Goal: Contribute content

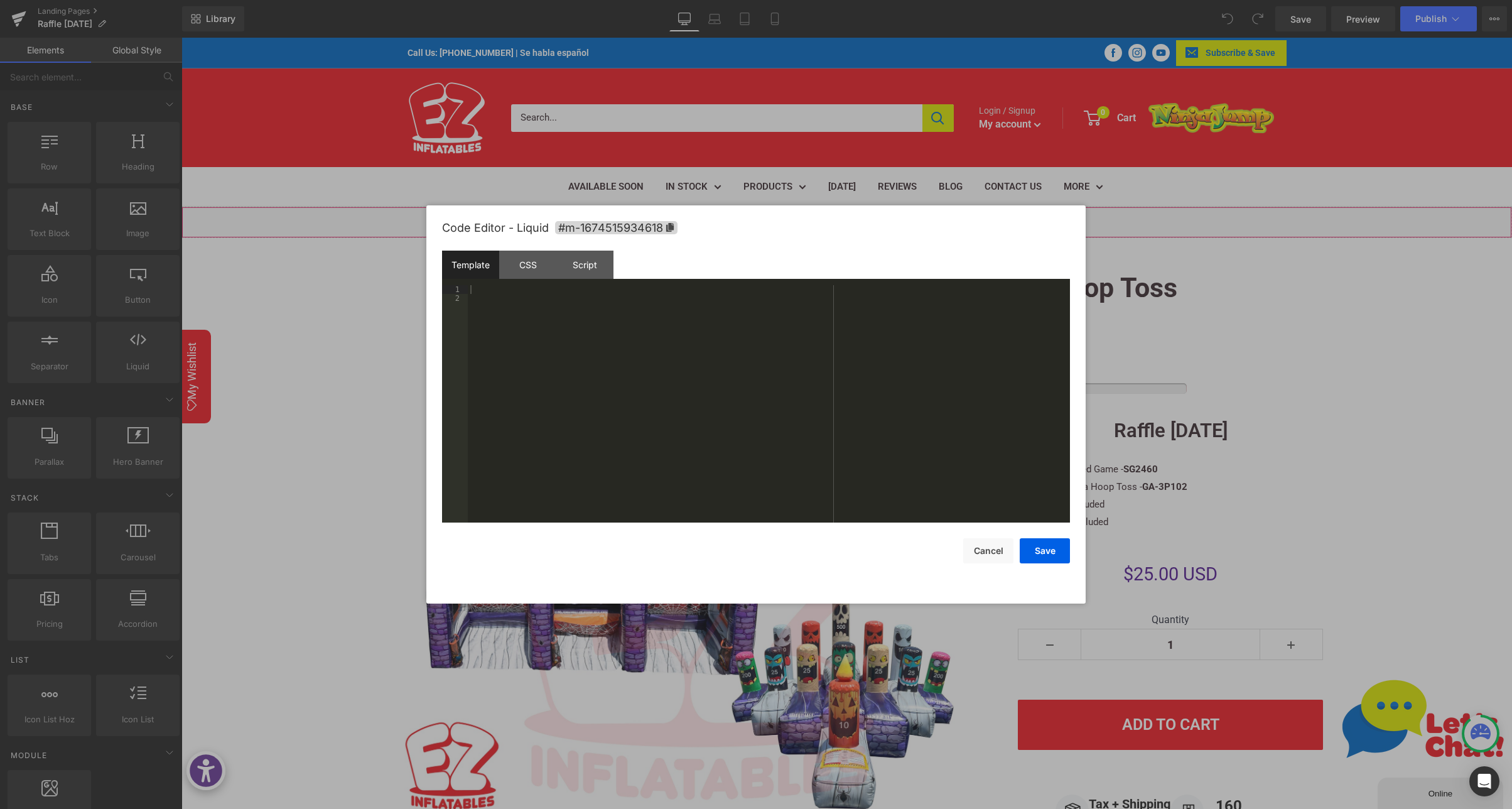
click at [860, 214] on div "Liquid" at bounding box center [846, 223] width 1330 height 31
click at [535, 269] on div "CSS" at bounding box center [527, 264] width 57 height 28
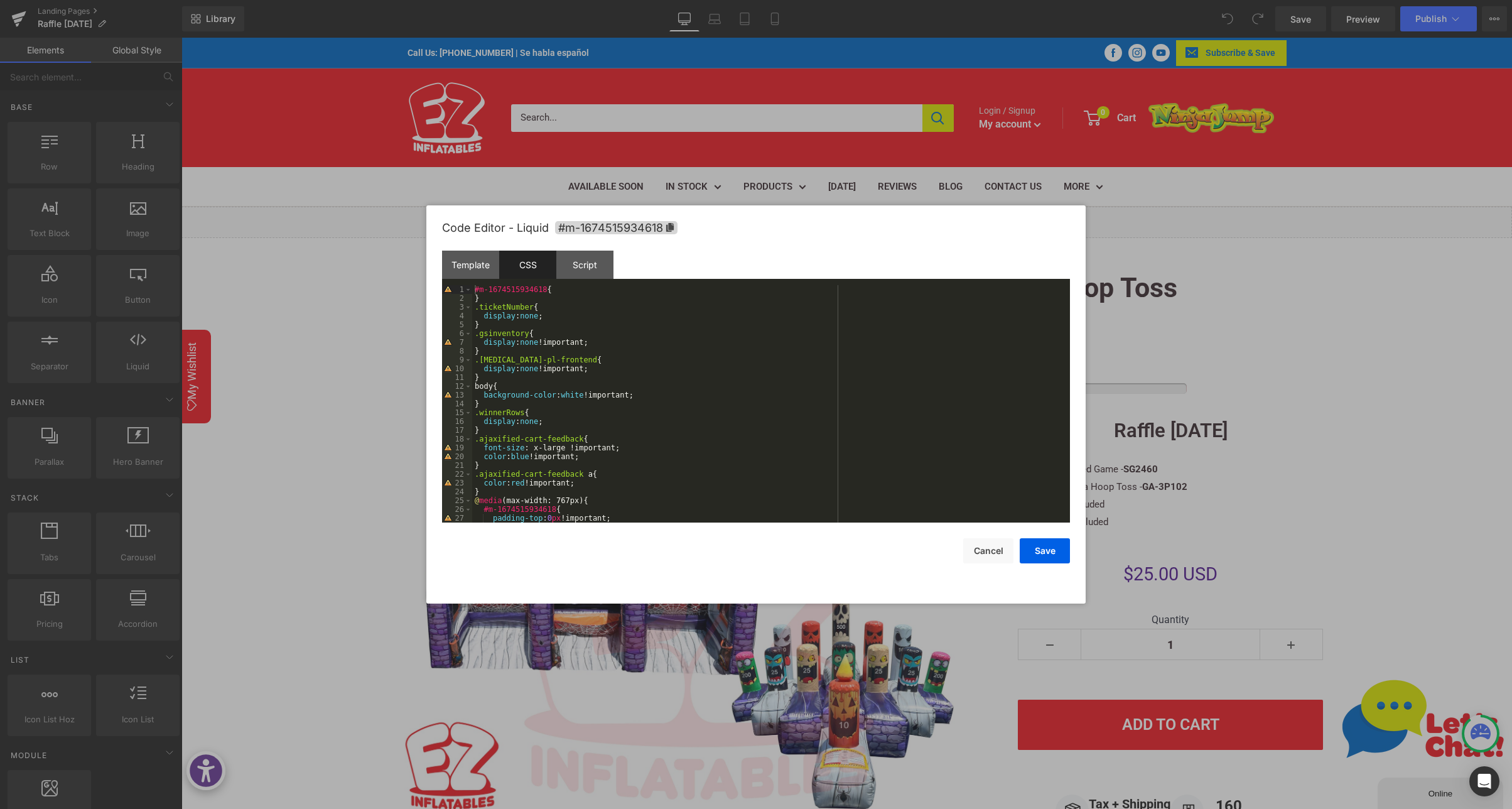
click at [531, 314] on div "#m-1674515934618 { } .ticketNumber { display : none ; } .gsinventory { display …" at bounding box center [769, 413] width 593 height 255
click at [501, 303] on div "#m-1674515934618 { } .ticketNumber { display : none ; } .gsinventory { display …" at bounding box center [769, 413] width 593 height 255
click at [993, 552] on button "Cancel" at bounding box center [988, 550] width 50 height 25
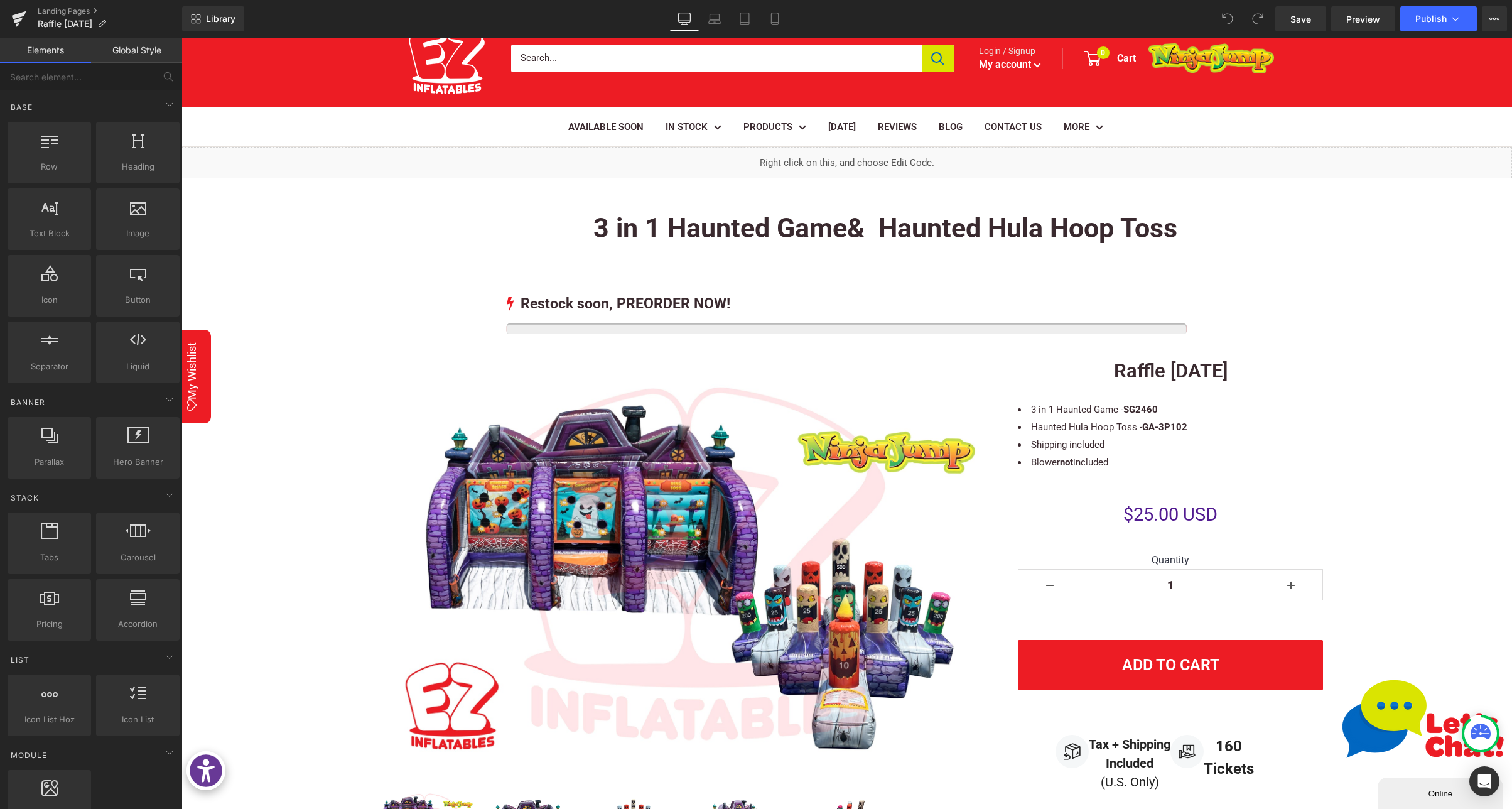
scroll to position [59, 0]
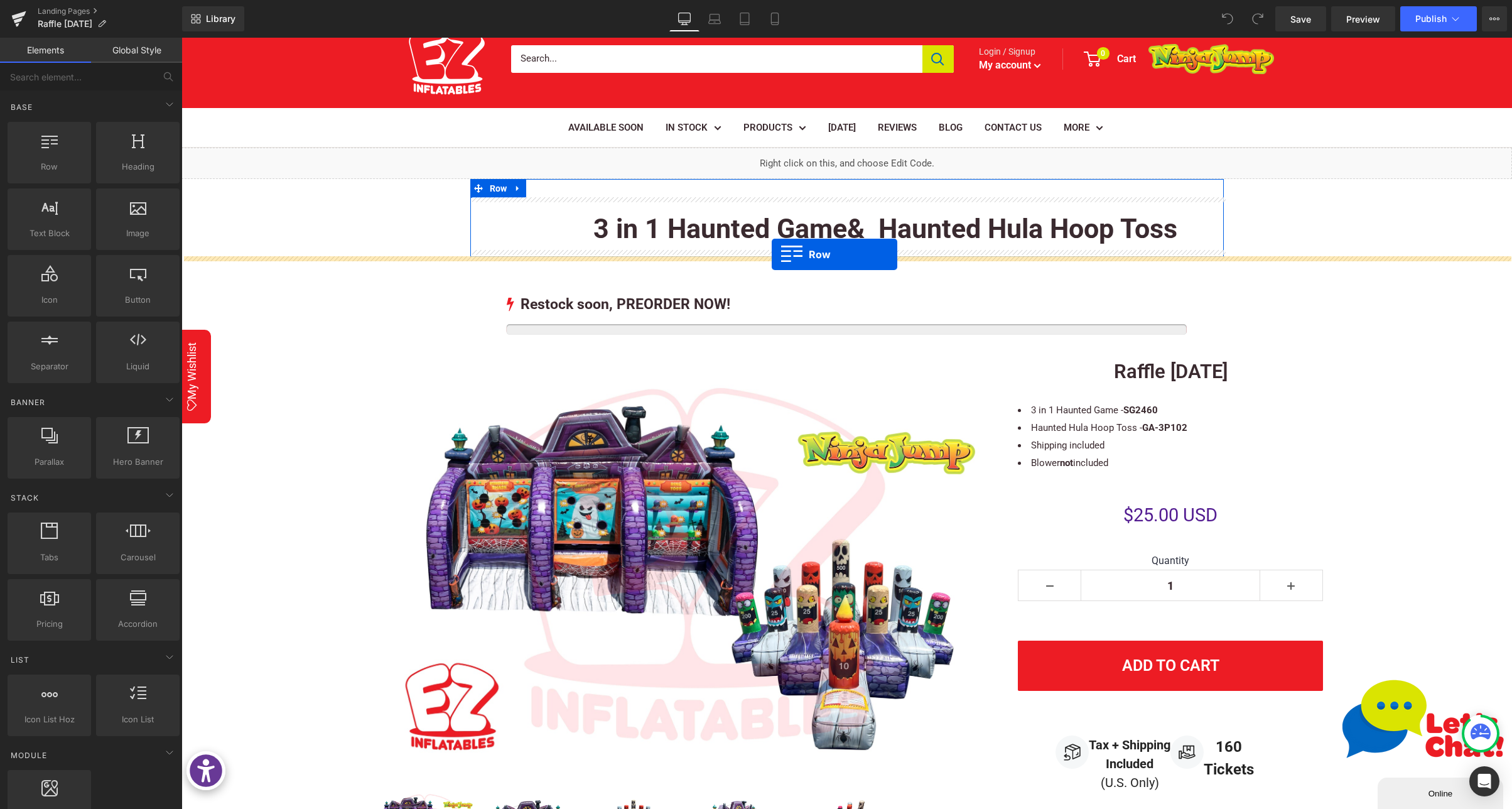
drag, startPoint x: 232, startPoint y: 178, endPoint x: 771, endPoint y: 255, distance: 544.5
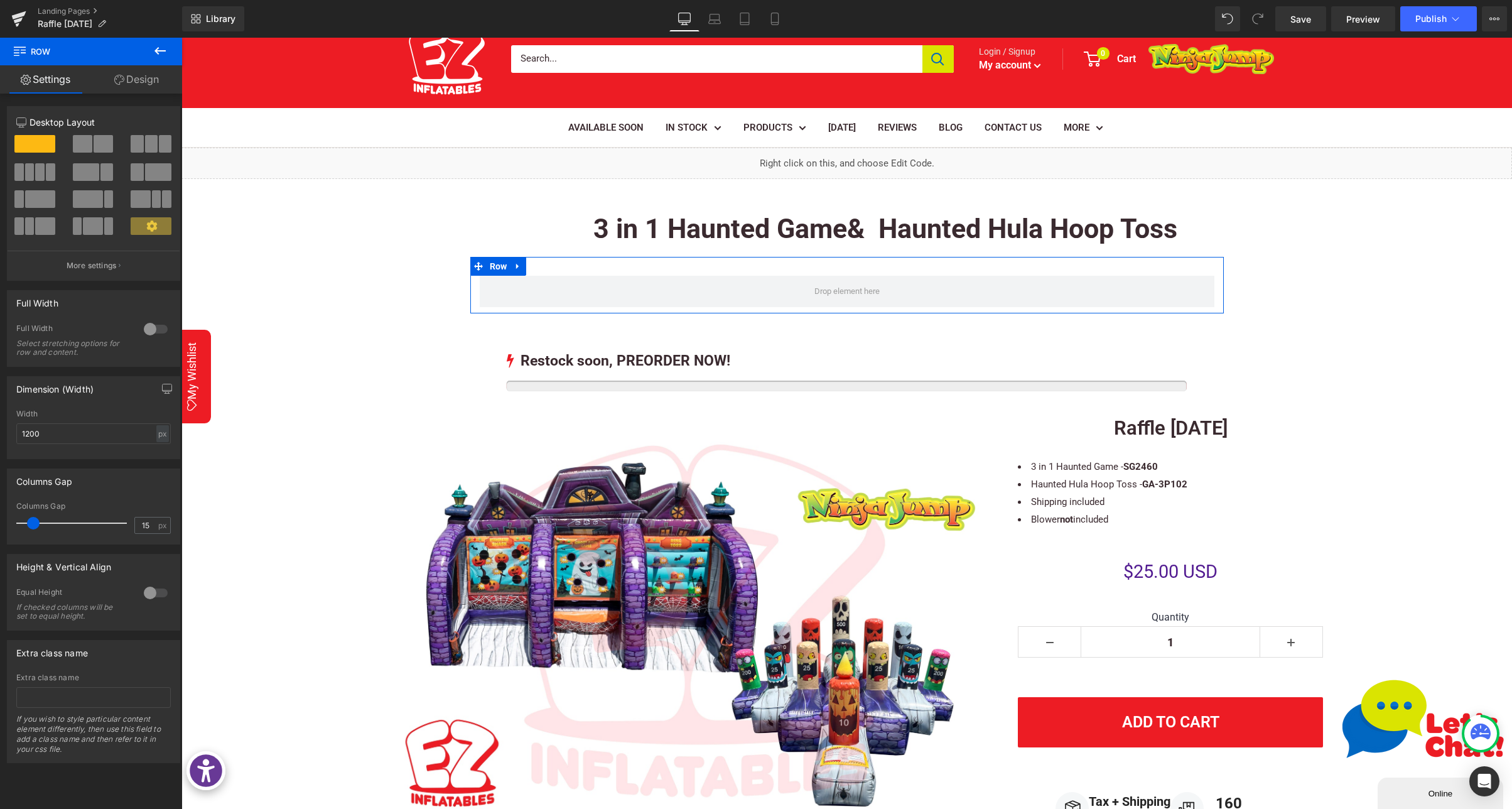
click at [32, 170] on span at bounding box center [29, 171] width 9 height 18
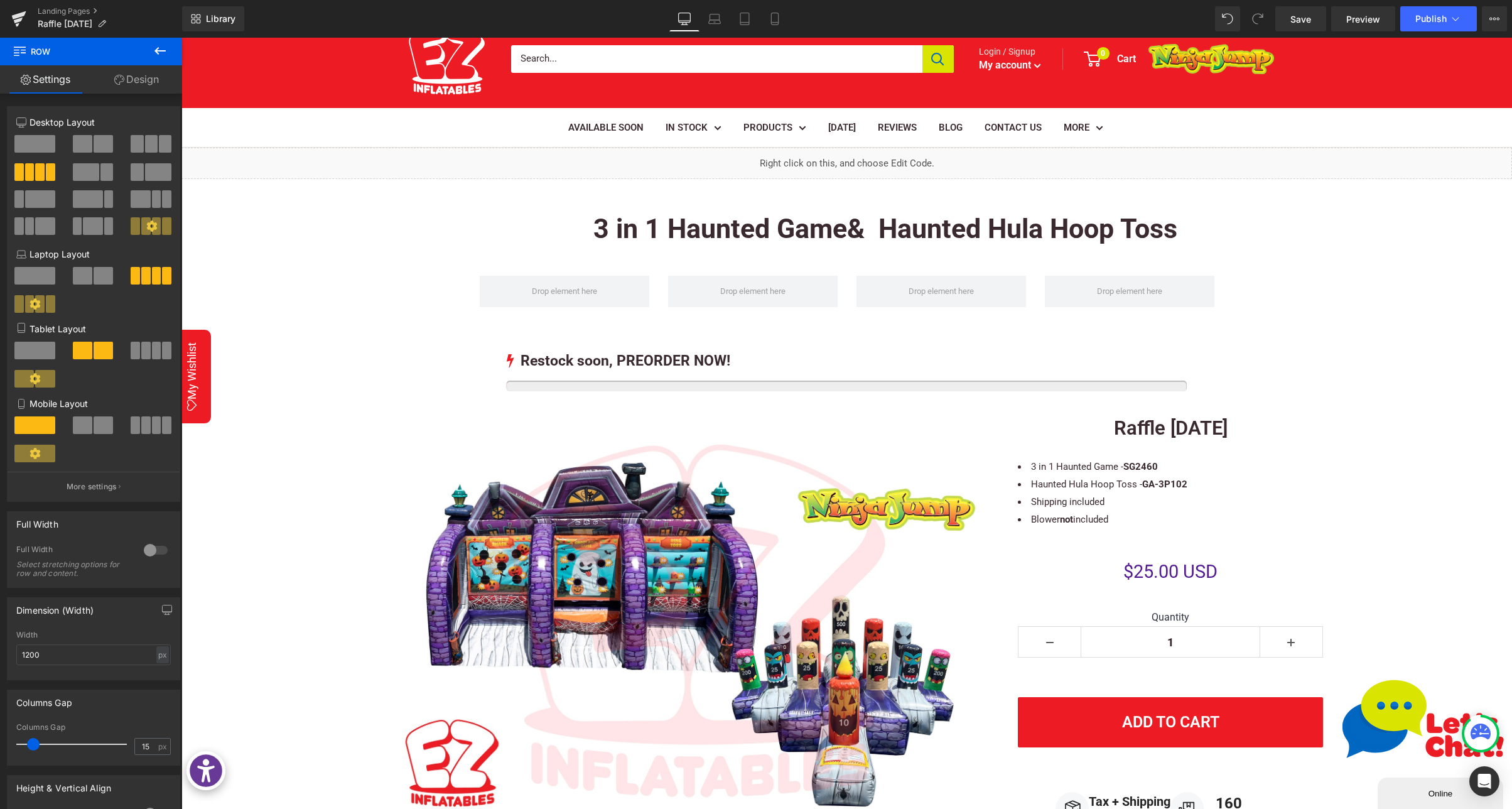
click at [160, 50] on icon at bounding box center [160, 50] width 15 height 15
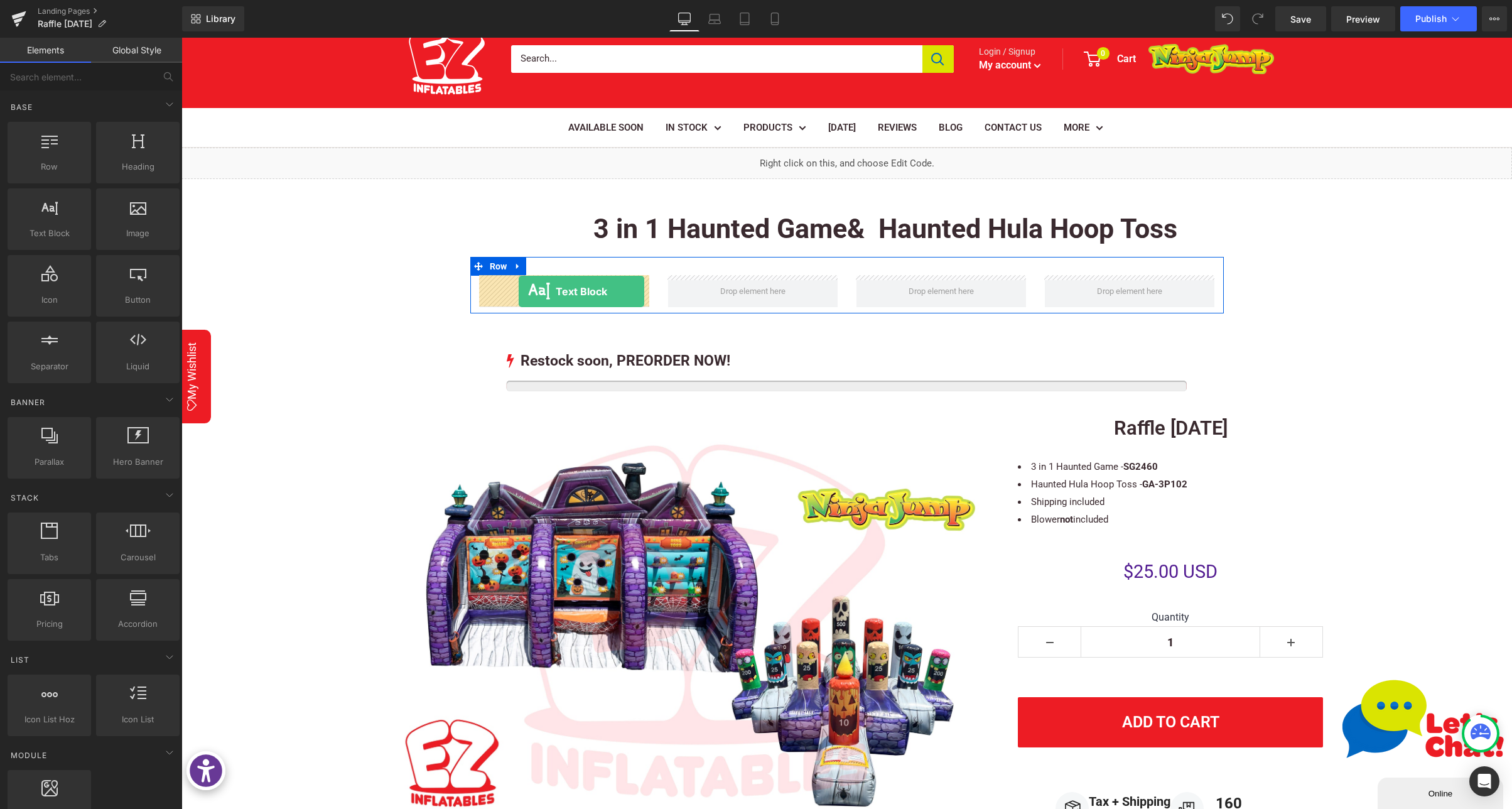
drag, startPoint x: 232, startPoint y: 264, endPoint x: 519, endPoint y: 291, distance: 288.3
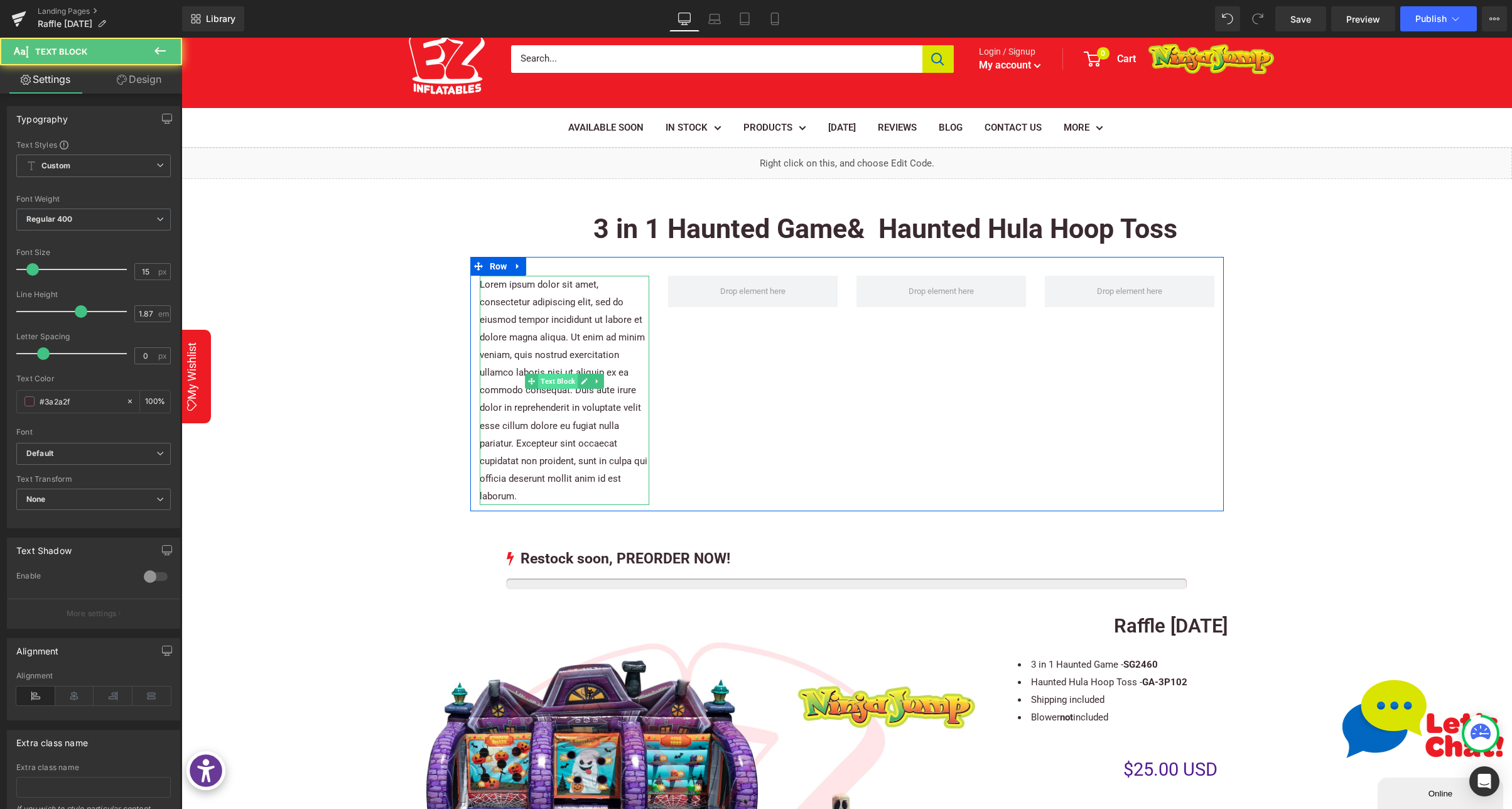
click at [542, 374] on span "Text Block" at bounding box center [557, 381] width 39 height 15
click at [550, 321] on p "Lorem ipsum dolor sit amet, consectetur adipiscing elit, sed do eiusmod tempor …" at bounding box center [564, 390] width 169 height 229
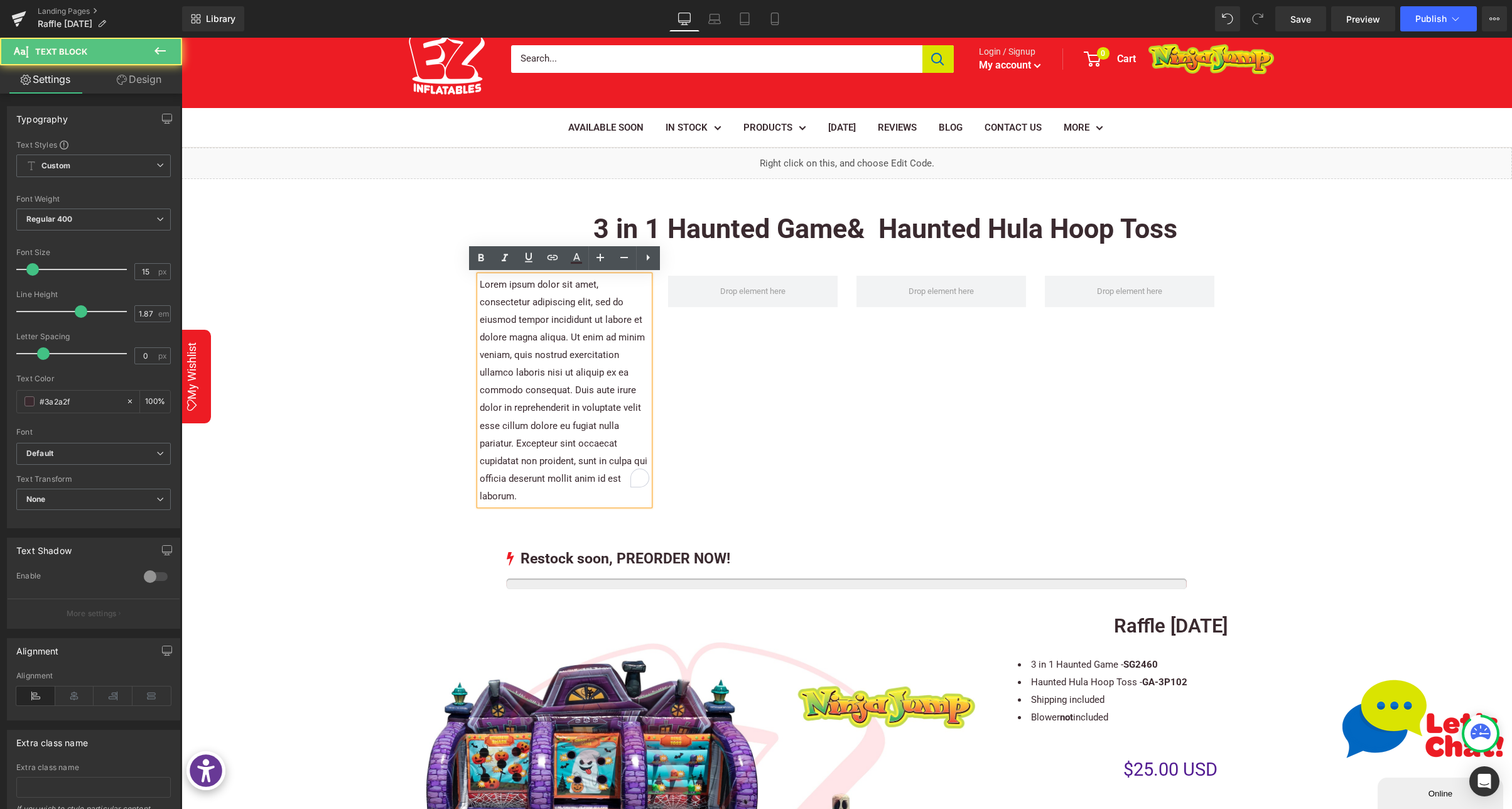
click at [553, 322] on p "Lorem ipsum dolor sit amet, consectetur adipiscing elit, sed do eiusmod tempor …" at bounding box center [564, 390] width 169 height 229
click at [554, 322] on p "Lorem ipsum dolor sit amet, consectetur adipiscing elit, sed do eiusmod tempor …" at bounding box center [564, 390] width 169 height 229
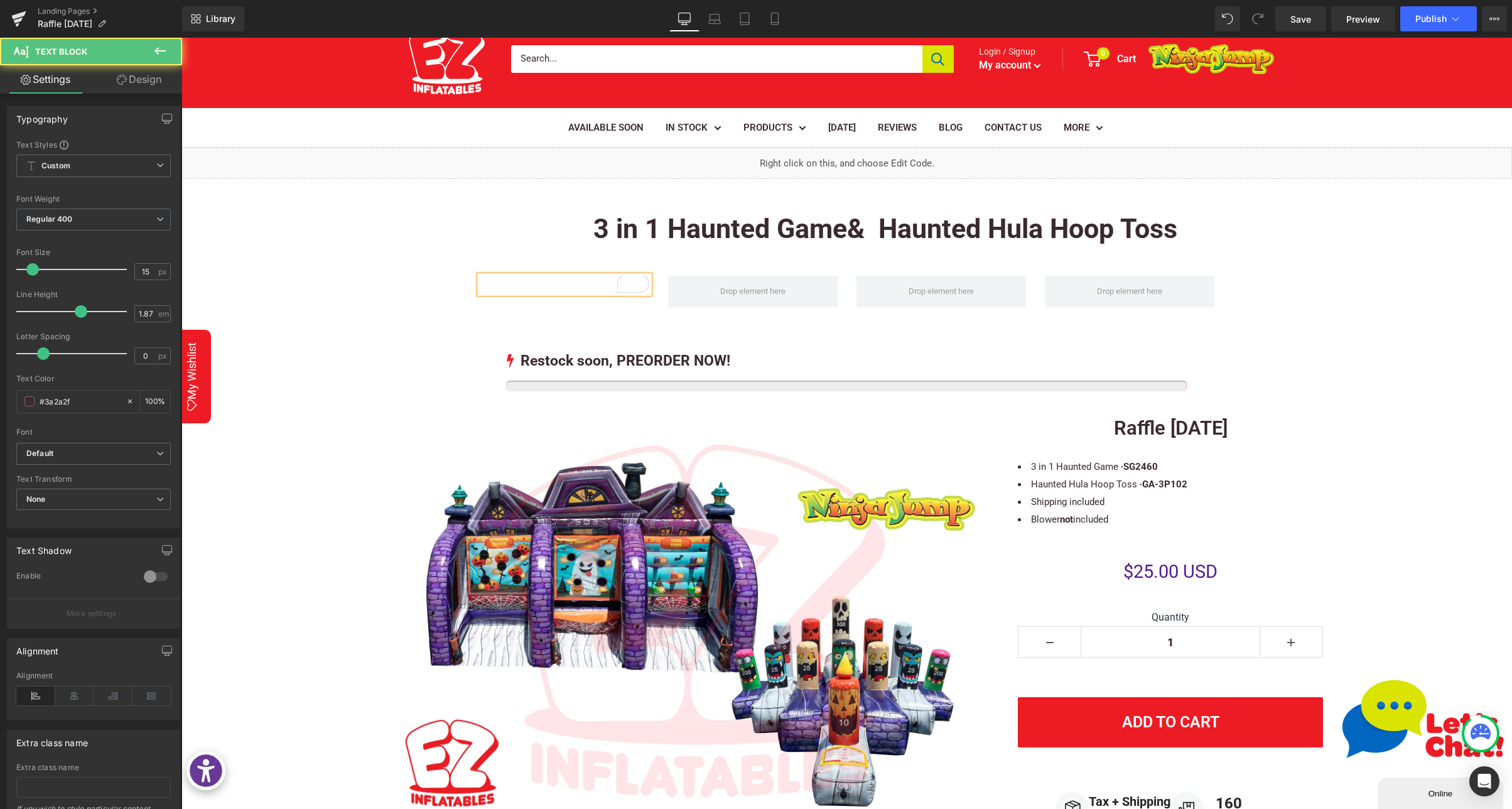
click at [519, 281] on p "To enrich screen reader interactions, please activate Accessibility in Grammarl…" at bounding box center [564, 284] width 169 height 18
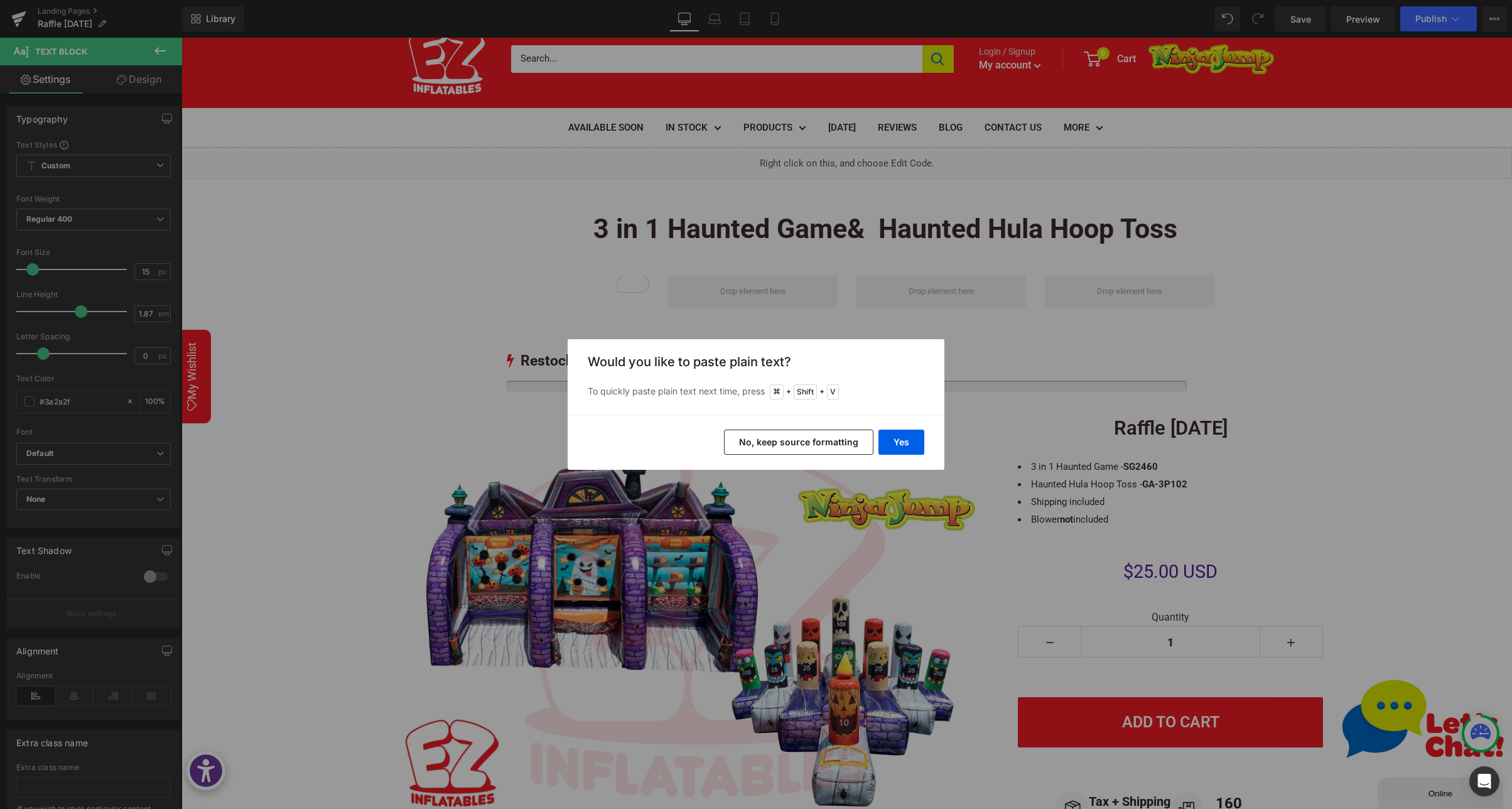
click at [774, 444] on button "No, keep source formatting" at bounding box center [798, 442] width 149 height 25
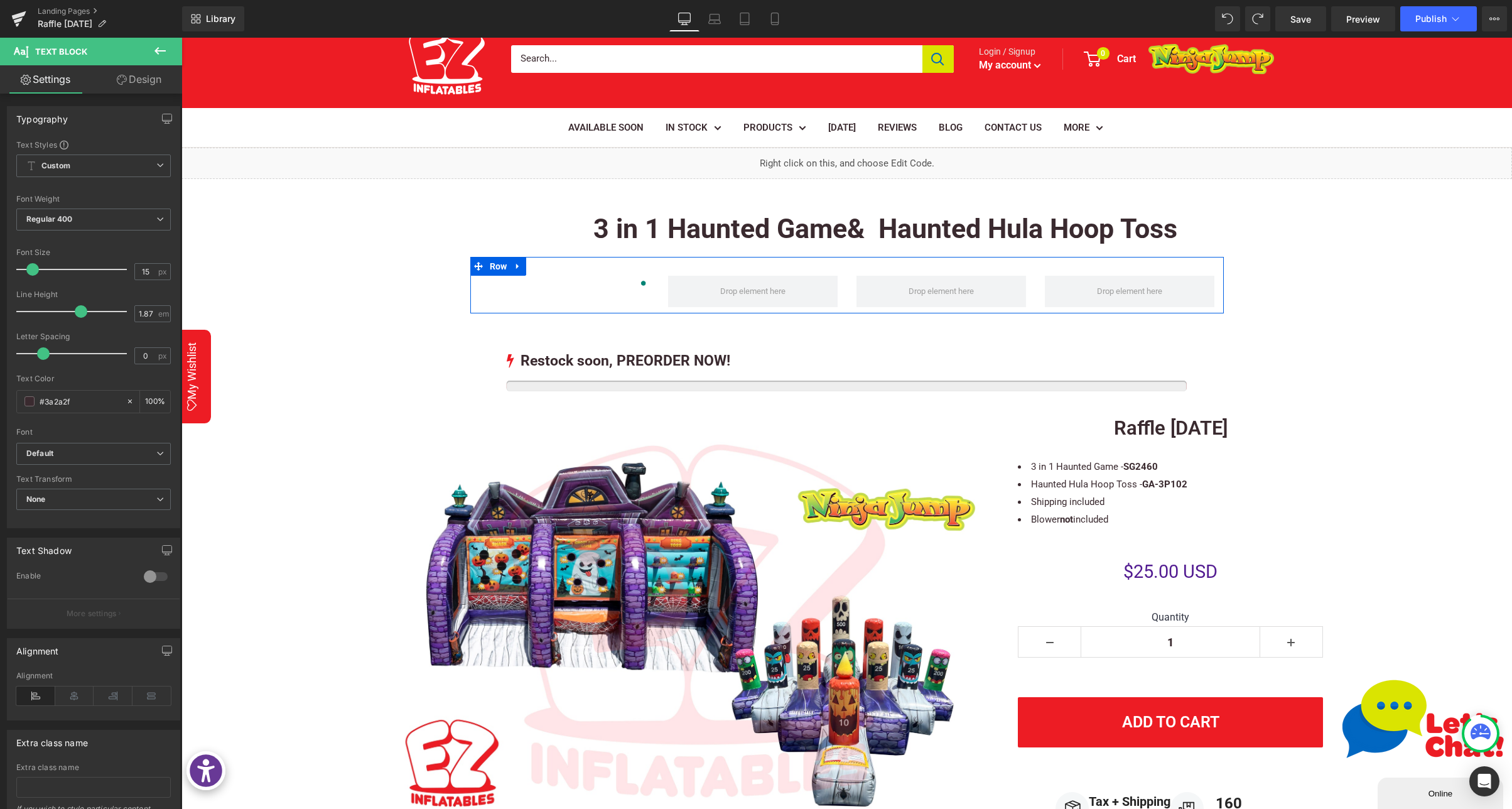
click at [535, 374] on span at bounding box center [531, 381] width 13 height 15
click at [615, 279] on p "To enrich screen reader interactions, please activate Accessibility in Grammarl…" at bounding box center [564, 284] width 169 height 18
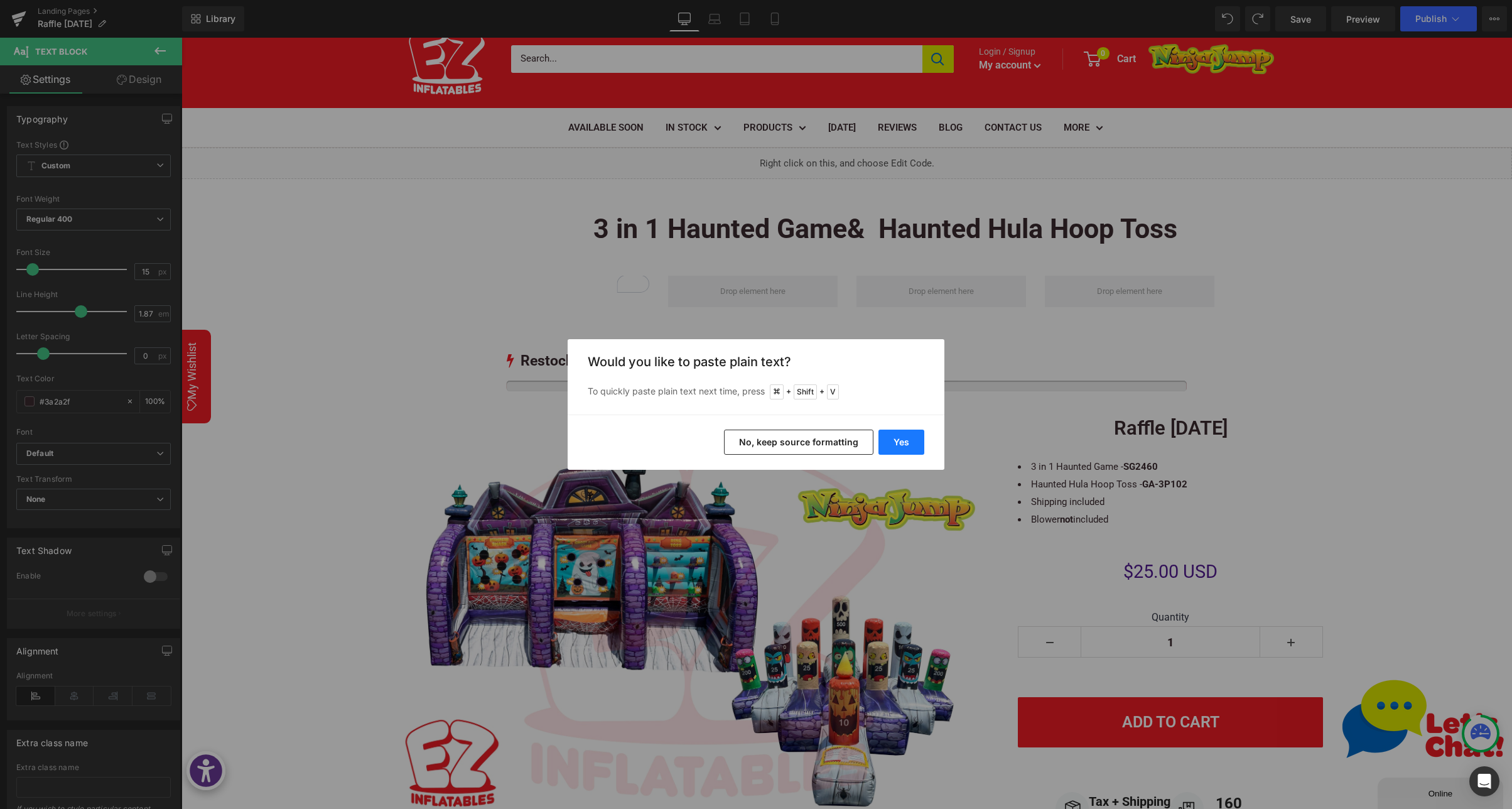
click at [902, 439] on button "Yes" at bounding box center [901, 442] width 46 height 25
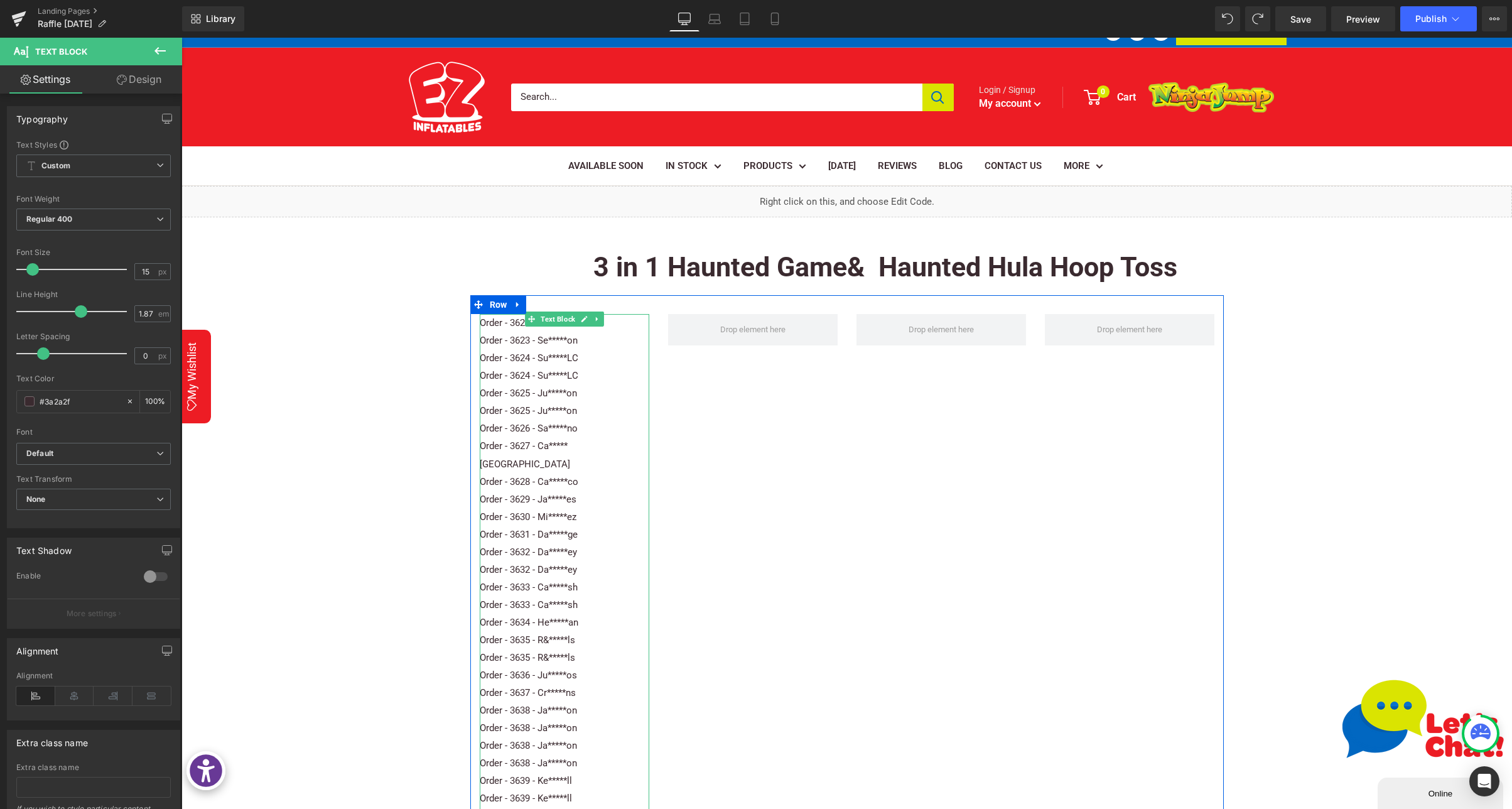
scroll to position [18, 0]
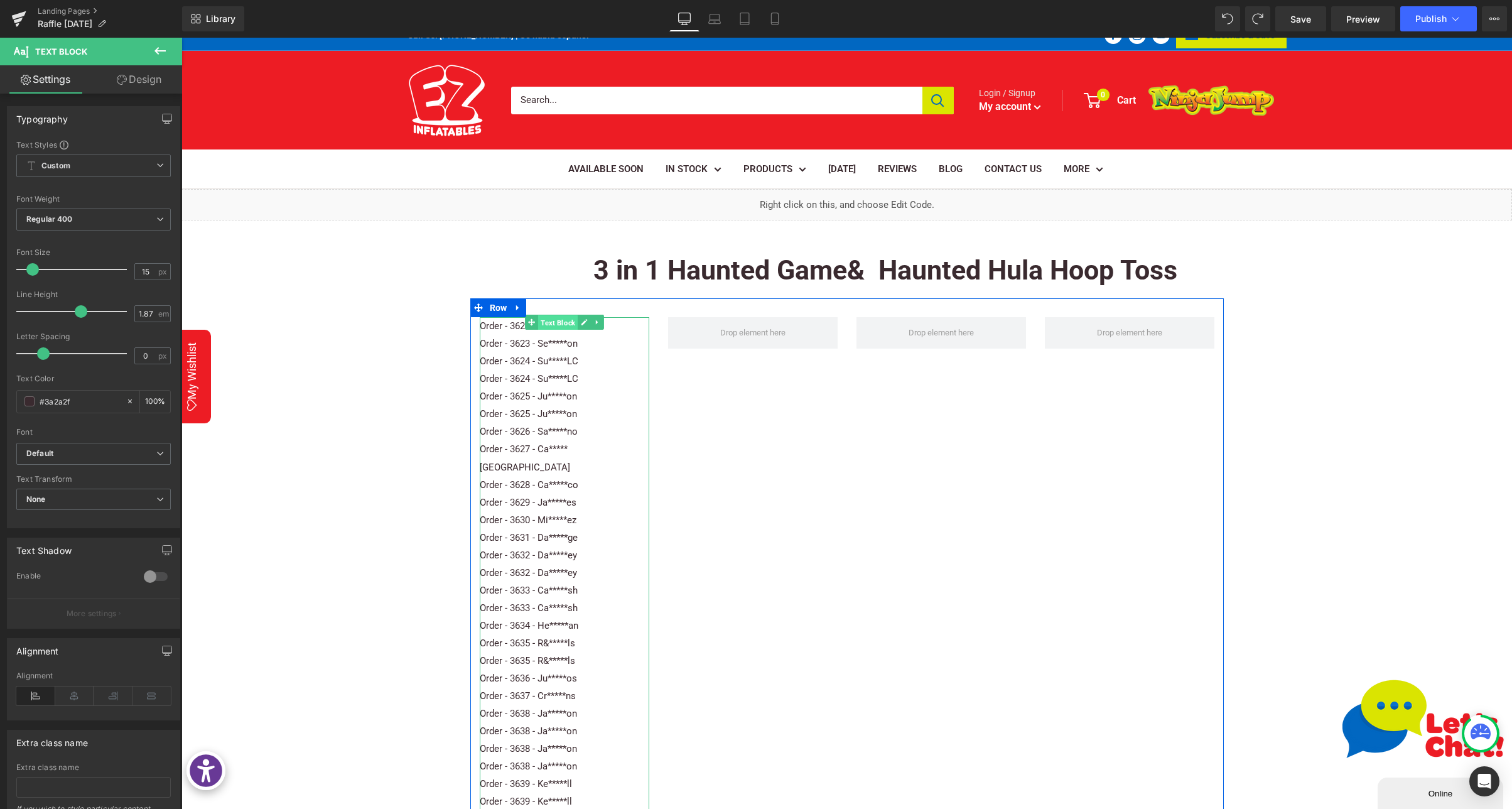
click at [550, 321] on span "Text Block" at bounding box center [557, 323] width 39 height 15
click at [76, 700] on icon at bounding box center [74, 696] width 39 height 19
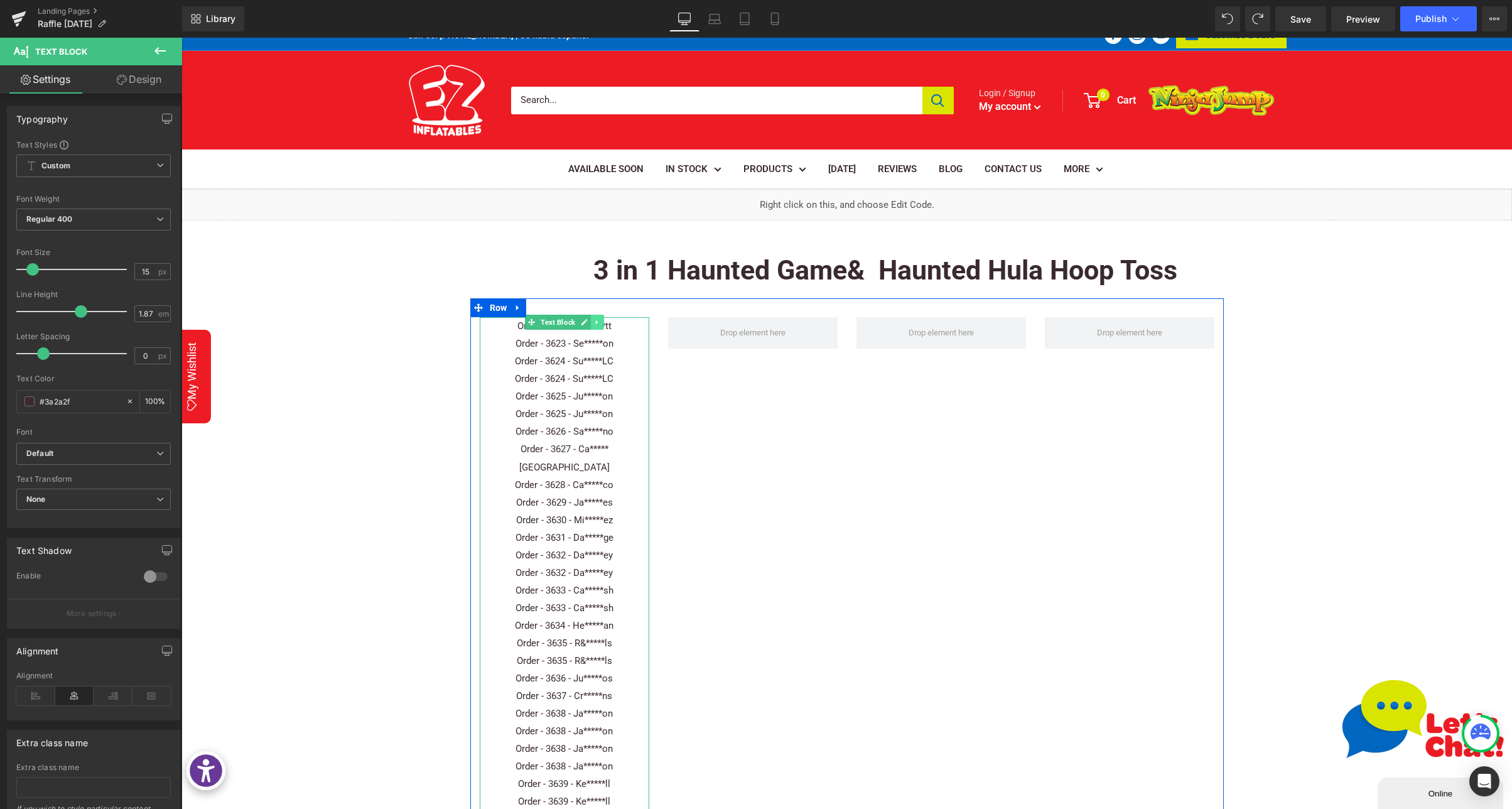
click at [600, 323] on icon at bounding box center [597, 322] width 7 height 8
click at [160, 46] on icon at bounding box center [160, 50] width 15 height 15
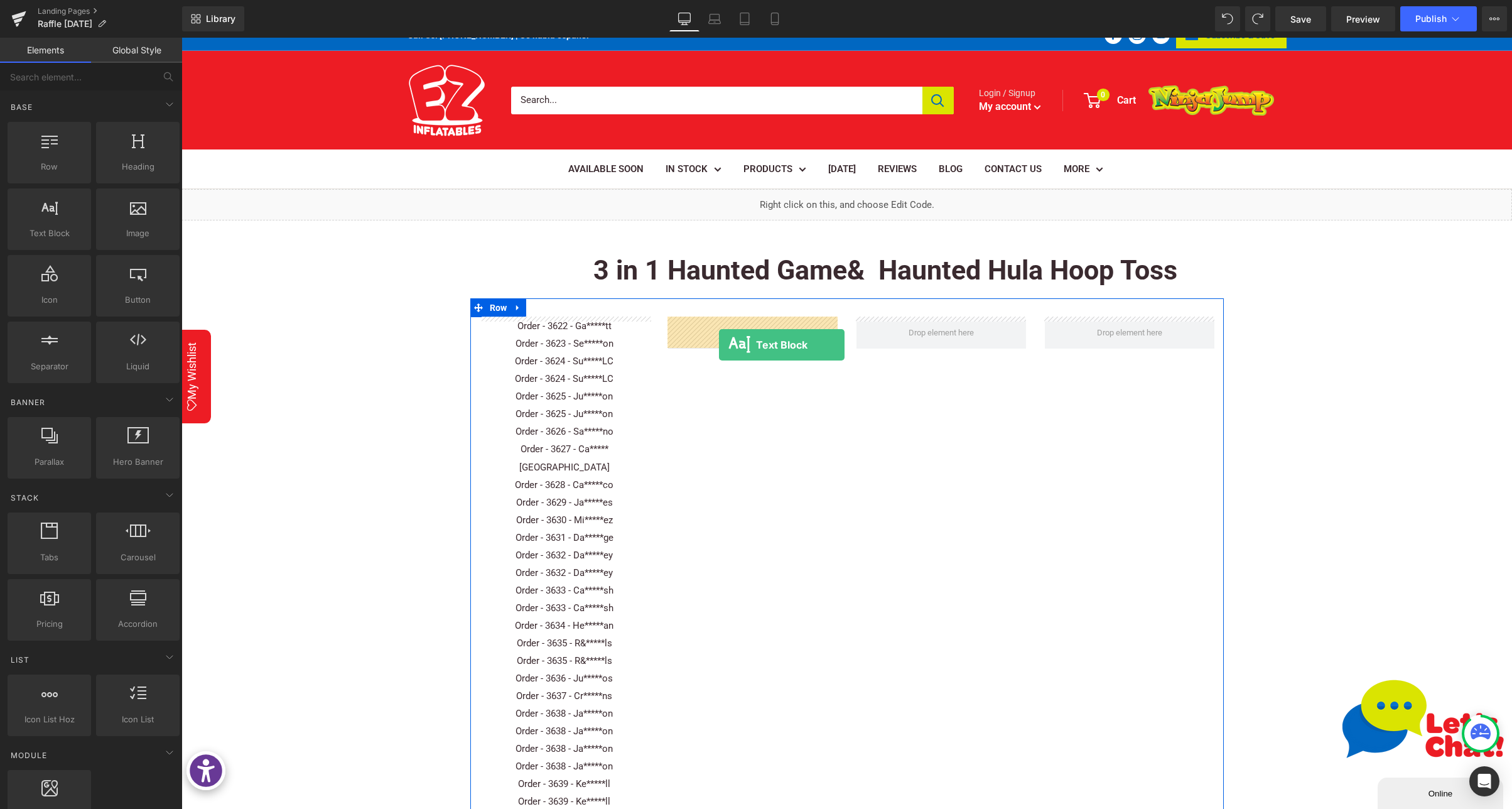
drag, startPoint x: 234, startPoint y: 255, endPoint x: 719, endPoint y: 345, distance: 493.3
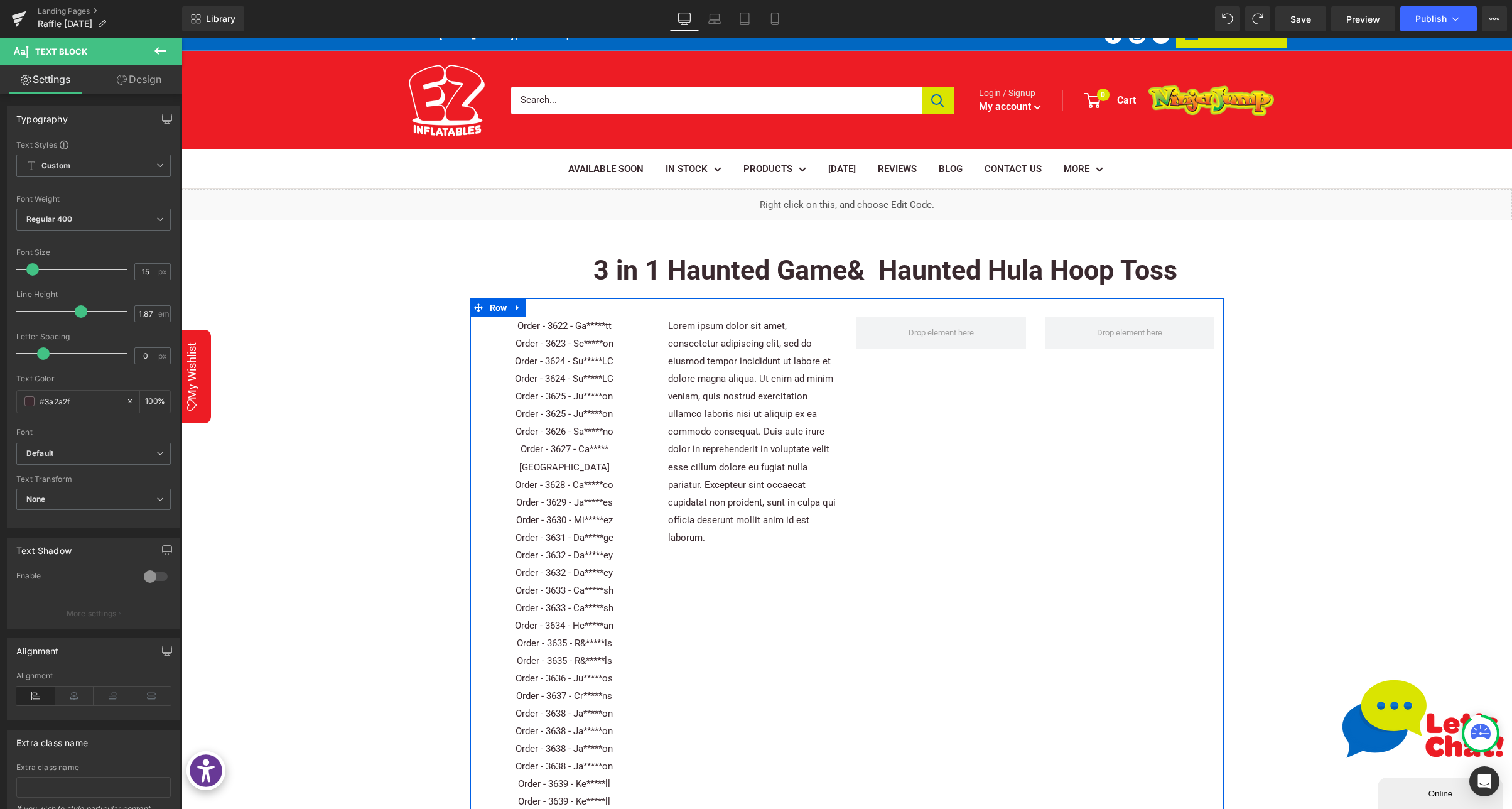
drag, startPoint x: 158, startPoint y: 51, endPoint x: 128, endPoint y: 75, distance: 38.4
click at [158, 51] on icon at bounding box center [160, 51] width 11 height 8
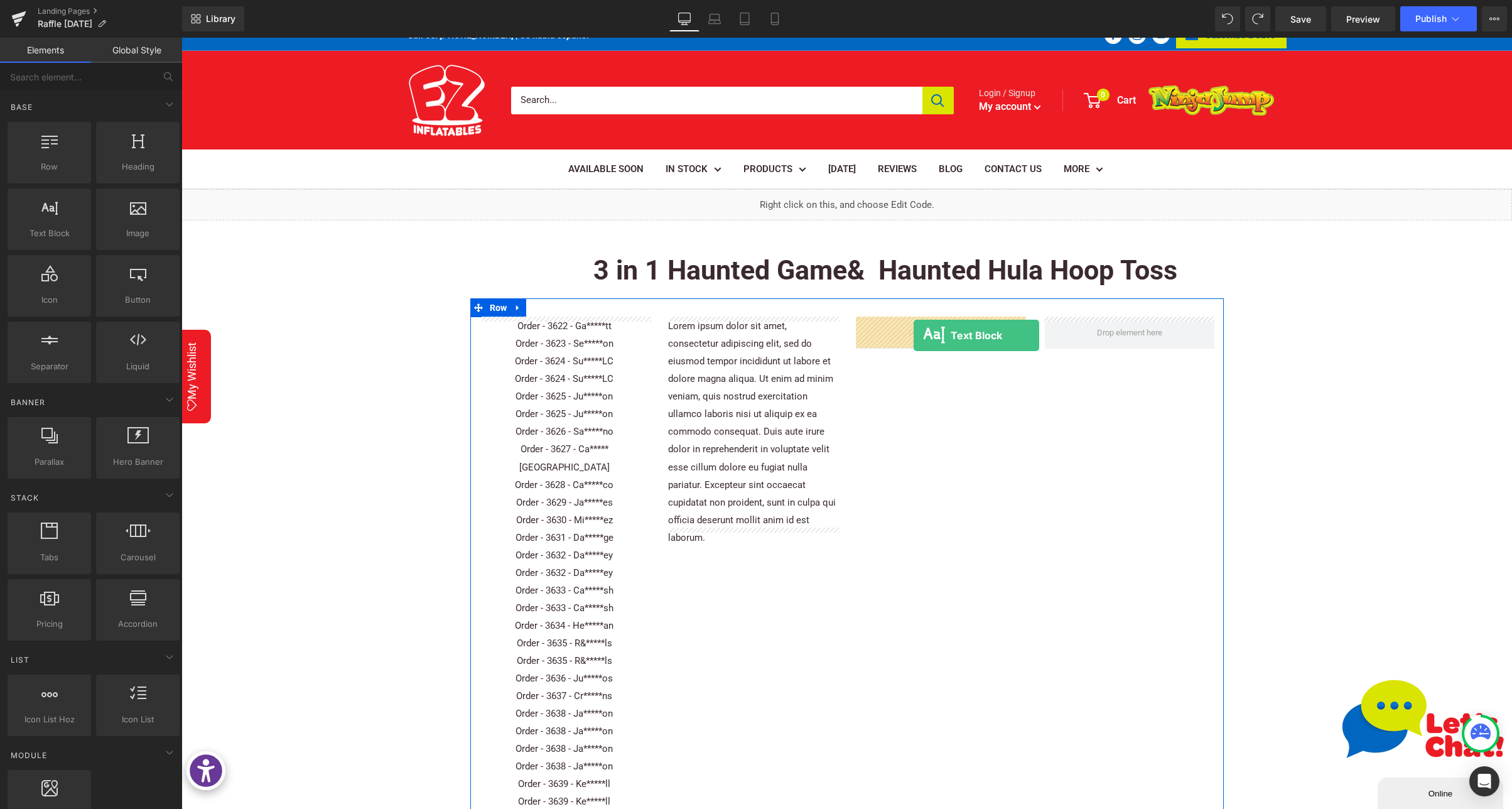
drag, startPoint x: 362, startPoint y: 272, endPoint x: 908, endPoint y: 334, distance: 549.5
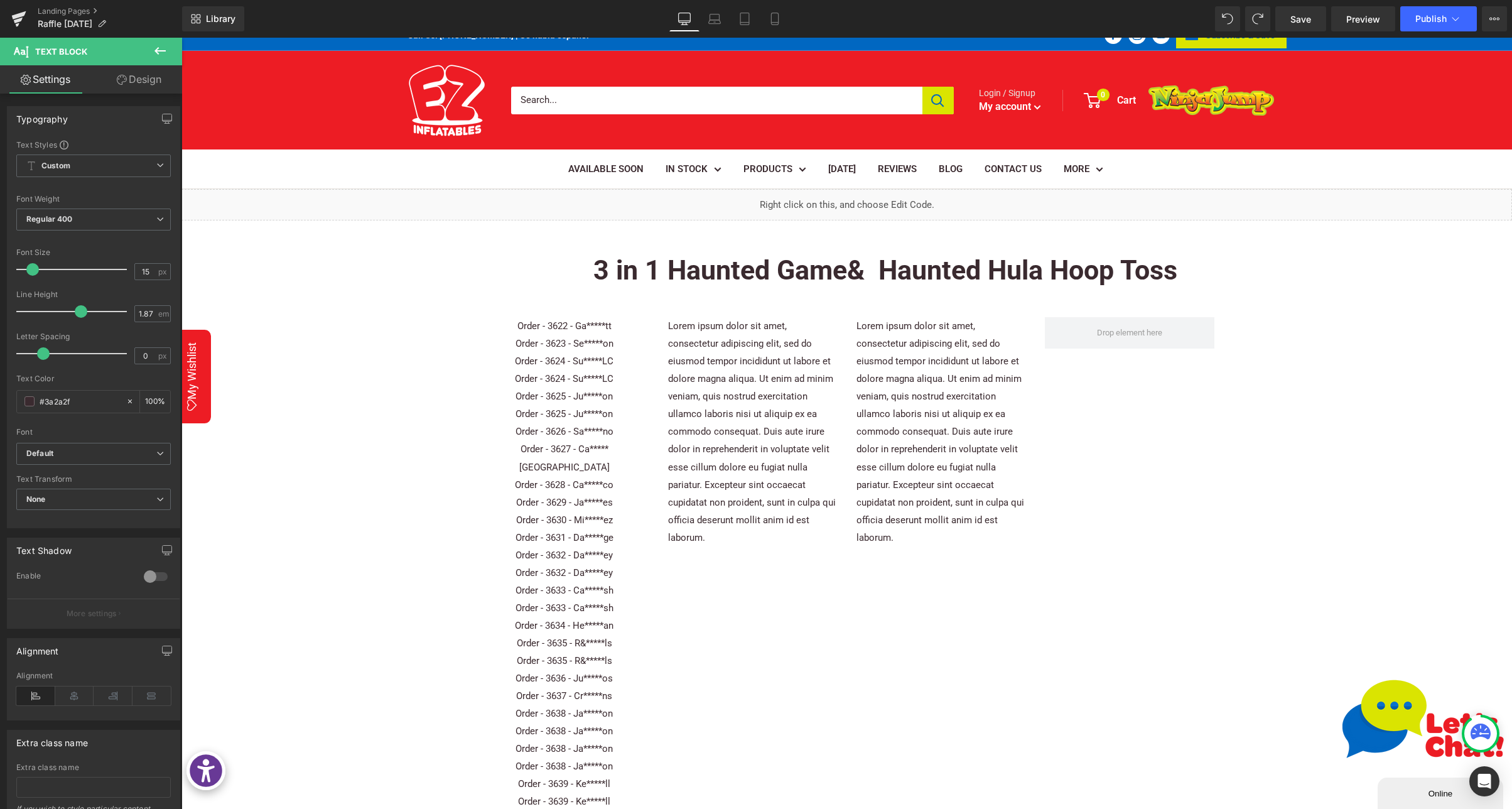
click at [155, 49] on icon at bounding box center [160, 50] width 15 height 15
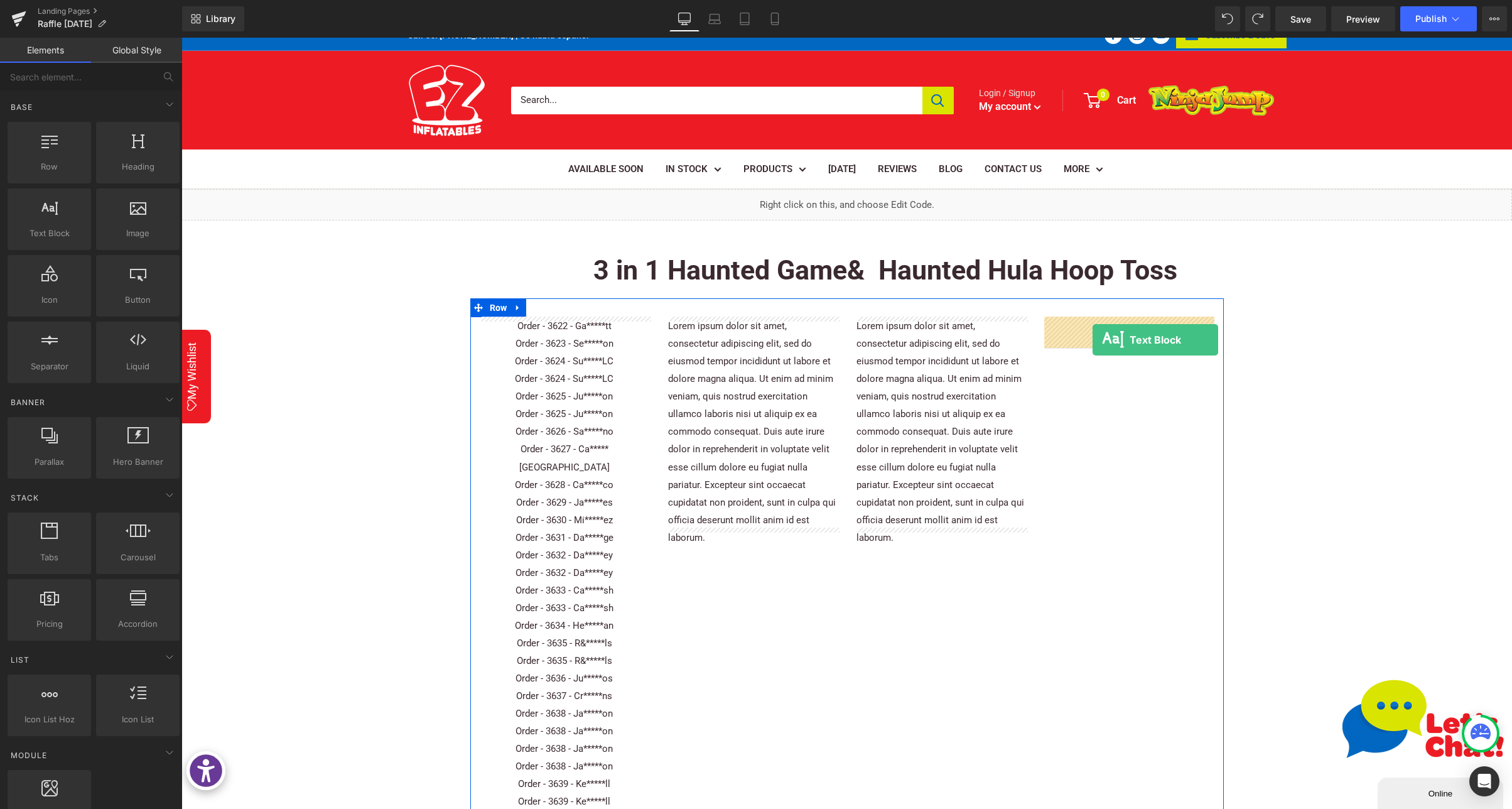
drag, startPoint x: 259, startPoint y: 270, endPoint x: 1093, endPoint y: 340, distance: 836.9
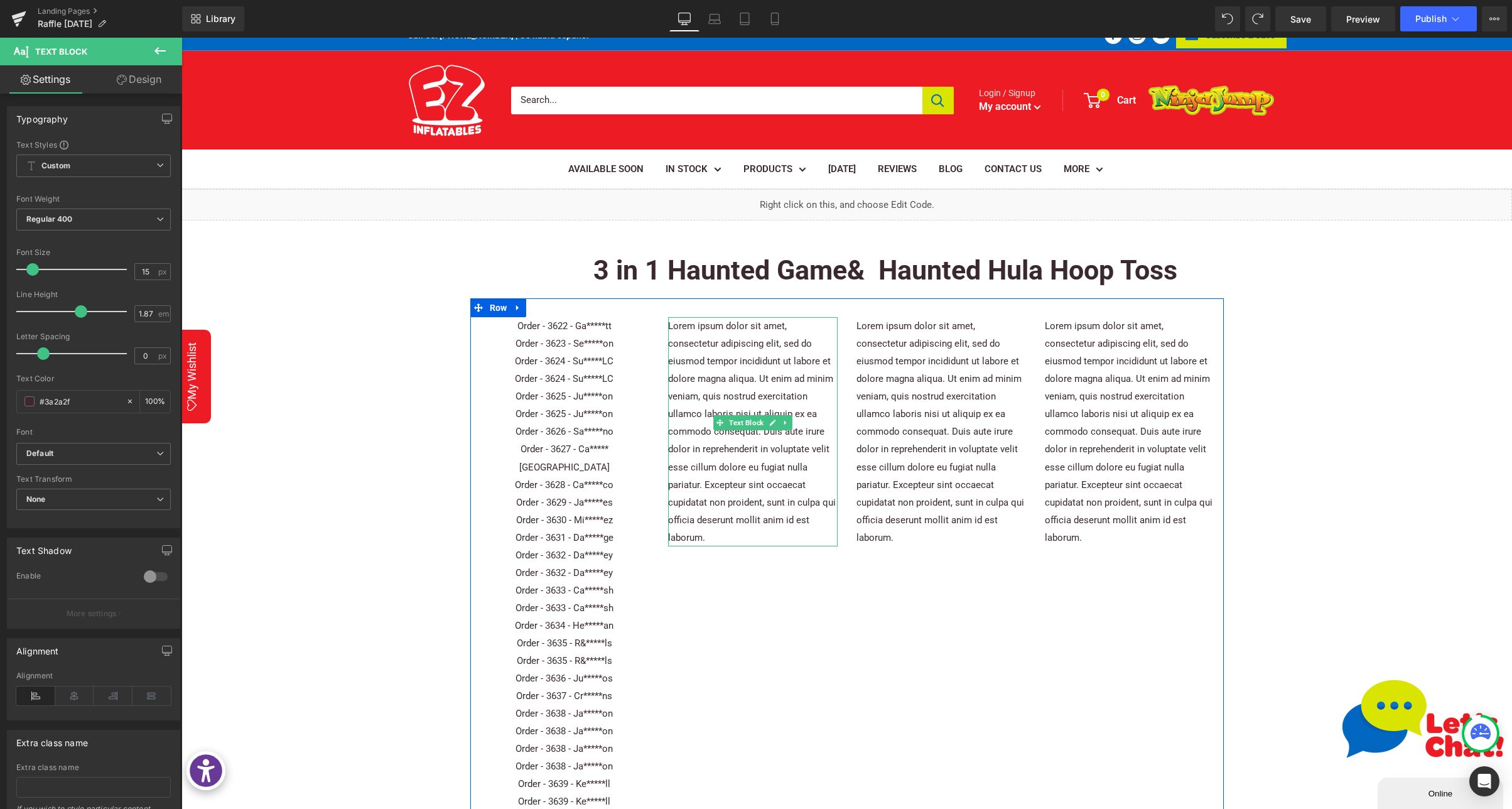
click at [773, 390] on p "Lorem ipsum dolor sit amet, consectetur adipiscing elit, sed do eiusmod tempor …" at bounding box center [752, 432] width 169 height 229
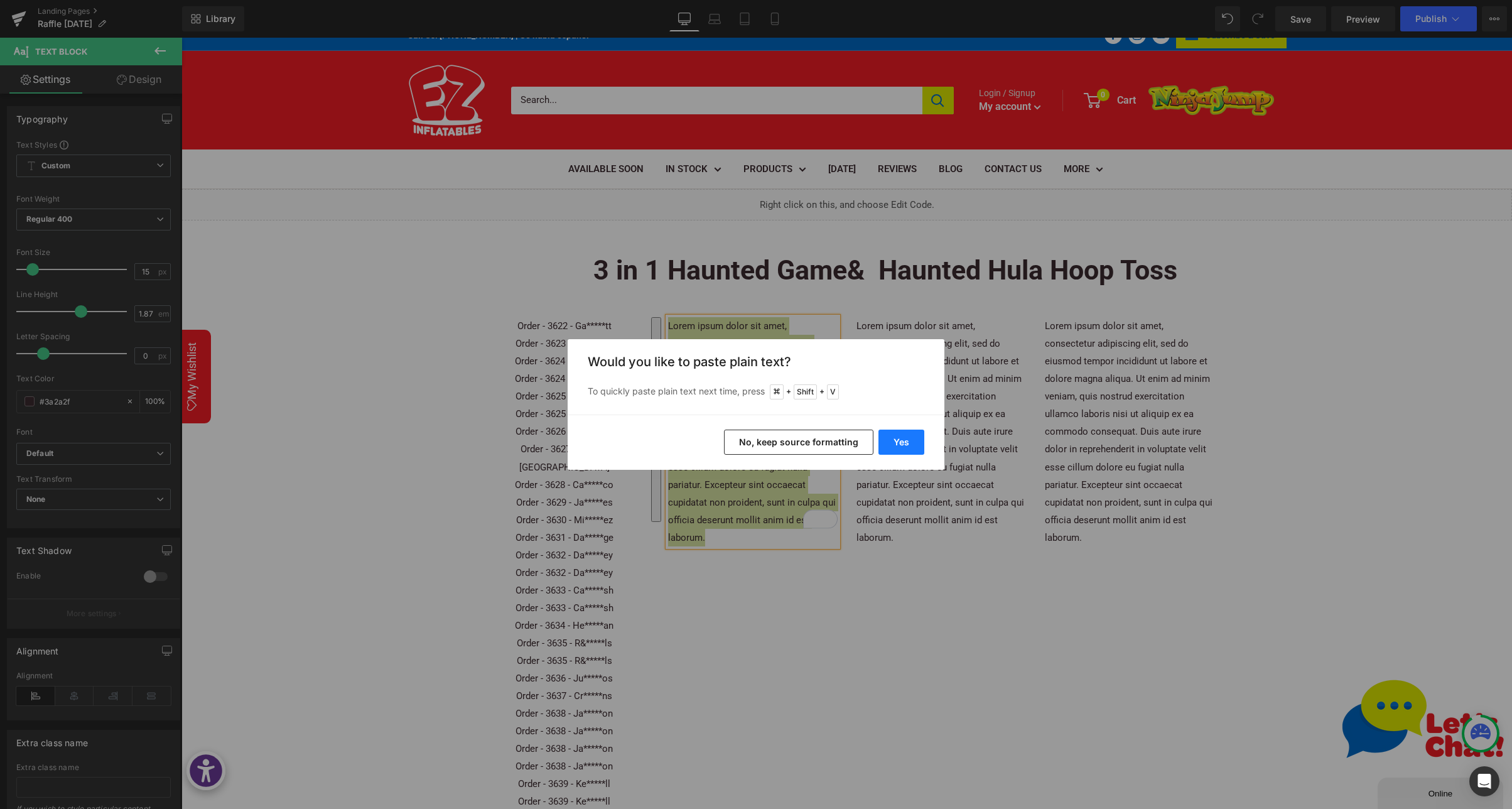
drag, startPoint x: 902, startPoint y: 440, endPoint x: 744, endPoint y: 406, distance: 161.6
click at [902, 440] on button "Yes" at bounding box center [901, 442] width 46 height 25
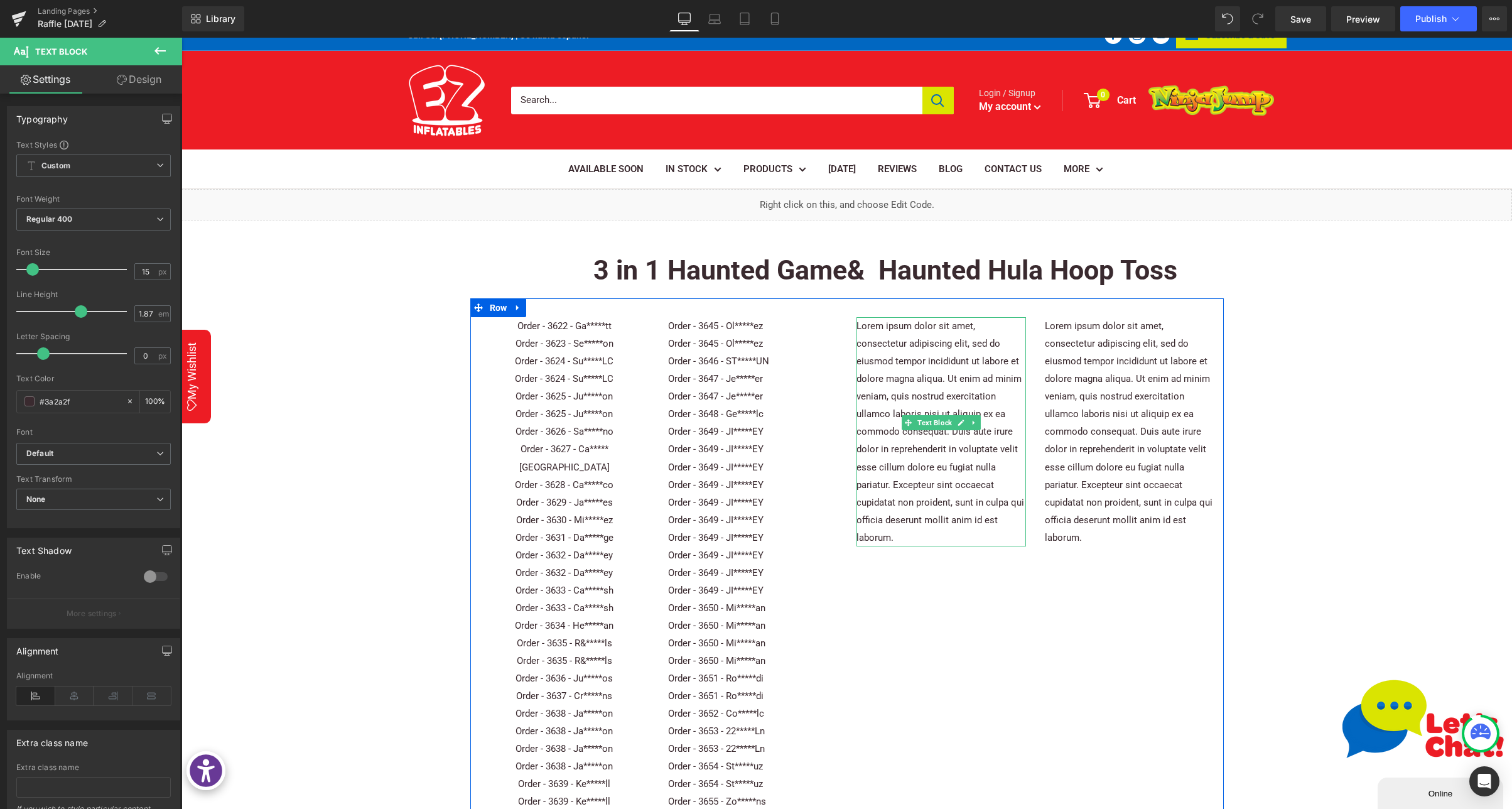
click at [920, 363] on p "Lorem ipsum dolor sit amet, consectetur adipiscing elit, sed do eiusmod tempor …" at bounding box center [941, 432] width 169 height 229
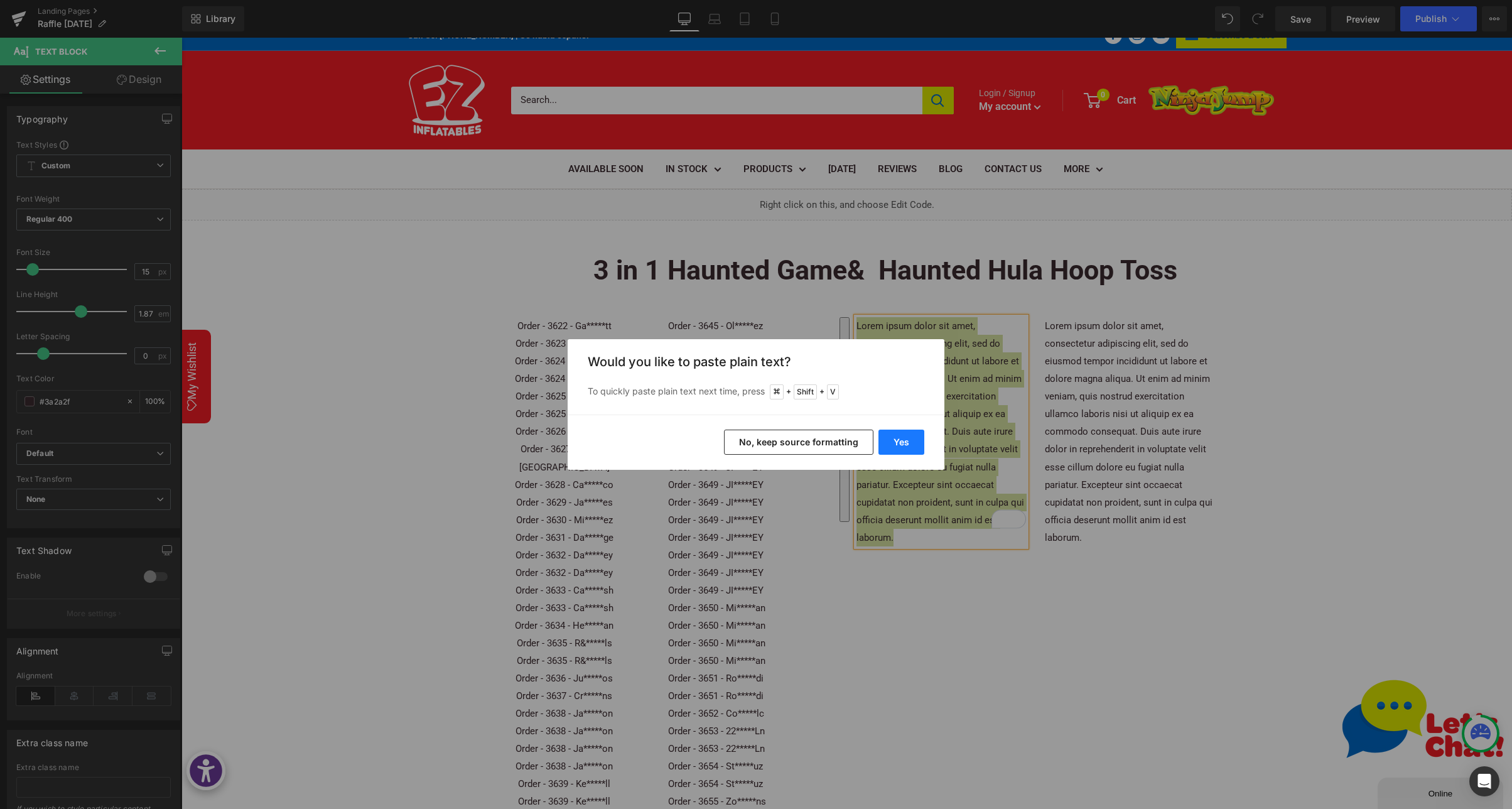
click at [904, 441] on button "Yes" at bounding box center [901, 442] width 46 height 25
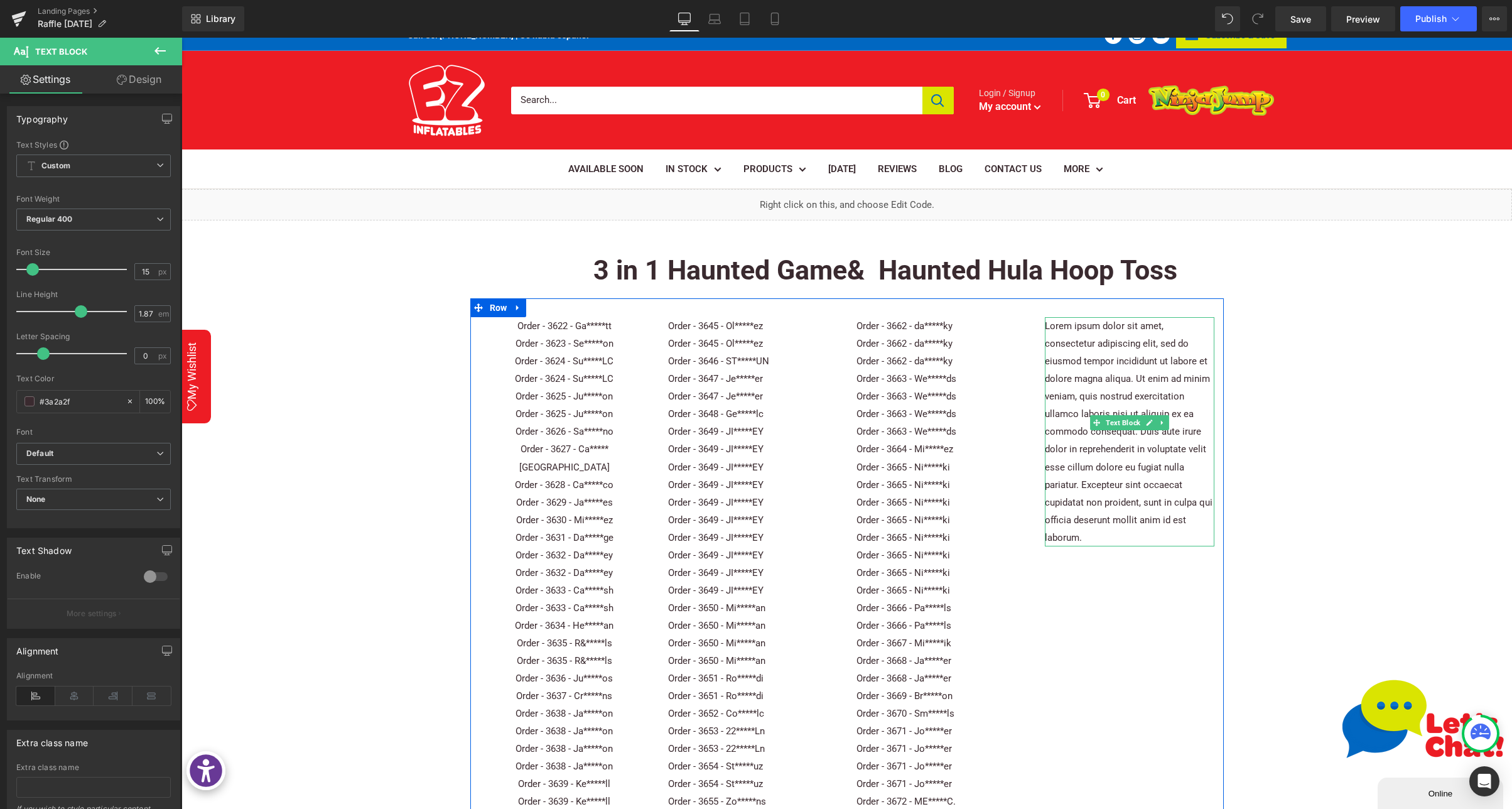
click at [1116, 367] on p "Lorem ipsum dolor sit amet, consectetur adipiscing elit, sed do eiusmod tempor …" at bounding box center [1129, 432] width 169 height 229
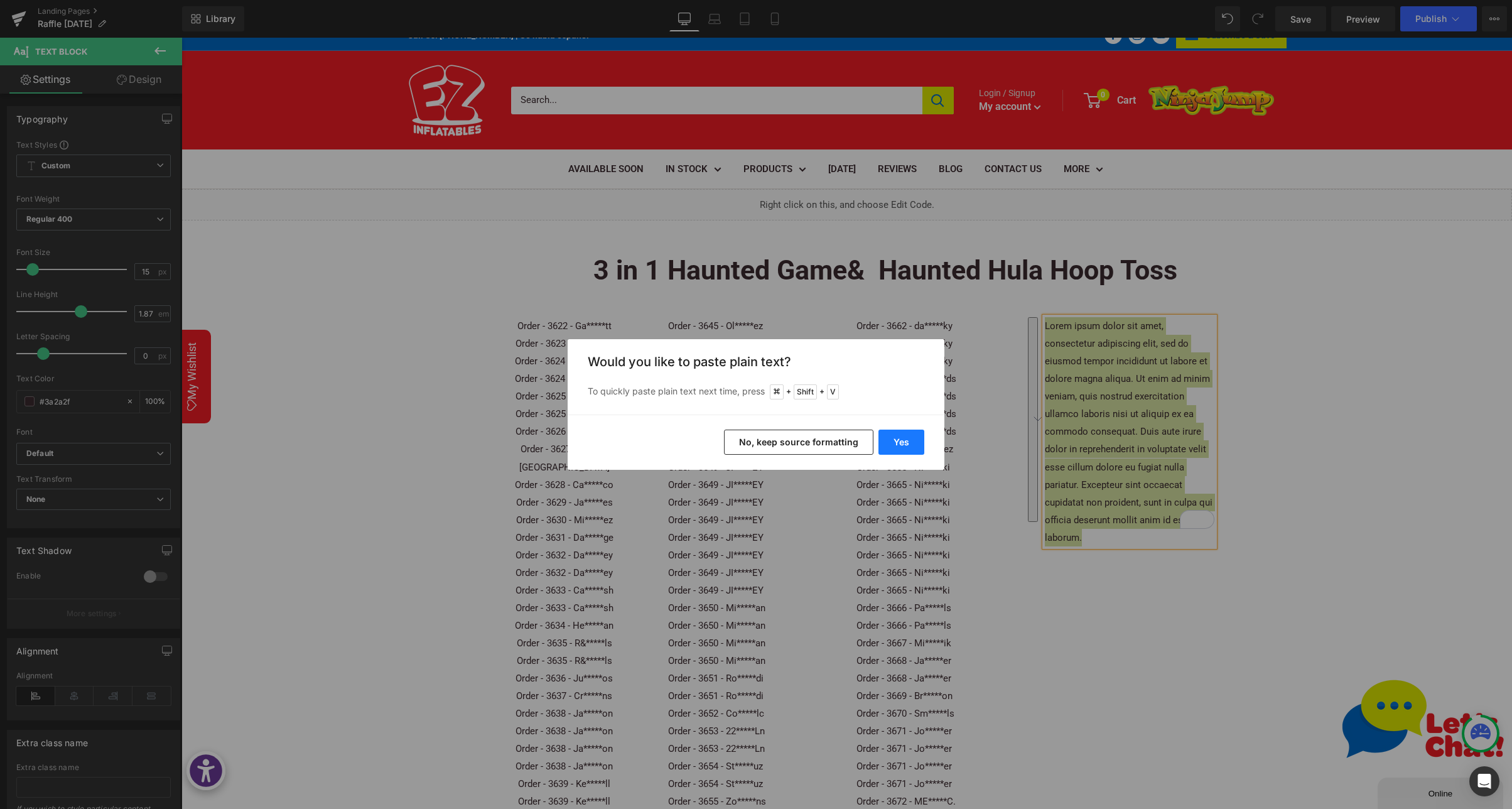
click at [911, 434] on button "Yes" at bounding box center [901, 442] width 46 height 25
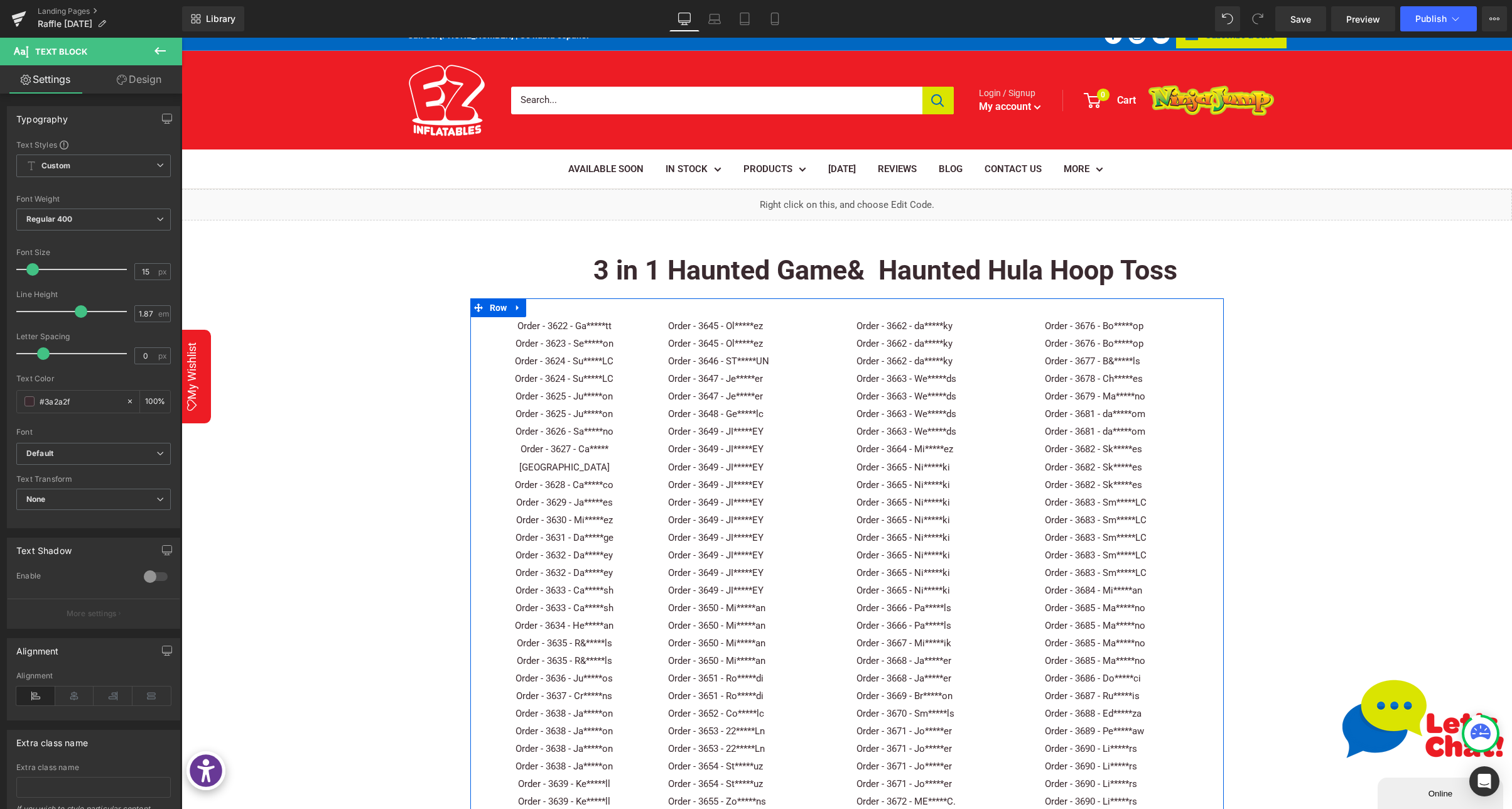
click at [1092, 384] on p "Order - 3678 - Ch*****es" at bounding box center [1129, 378] width 169 height 18
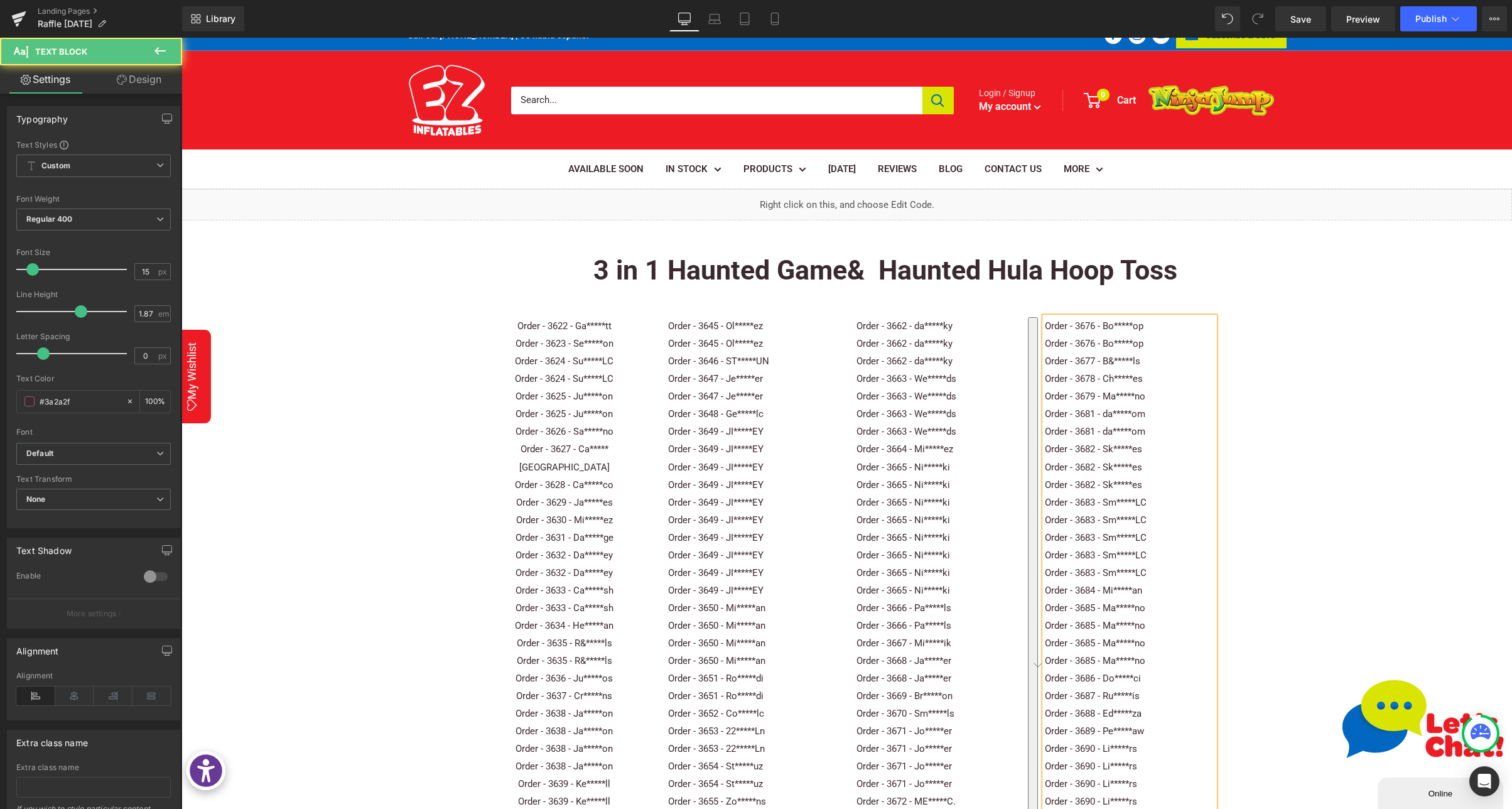
click at [1062, 442] on p "Order - 3682 - Sk*****es" at bounding box center [1129, 449] width 169 height 18
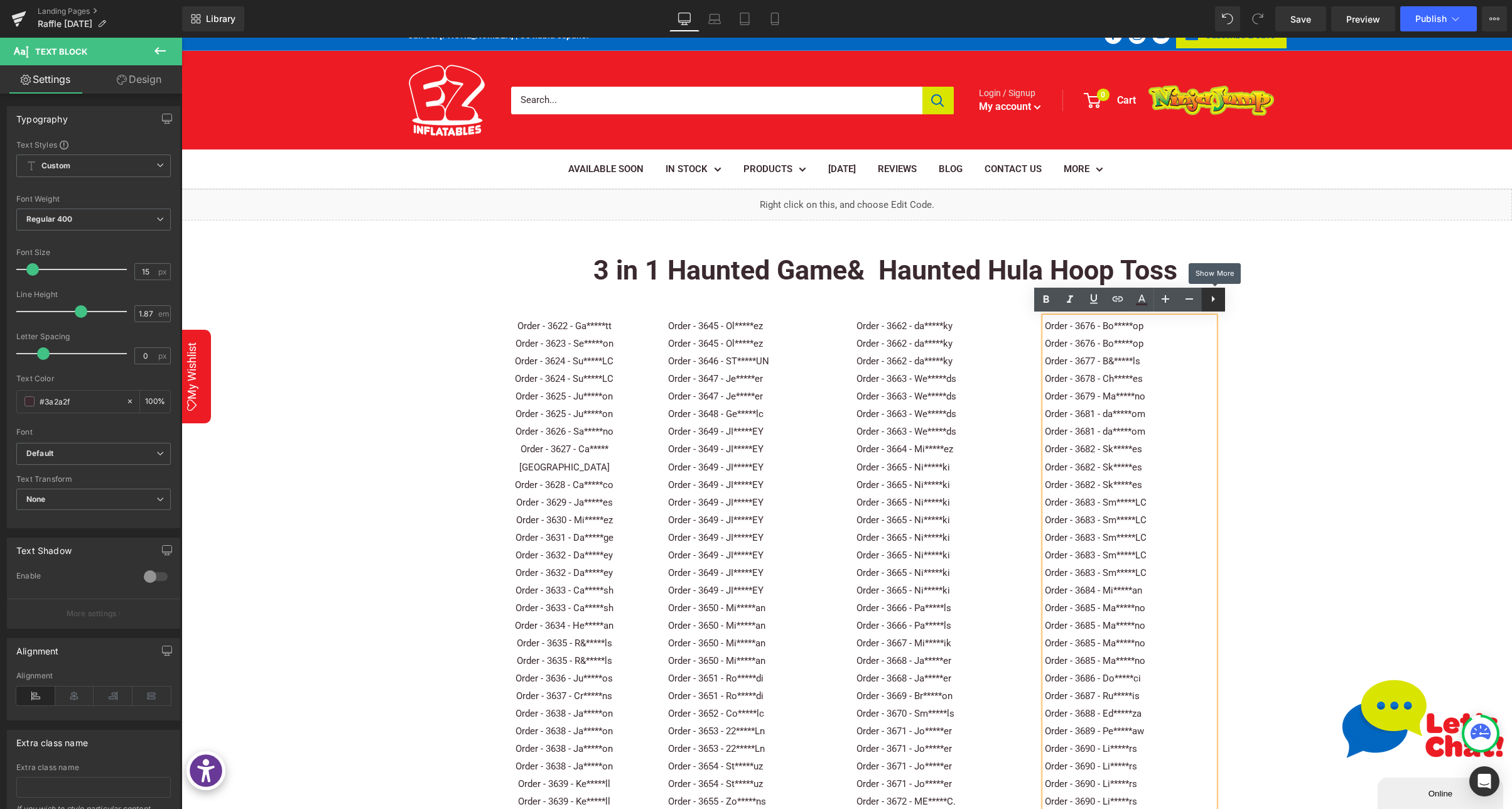
click at [1214, 297] on icon at bounding box center [1212, 298] width 15 height 15
click at [1210, 297] on icon at bounding box center [1212, 298] width 15 height 15
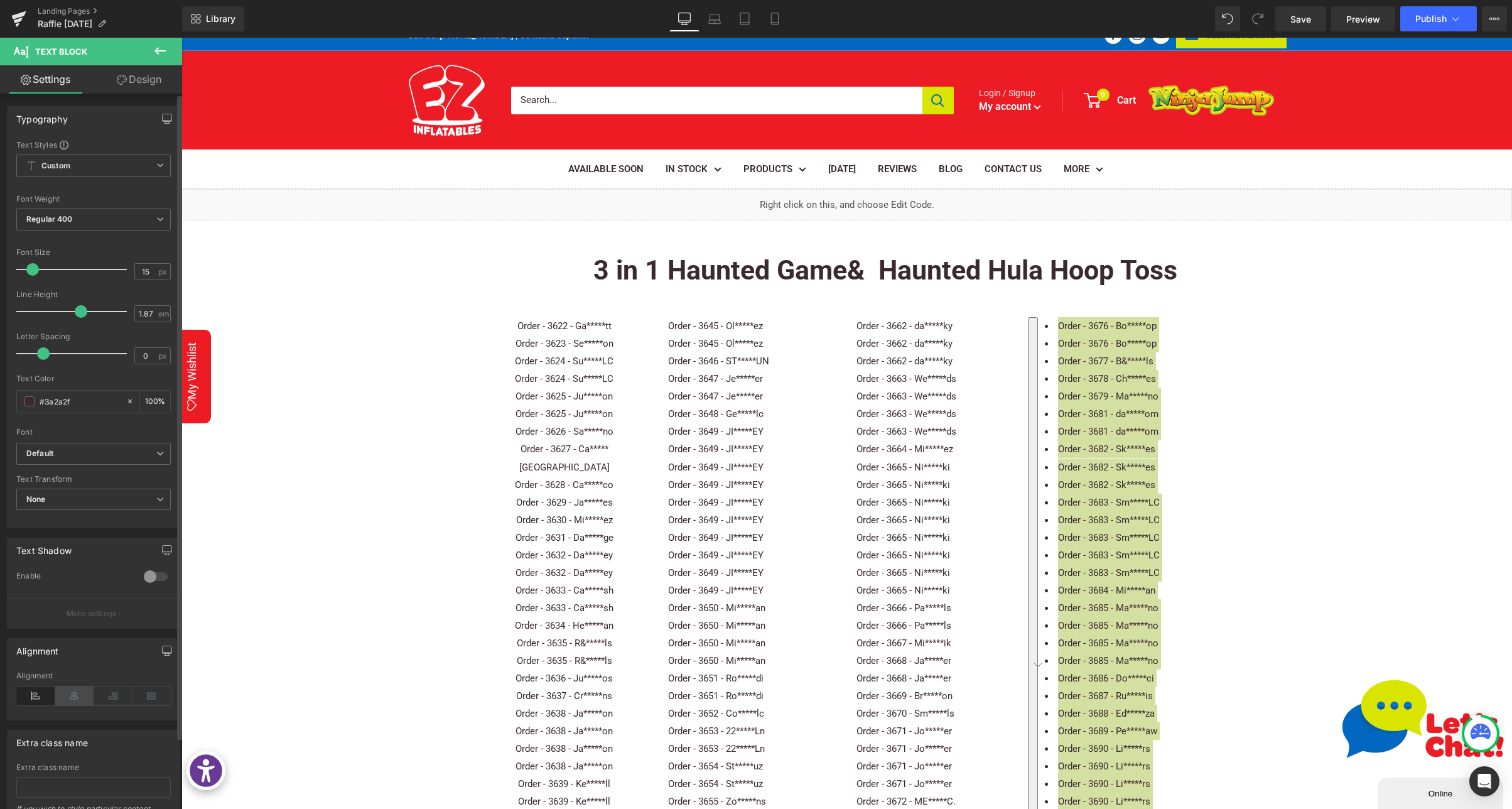
click at [73, 696] on icon at bounding box center [74, 696] width 39 height 19
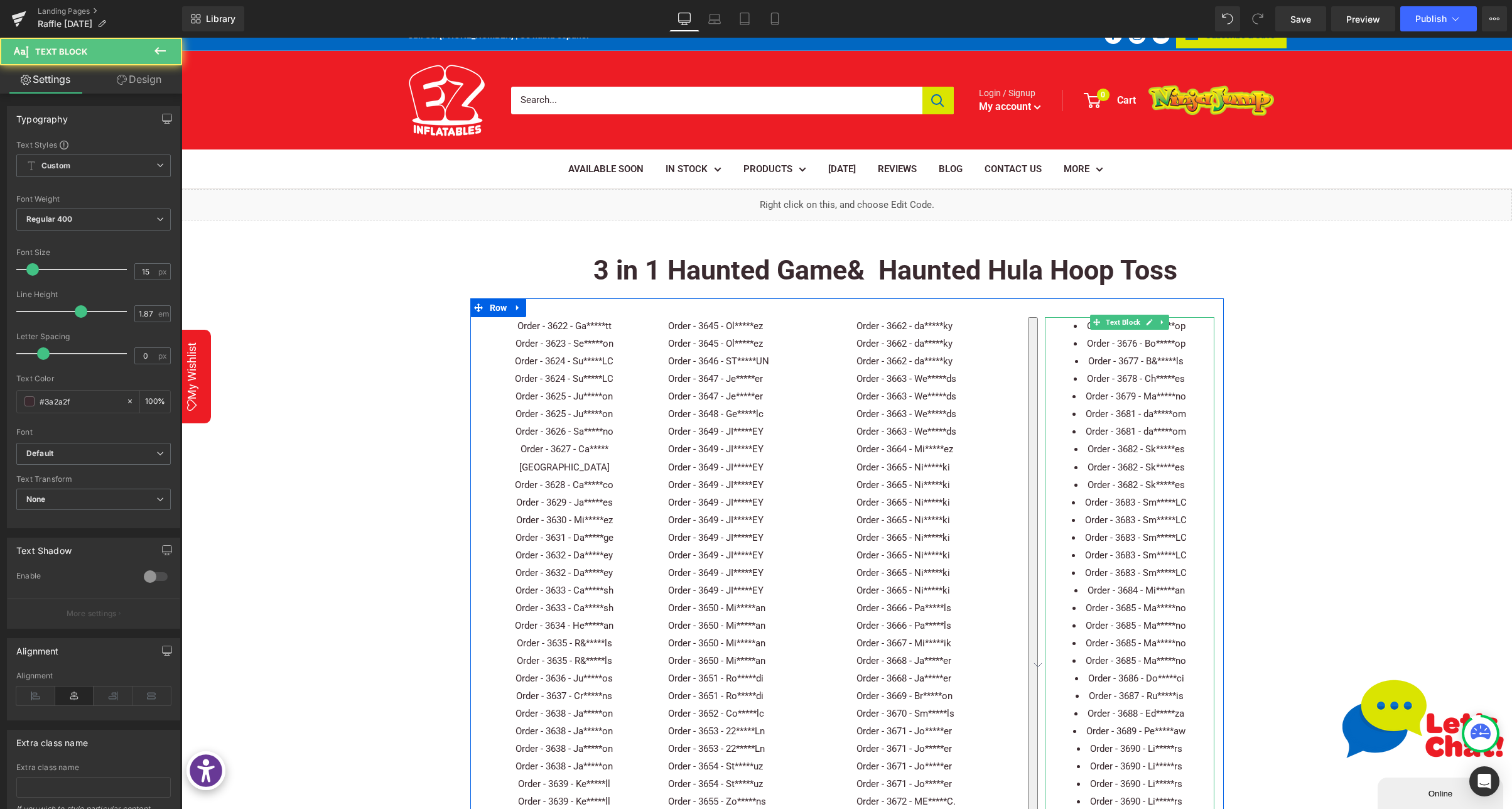
click at [1099, 505] on li "Order - 3683 - Sm*****LC" at bounding box center [1129, 502] width 169 height 18
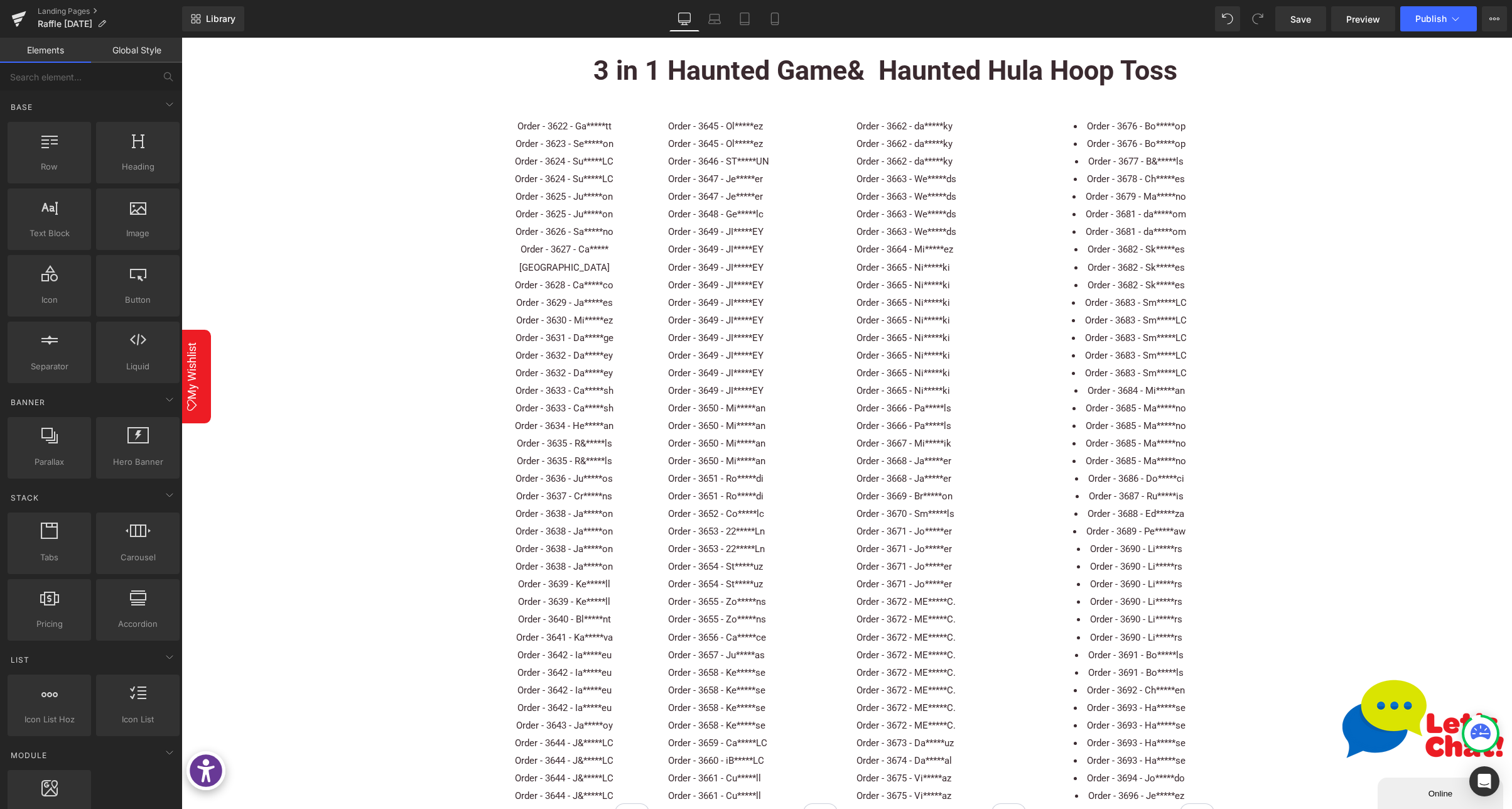
scroll to position [215, 0]
click at [1180, 269] on li "Order - 3682 - Sk*****es" at bounding box center [1129, 270] width 169 height 18
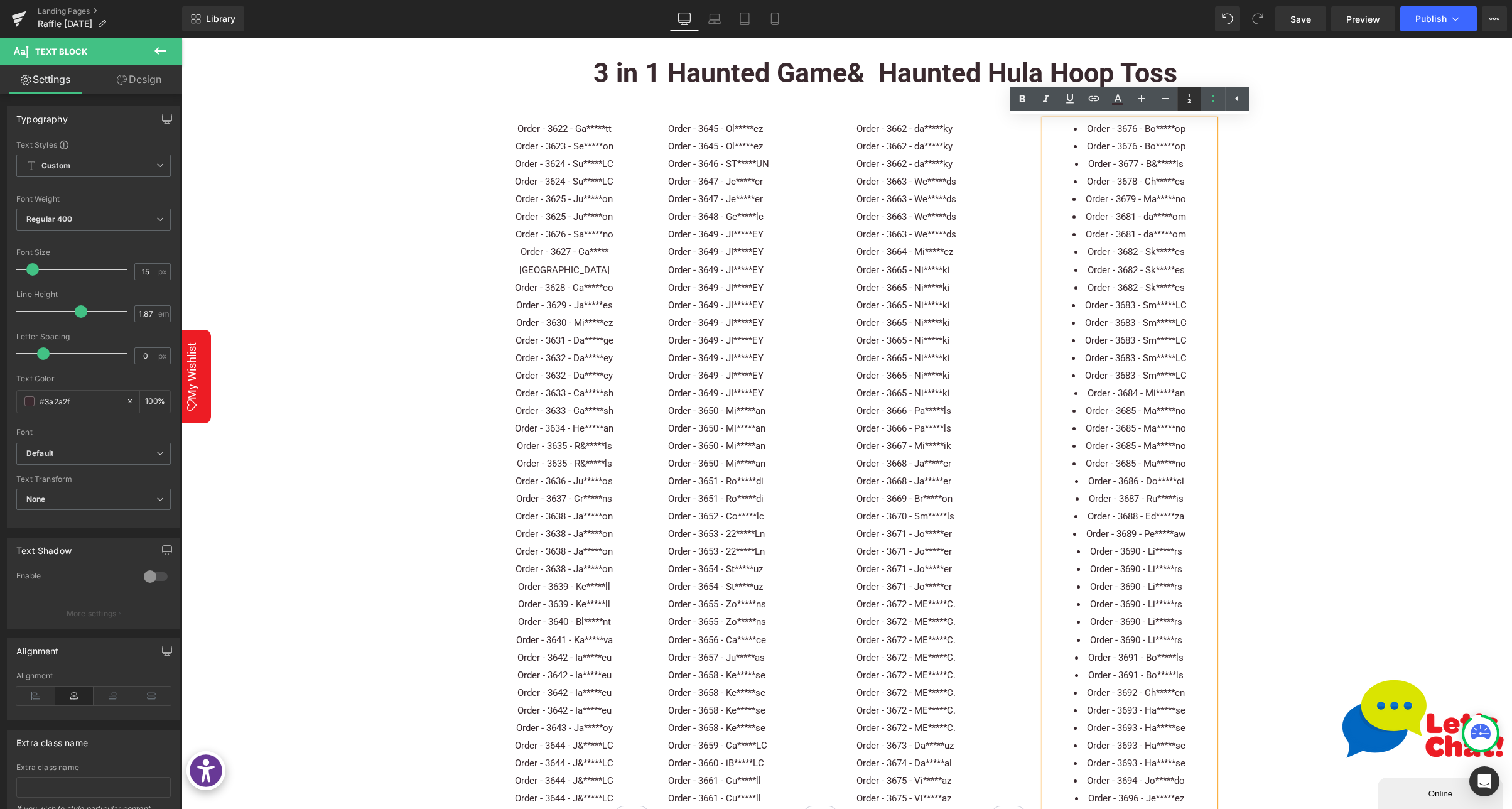
click at [1195, 101] on icon at bounding box center [1189, 98] width 15 height 15
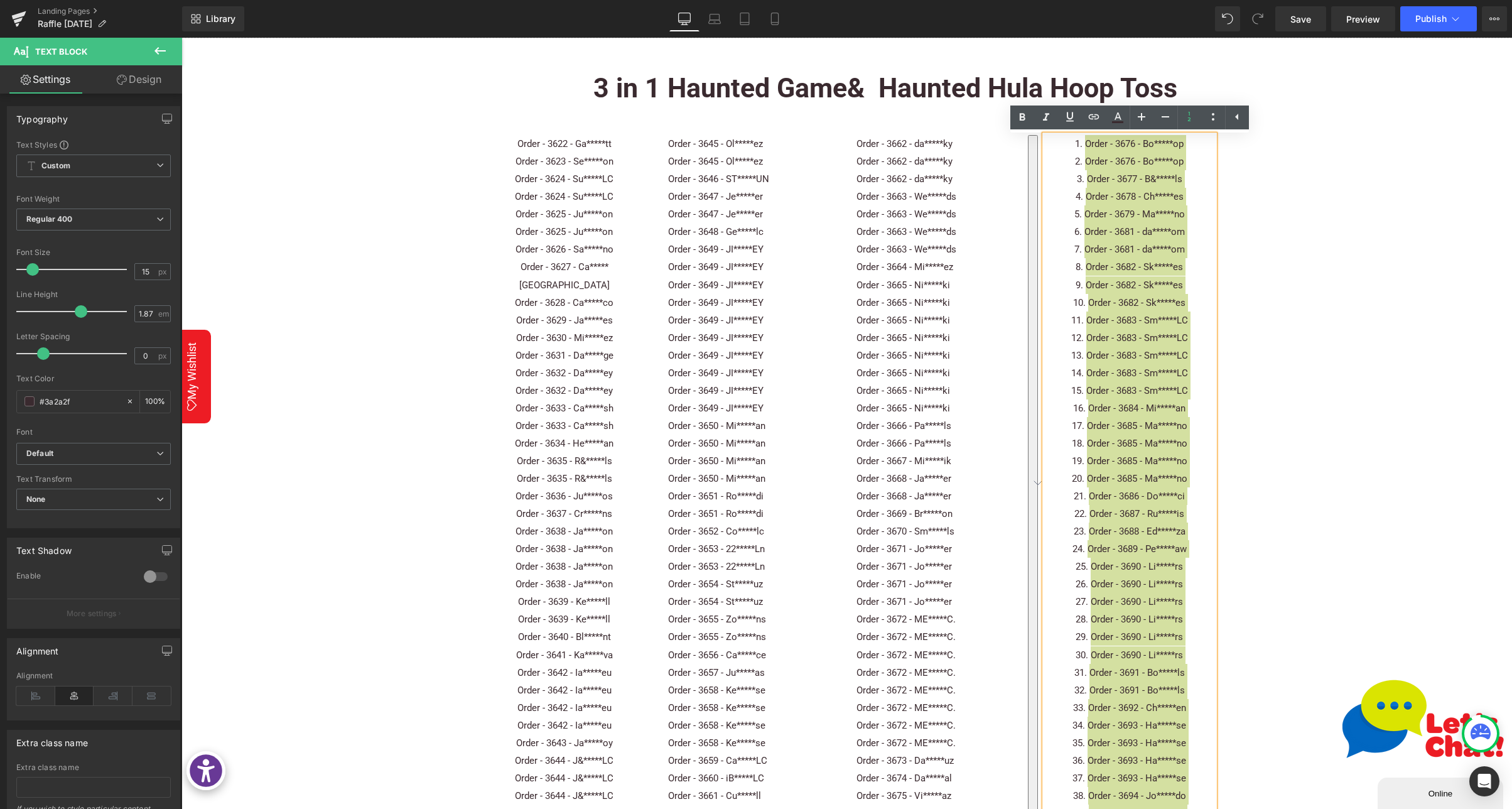
scroll to position [194, 0]
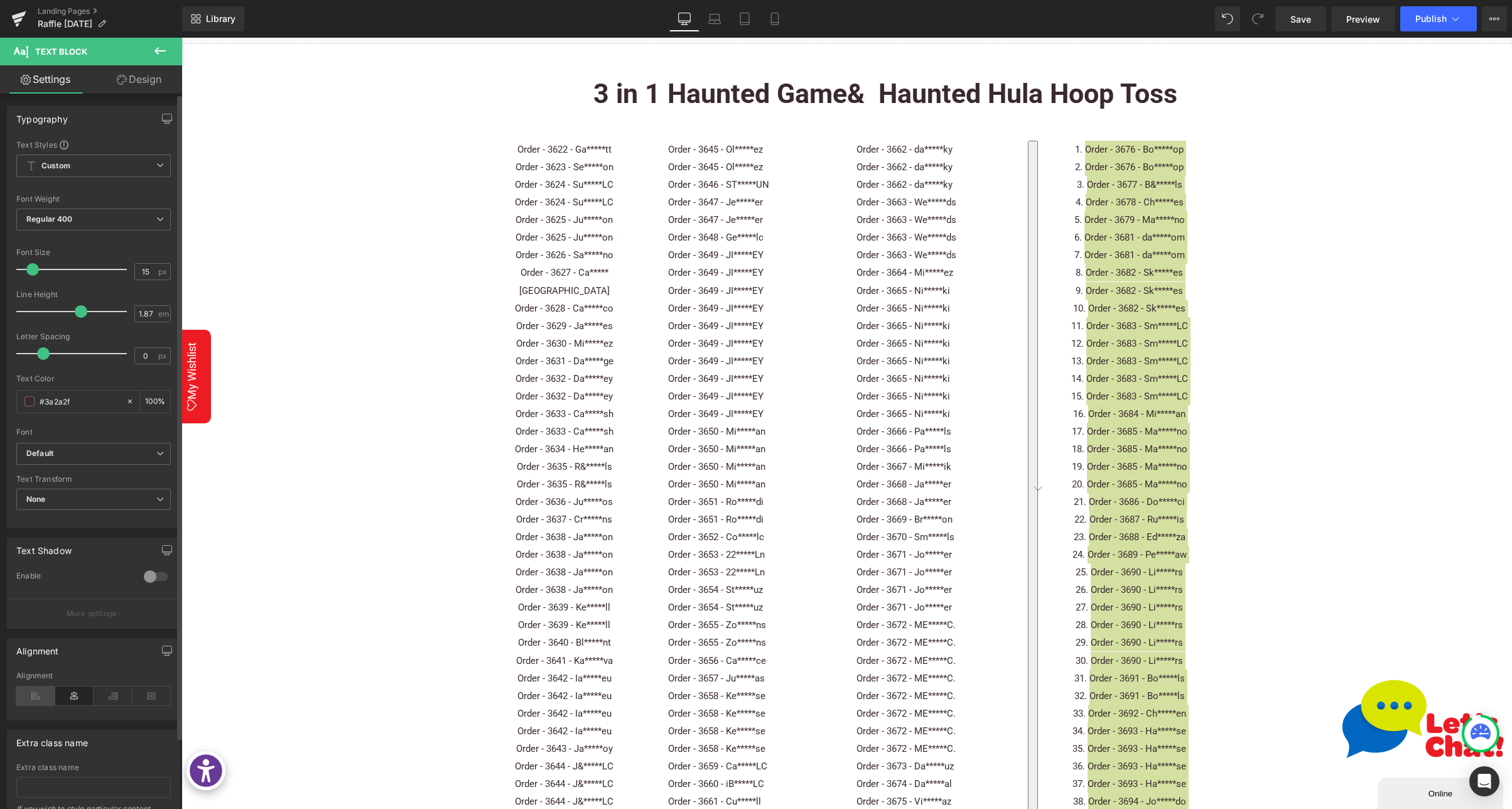
click at [34, 698] on icon at bounding box center [35, 696] width 39 height 19
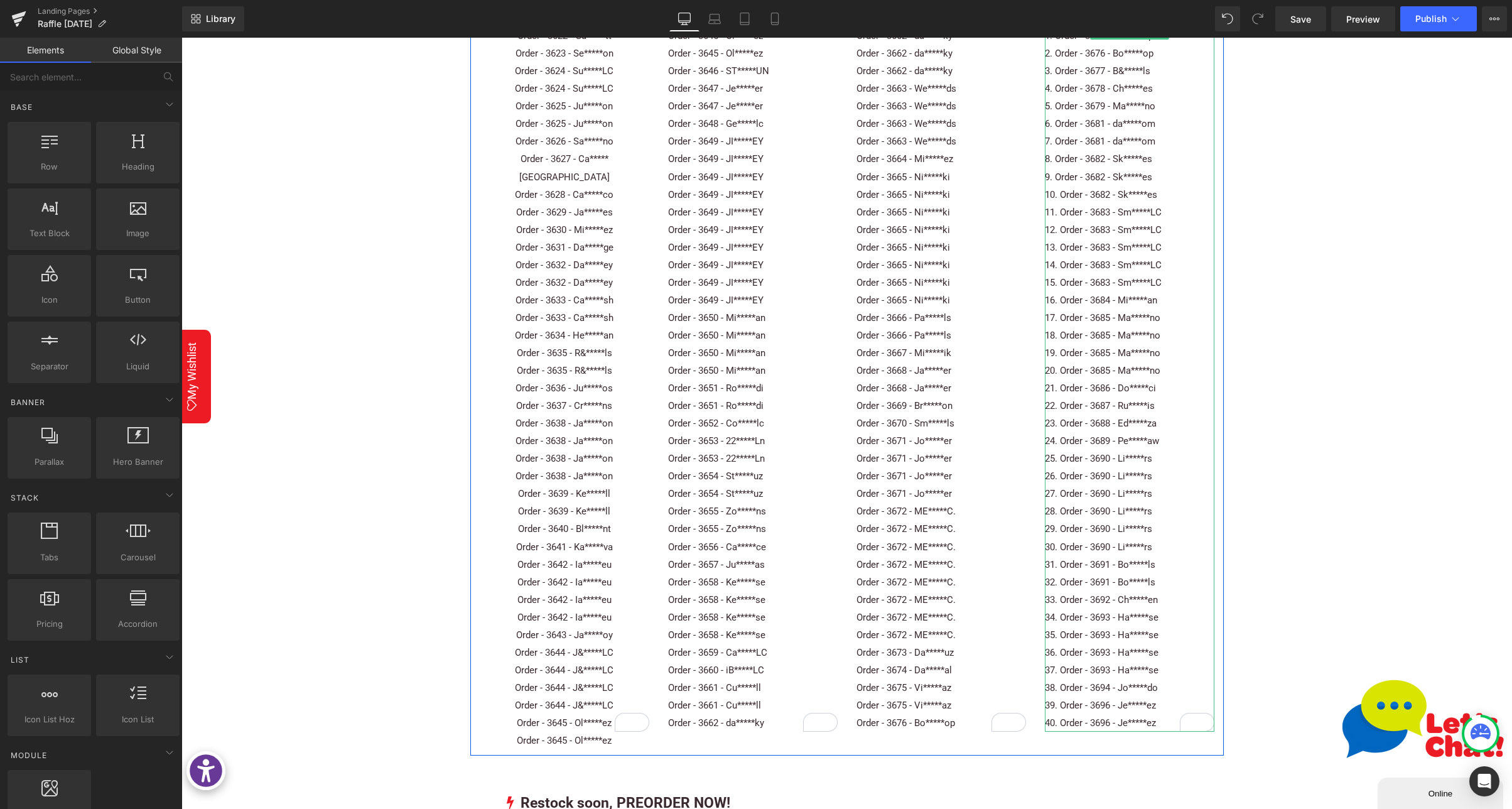
scroll to position [264, 0]
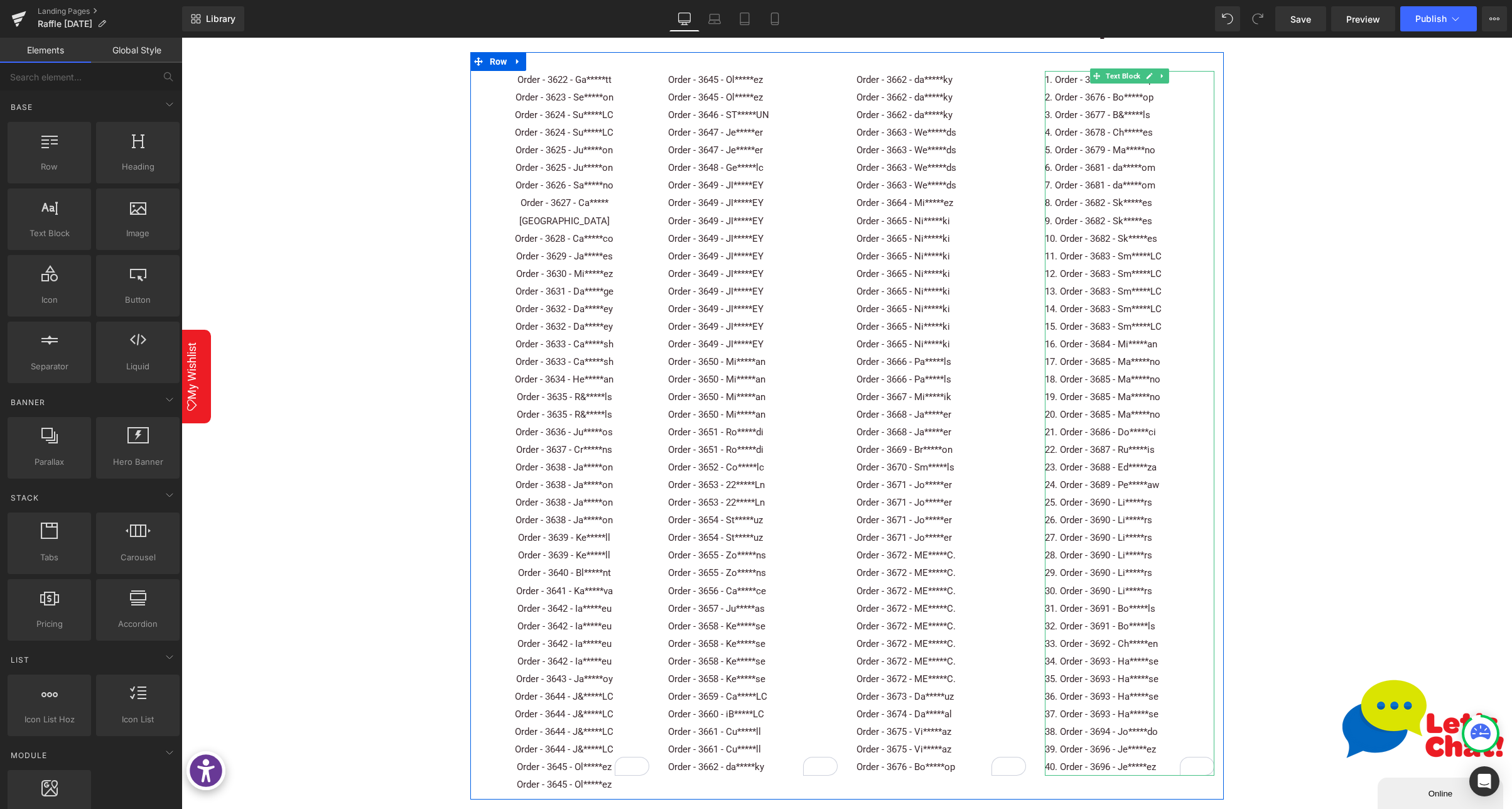
click at [1137, 319] on li "Order - 3683 - Sm*****LC" at bounding box center [1129, 327] width 169 height 18
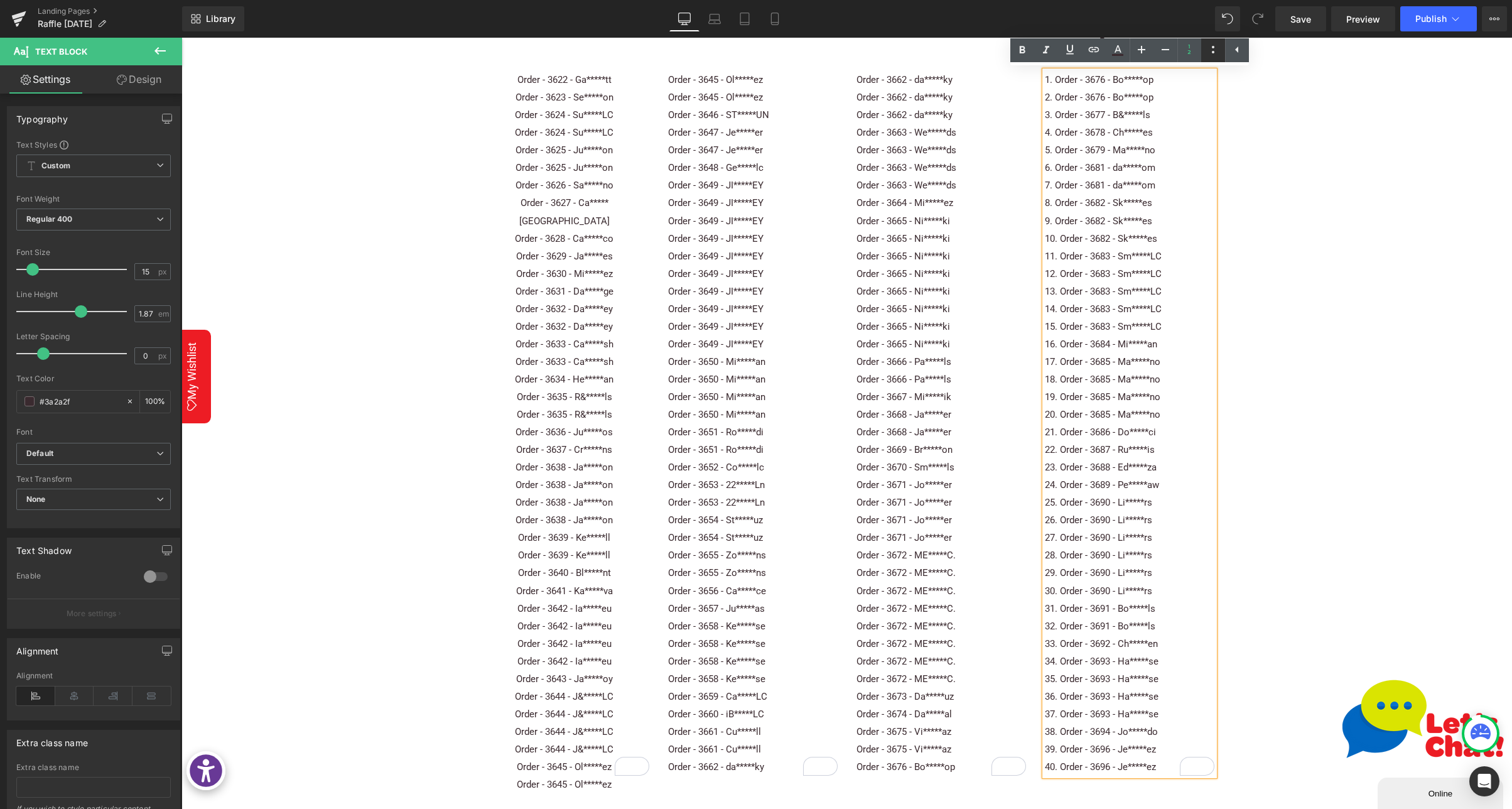
click at [1214, 50] on icon at bounding box center [1212, 49] width 15 height 15
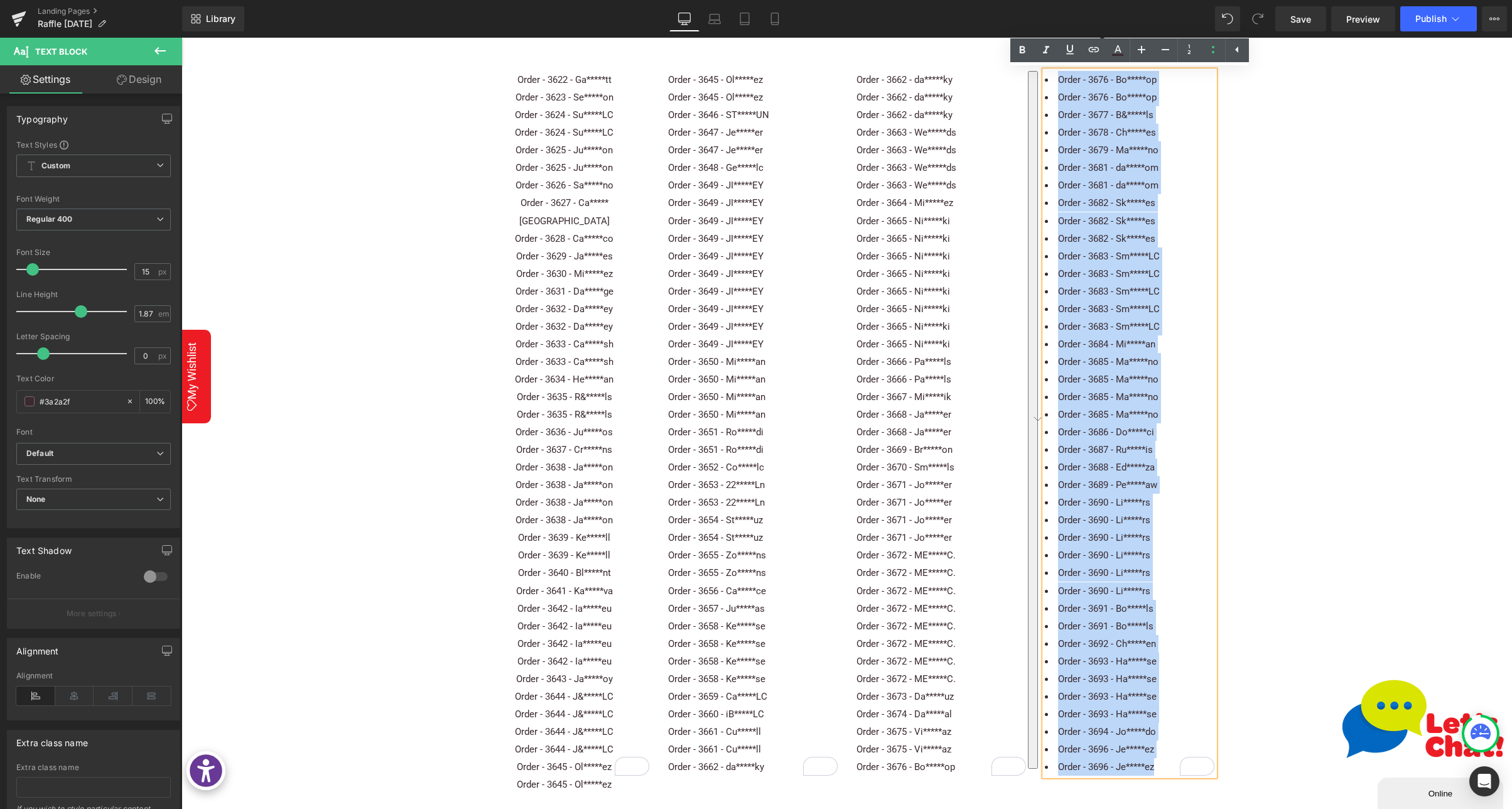
click at [922, 216] on p "Order - 3665 - Ni*****ki" at bounding box center [941, 221] width 169 height 18
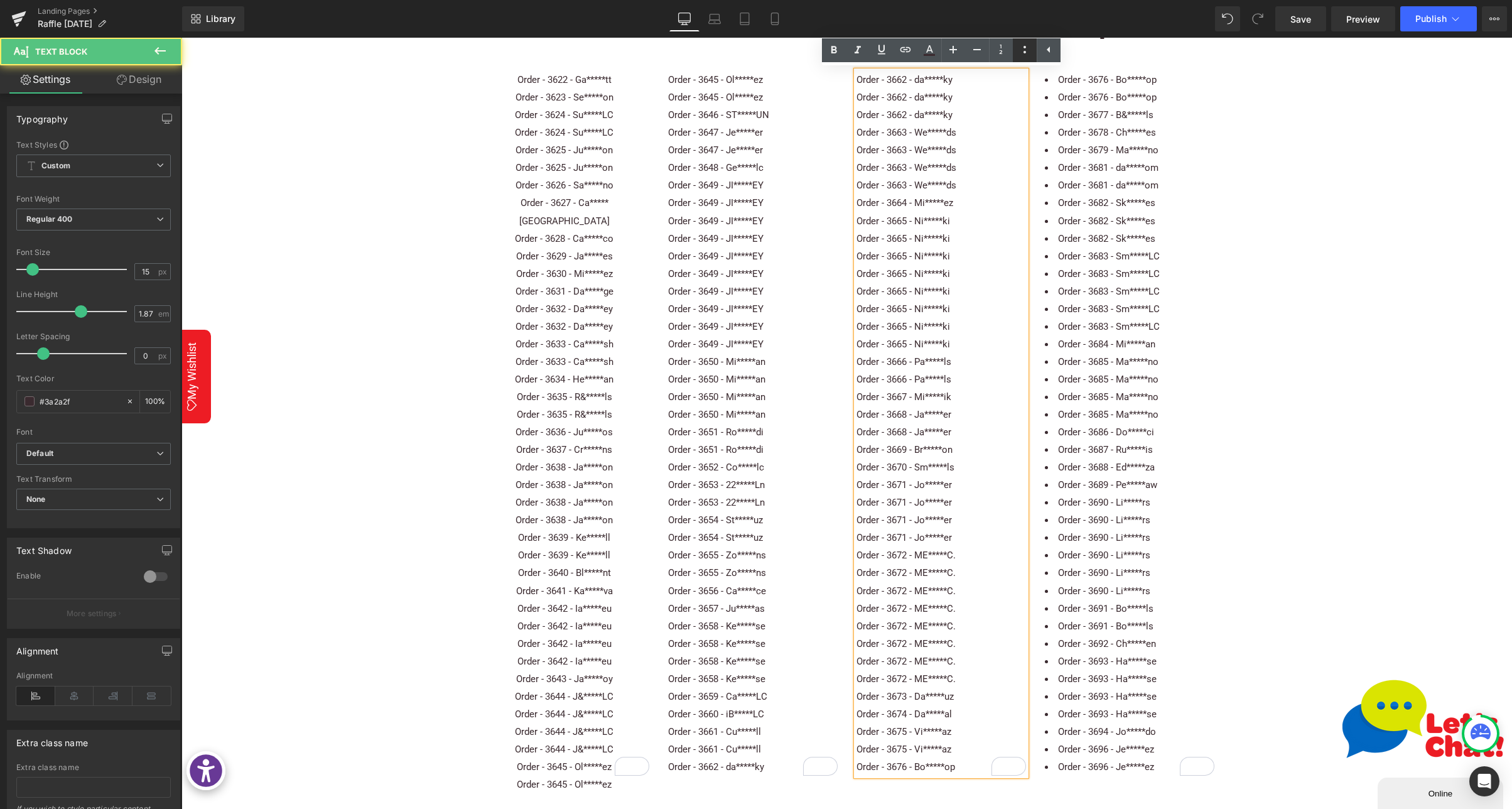
click at [1023, 48] on icon at bounding box center [1024, 49] width 15 height 15
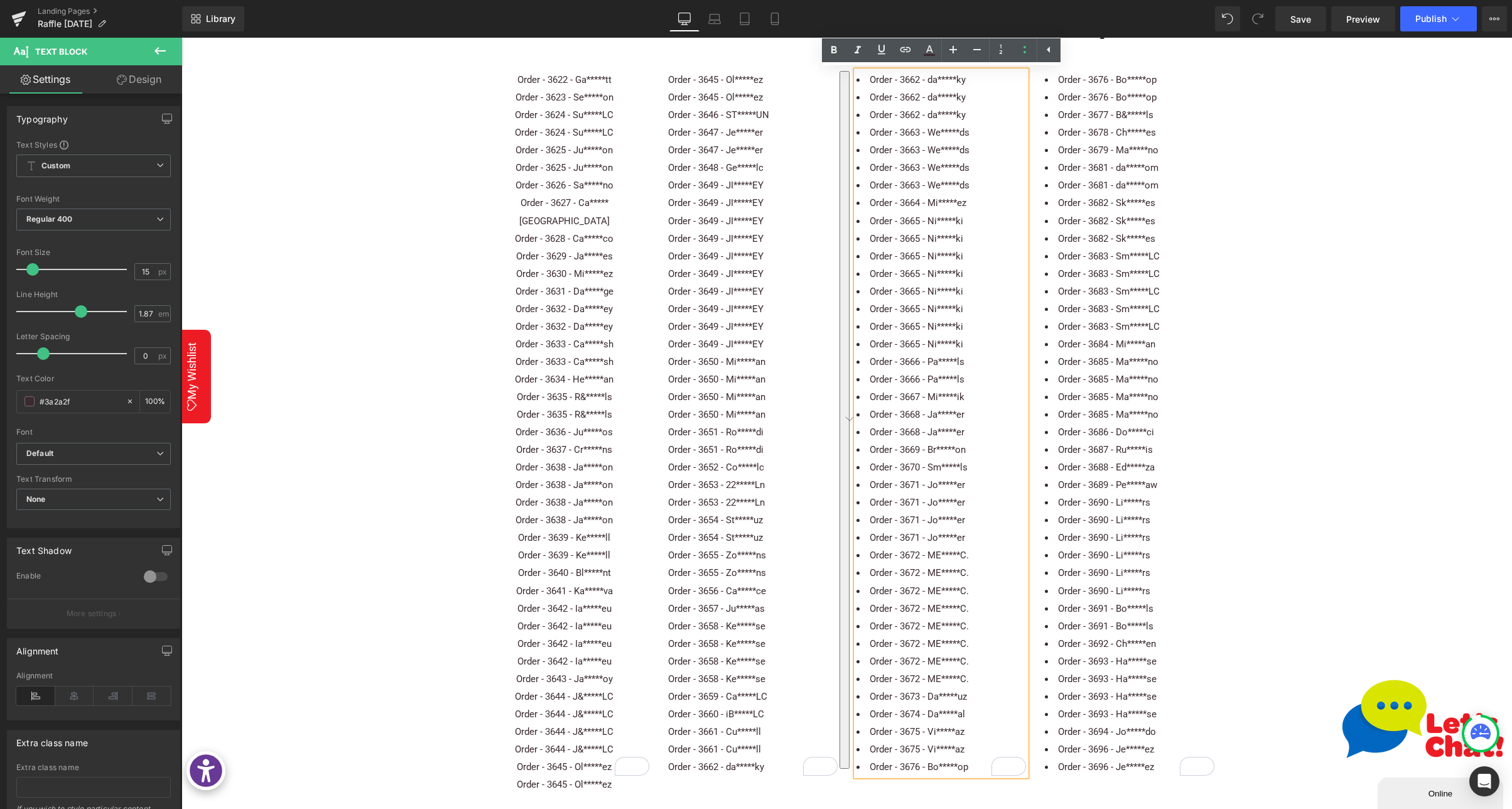
click at [733, 225] on p "Order - 3649 - JI*****EY" at bounding box center [752, 221] width 169 height 18
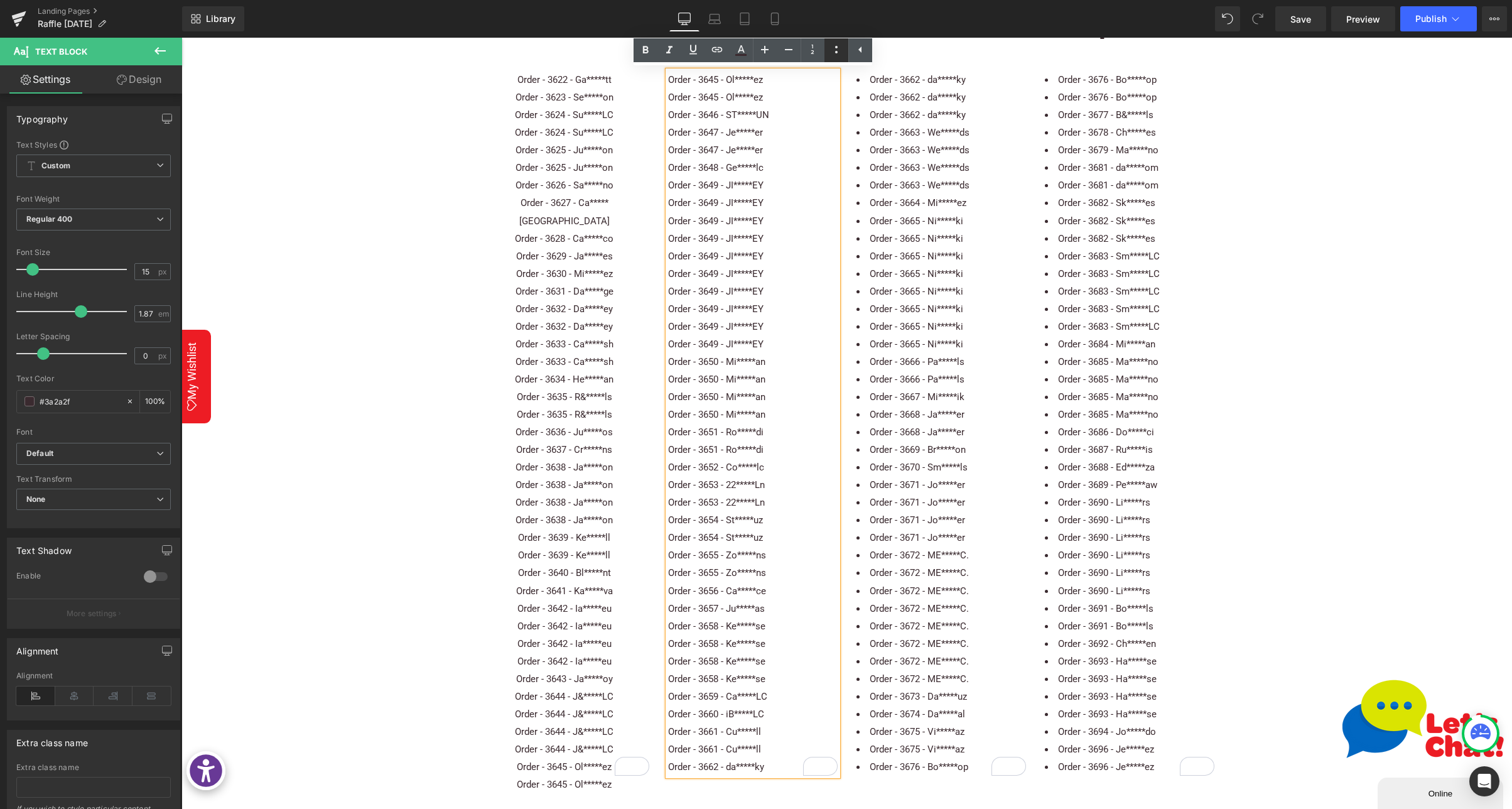
click at [843, 47] on icon at bounding box center [836, 49] width 15 height 15
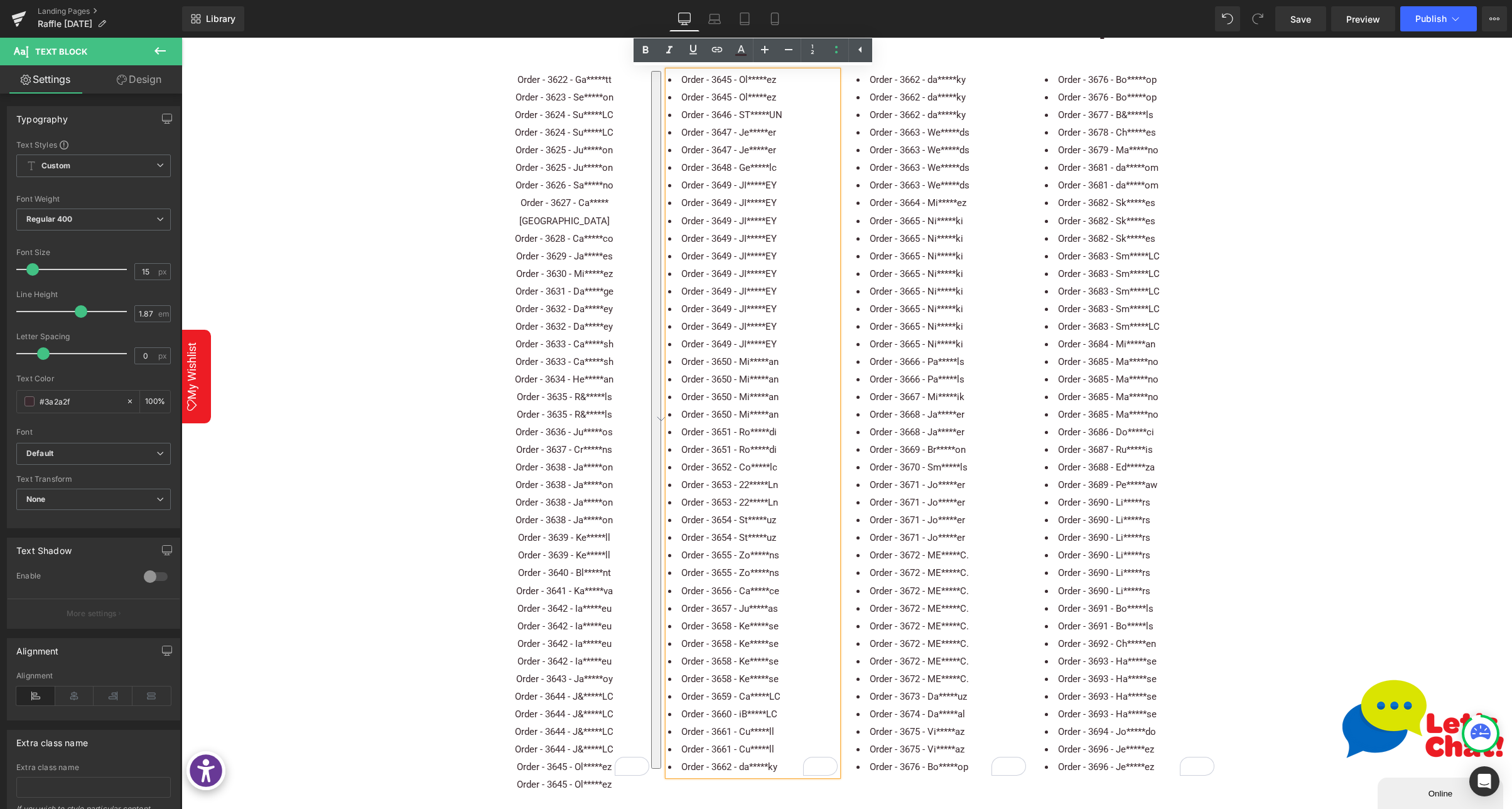
click at [584, 265] on p "Order - 3630 - Mi*****ez" at bounding box center [564, 274] width 169 height 18
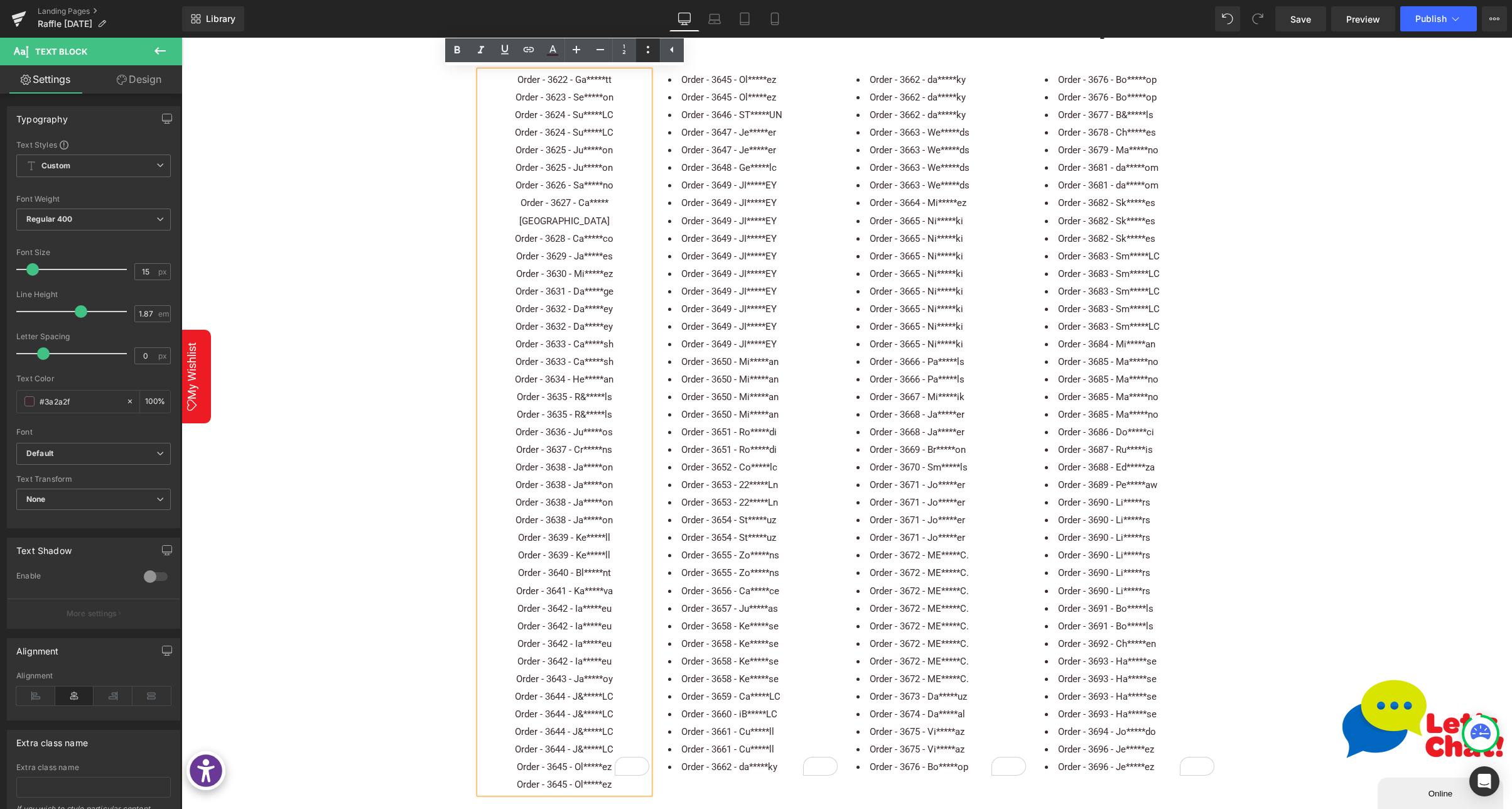
click at [642, 48] on icon at bounding box center [648, 49] width 15 height 15
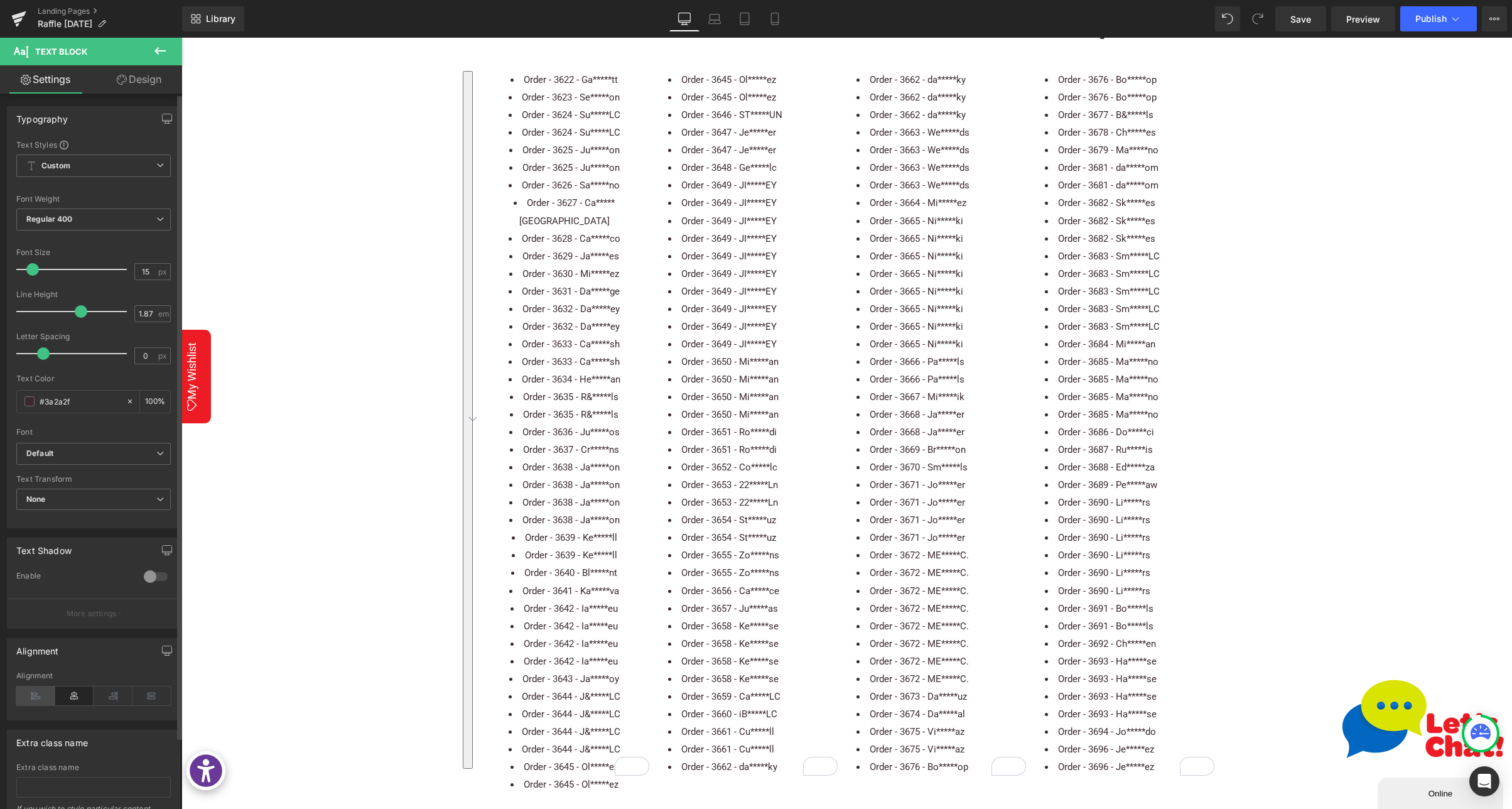
click at [26, 696] on icon at bounding box center [35, 696] width 39 height 19
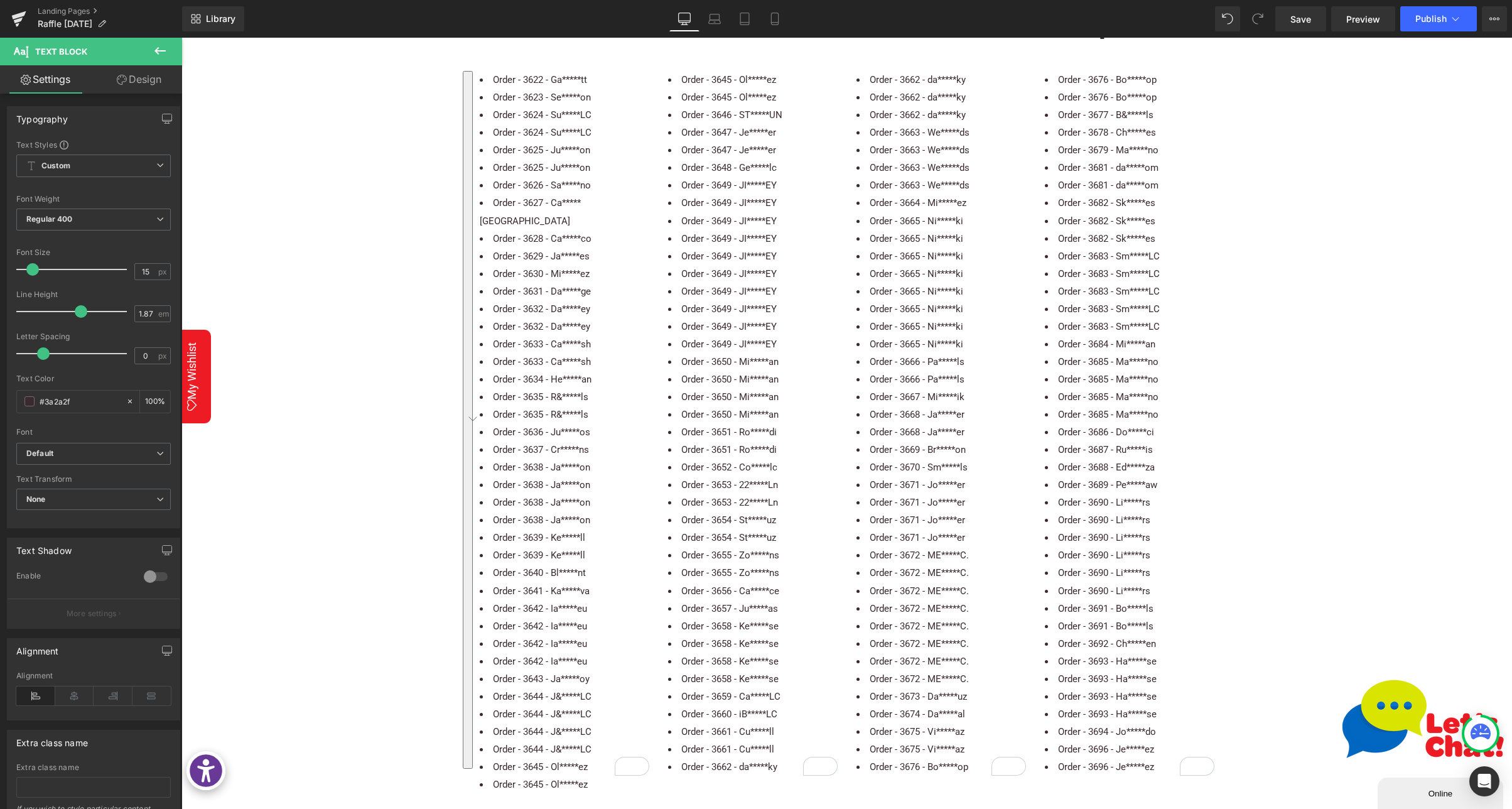
drag, startPoint x: 1345, startPoint y: 312, endPoint x: 1336, endPoint y: 273, distance: 40.0
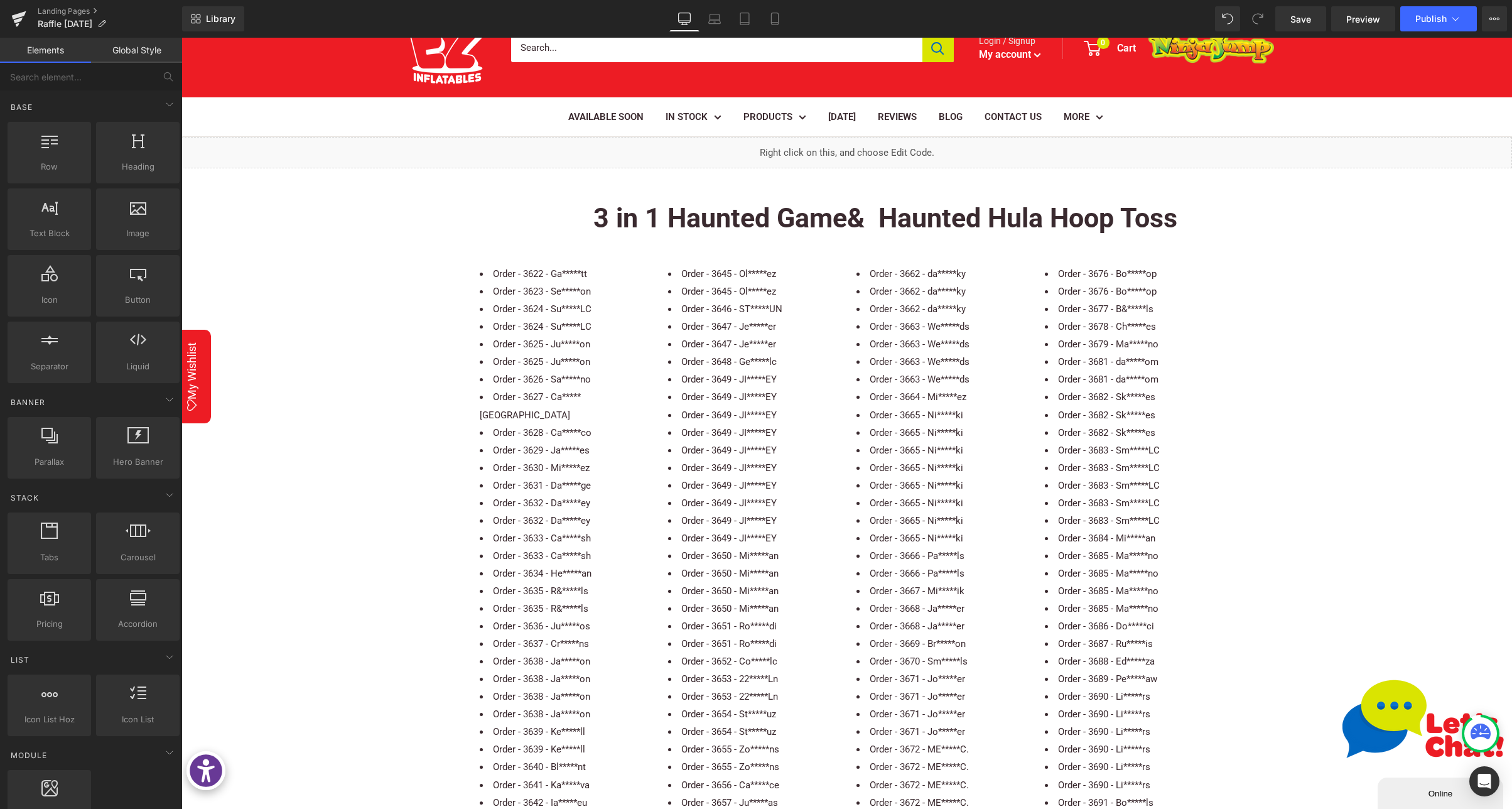
scroll to position [102, 0]
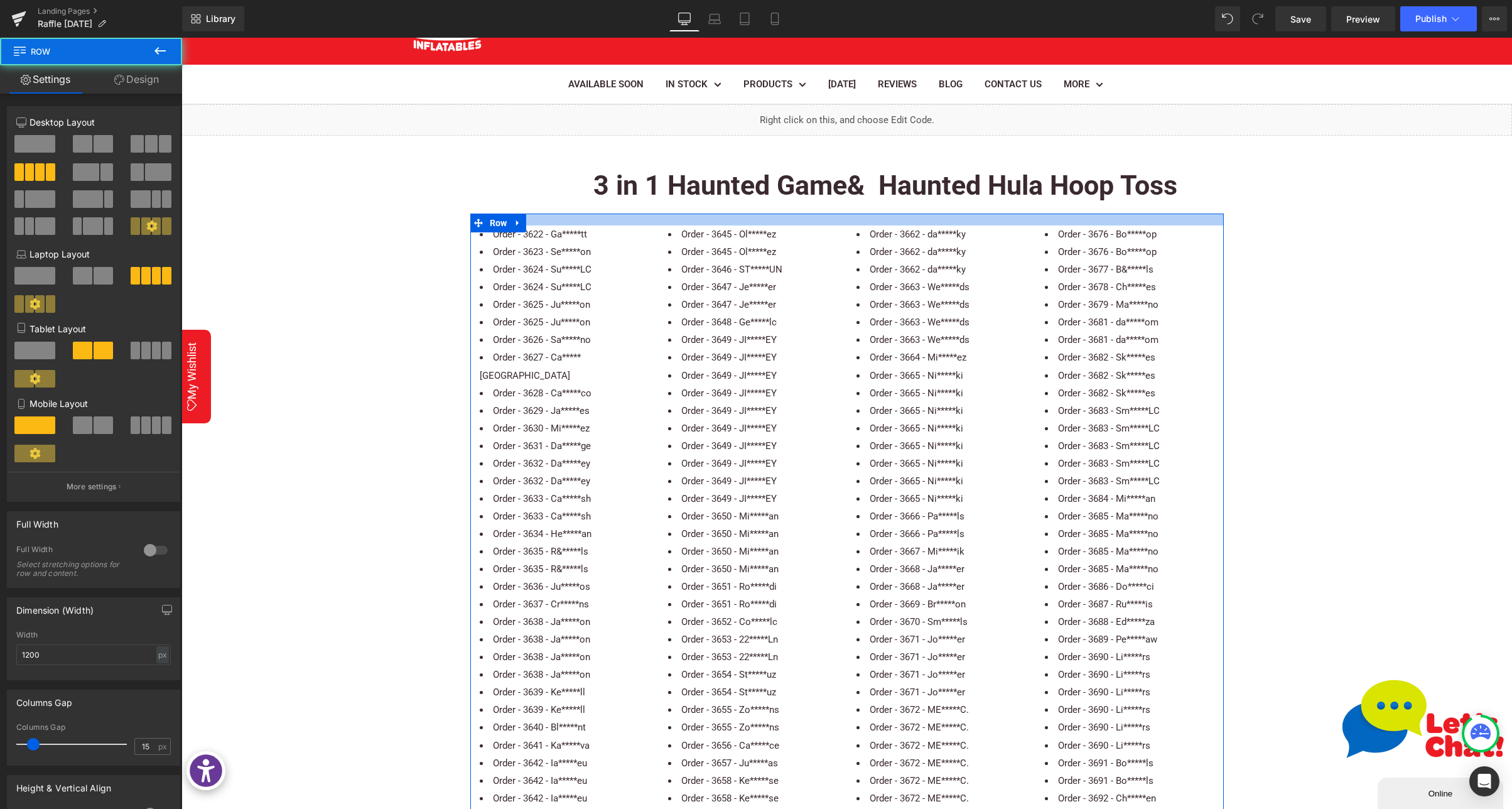
drag, startPoint x: 658, startPoint y: 221, endPoint x: 683, endPoint y: 472, distance: 252.2
click at [659, 213] on div at bounding box center [847, 219] width 753 height 12
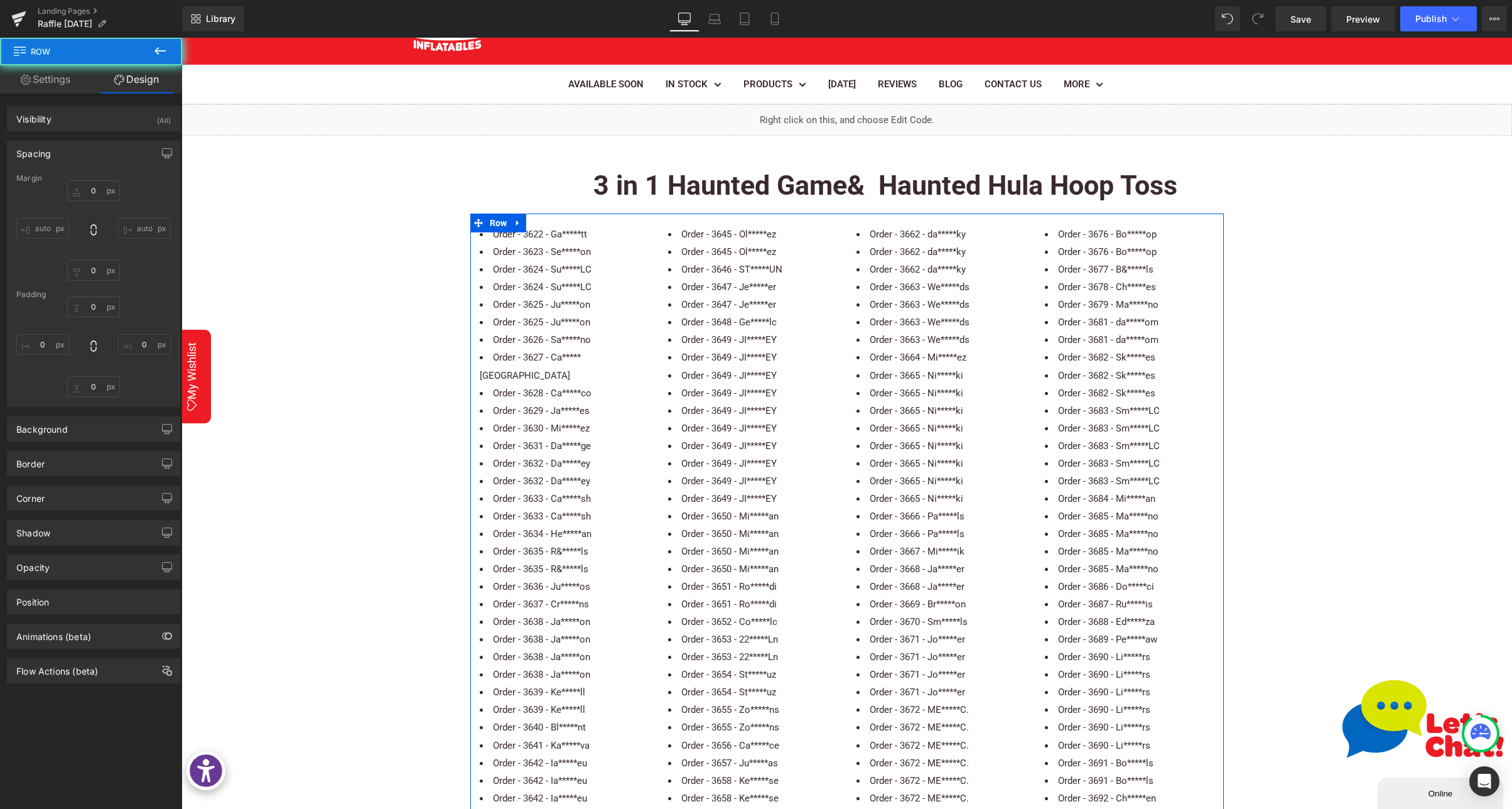
type input "0"
type input "19"
type input "0"
type input "10"
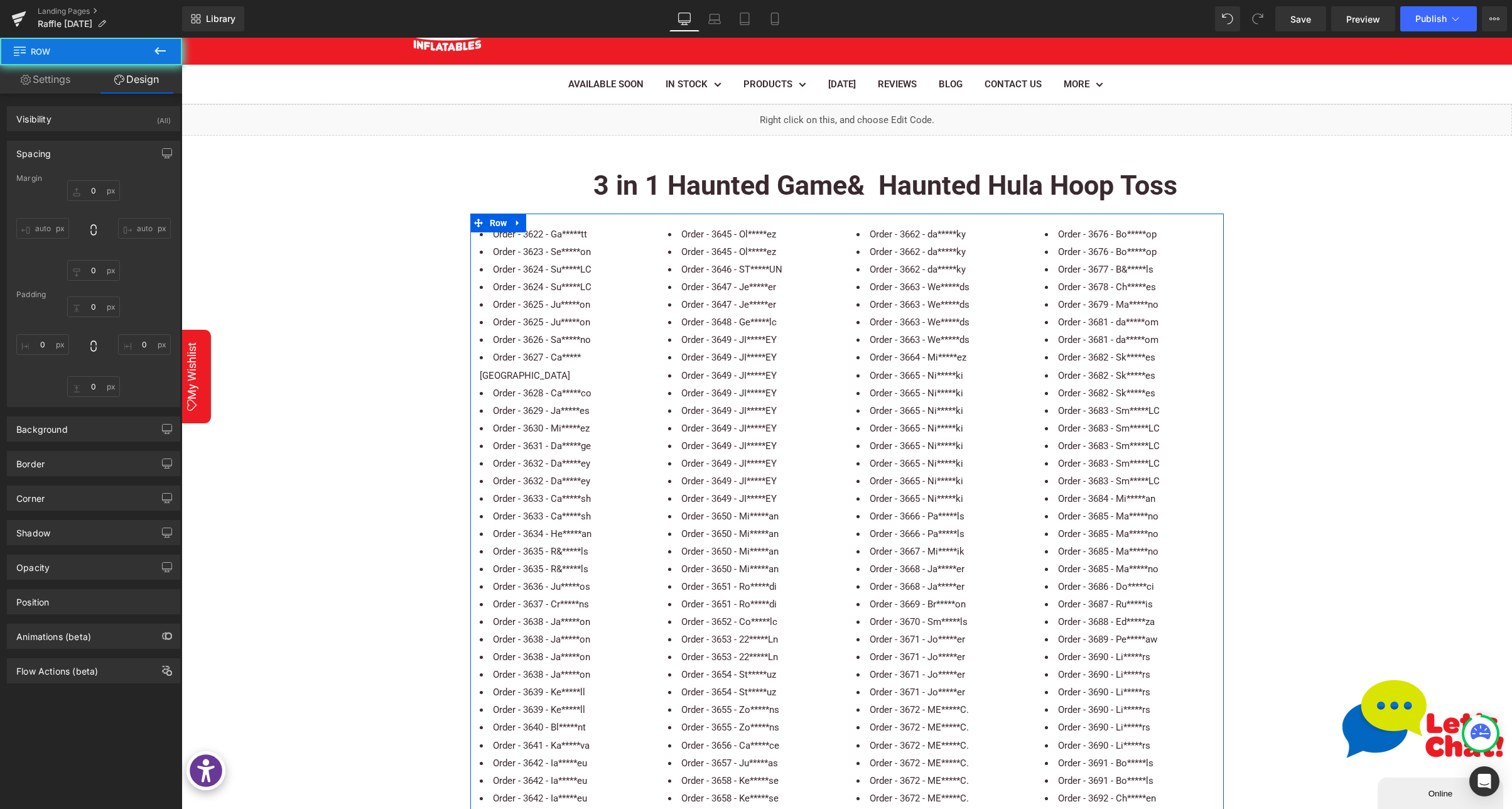
type input "0"
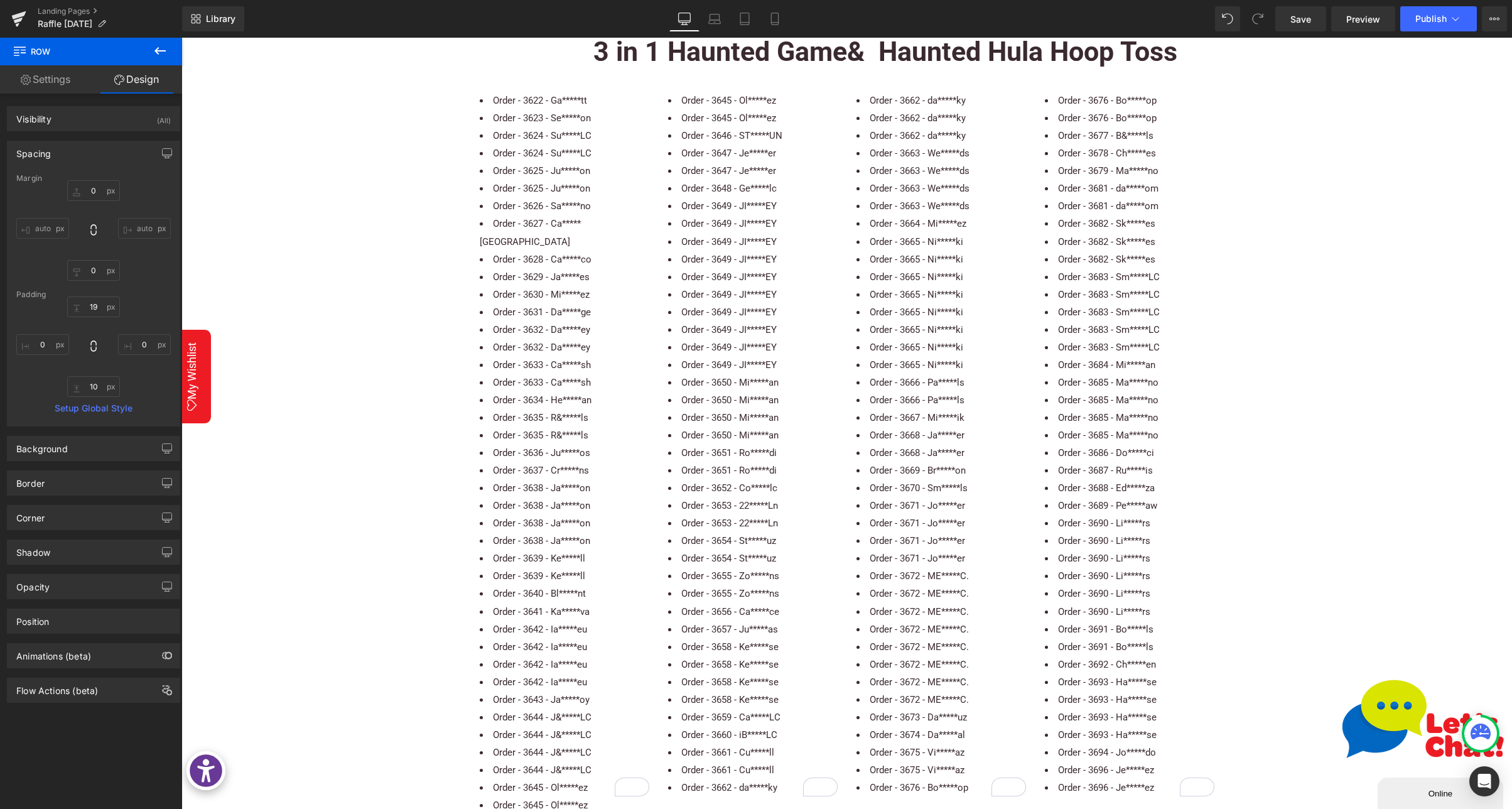
scroll to position [0, 0]
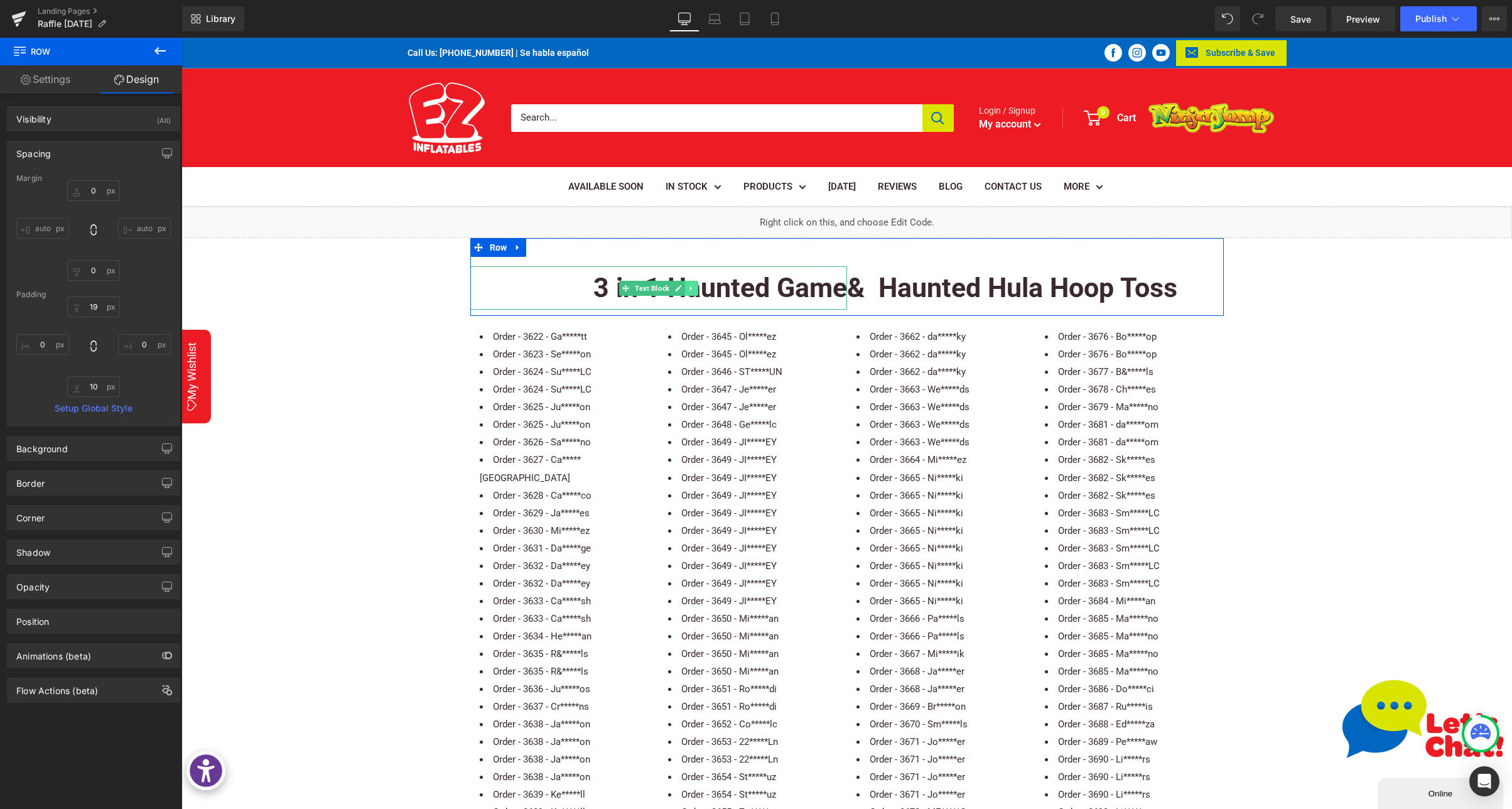
click at [693, 287] on icon at bounding box center [691, 289] width 7 height 8
click at [684, 287] on icon at bounding box center [684, 288] width 7 height 7
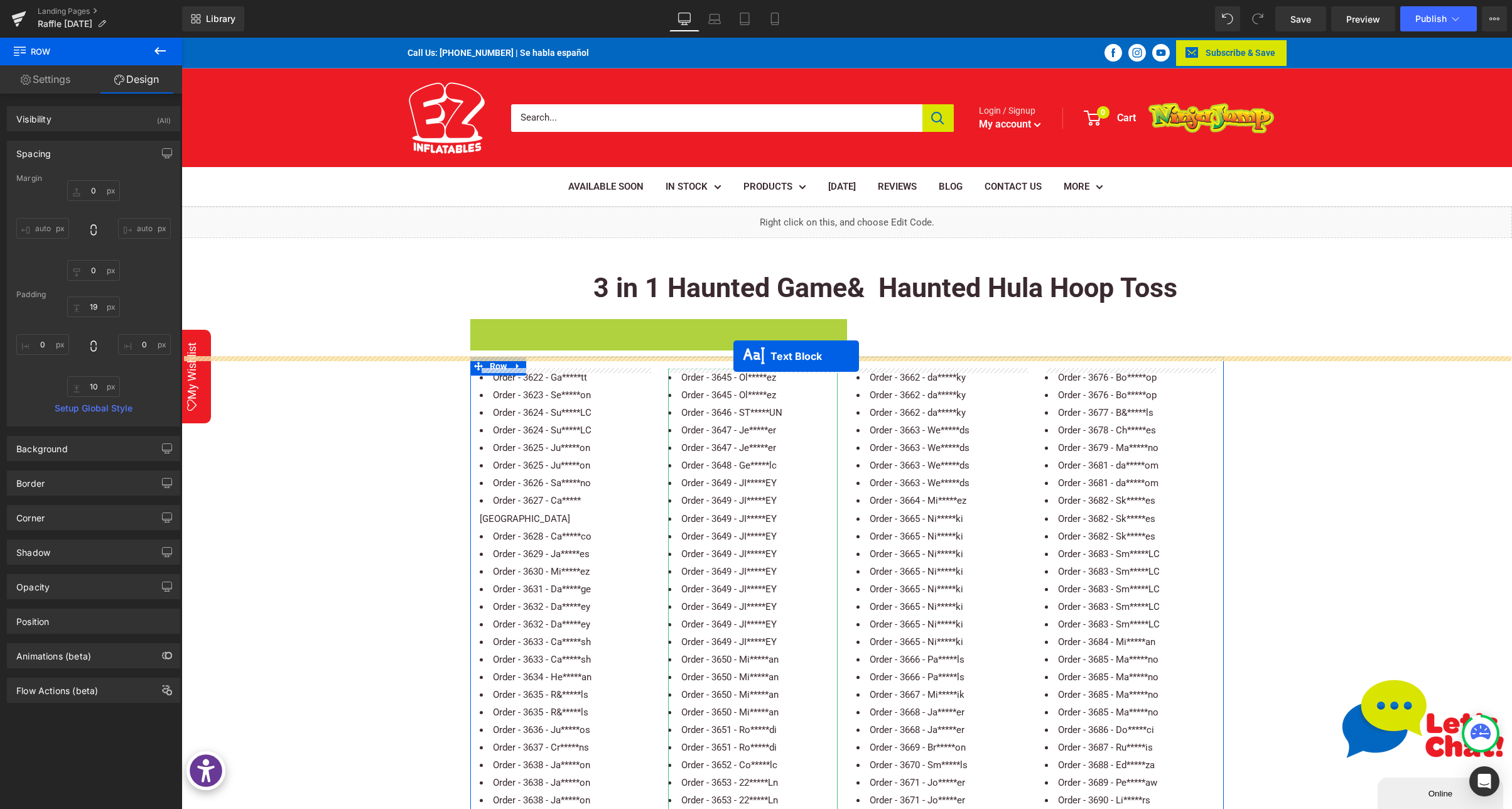
drag, startPoint x: 641, startPoint y: 359, endPoint x: 733, endPoint y: 356, distance: 92.0
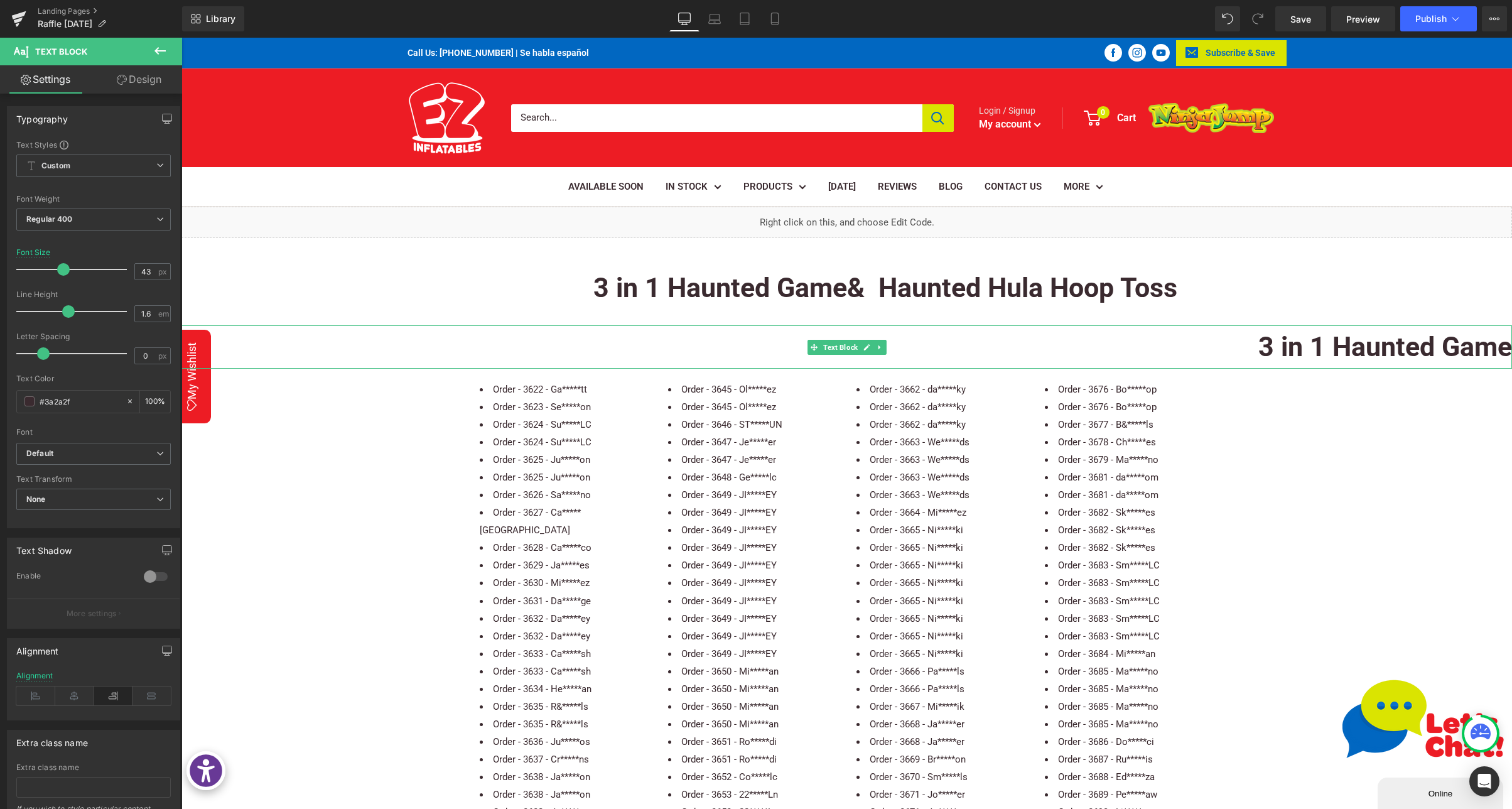
click at [1258, 343] on b "3 in 1 Haunted Game" at bounding box center [1385, 347] width 254 height 31
click at [75, 696] on icon at bounding box center [74, 696] width 39 height 19
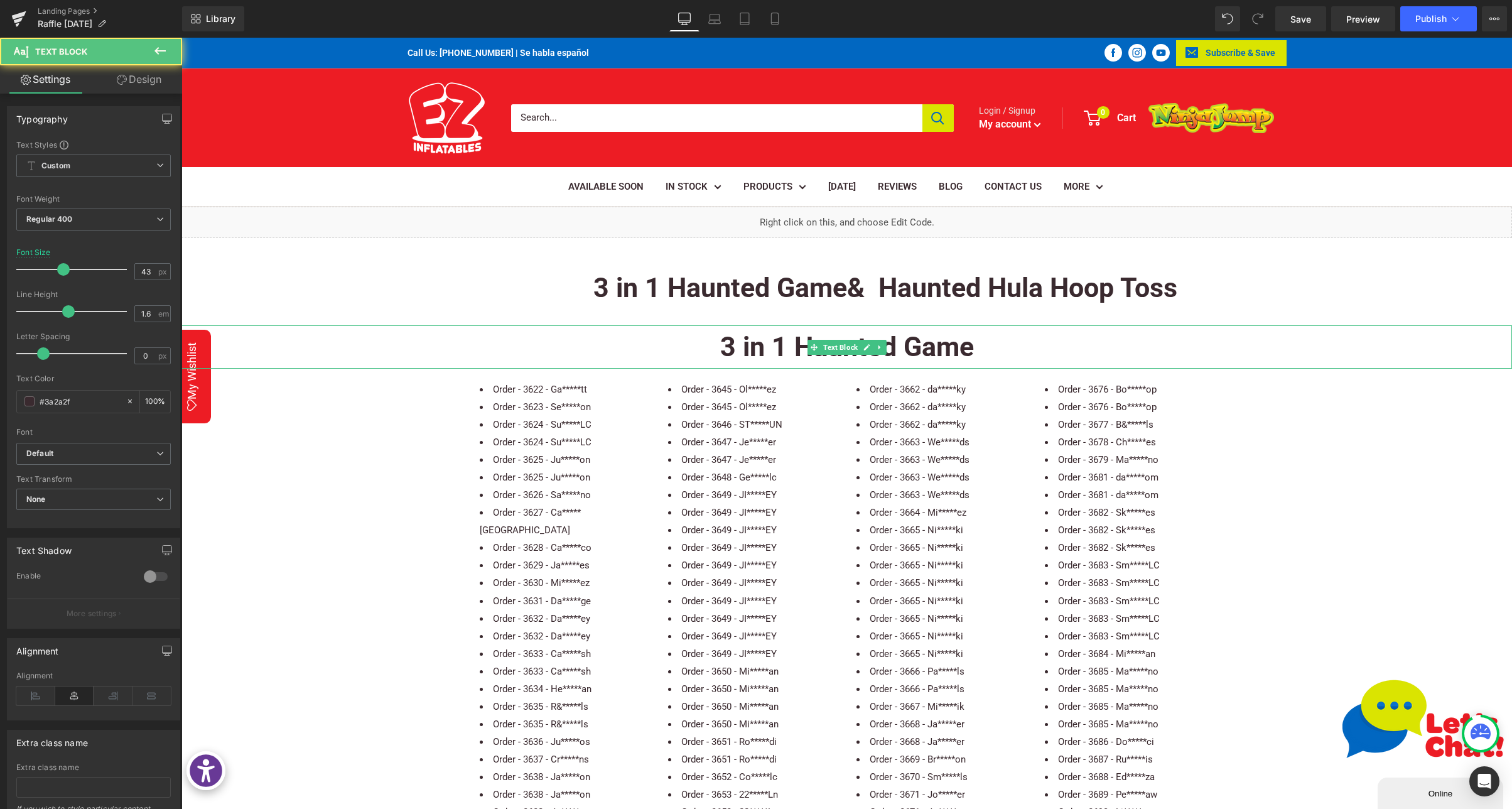
click at [745, 350] on b "3 in 1 Haunted Game" at bounding box center [847, 347] width 254 height 31
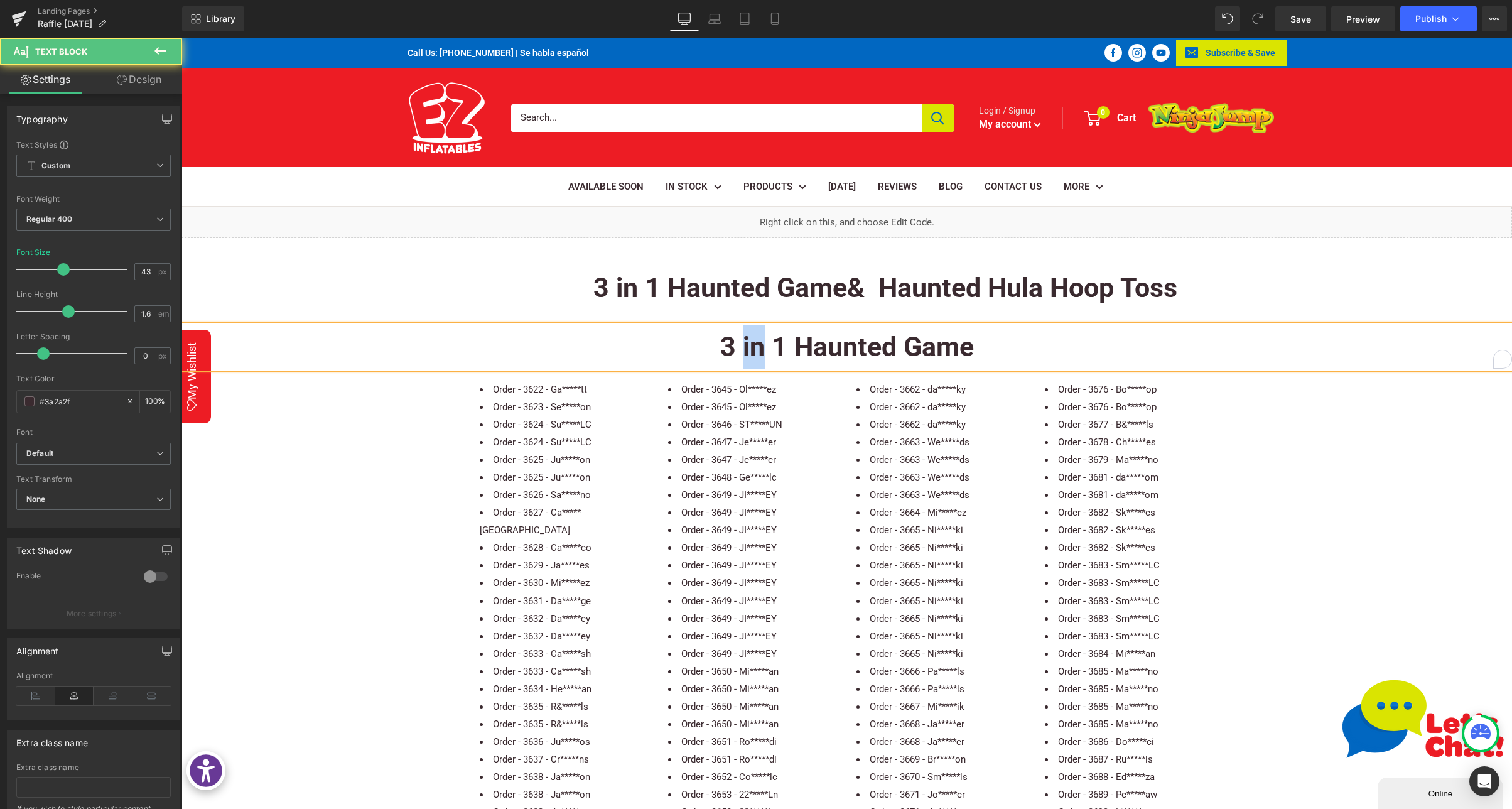
click at [745, 350] on b "3 in 1 Haunted Game" at bounding box center [847, 347] width 254 height 31
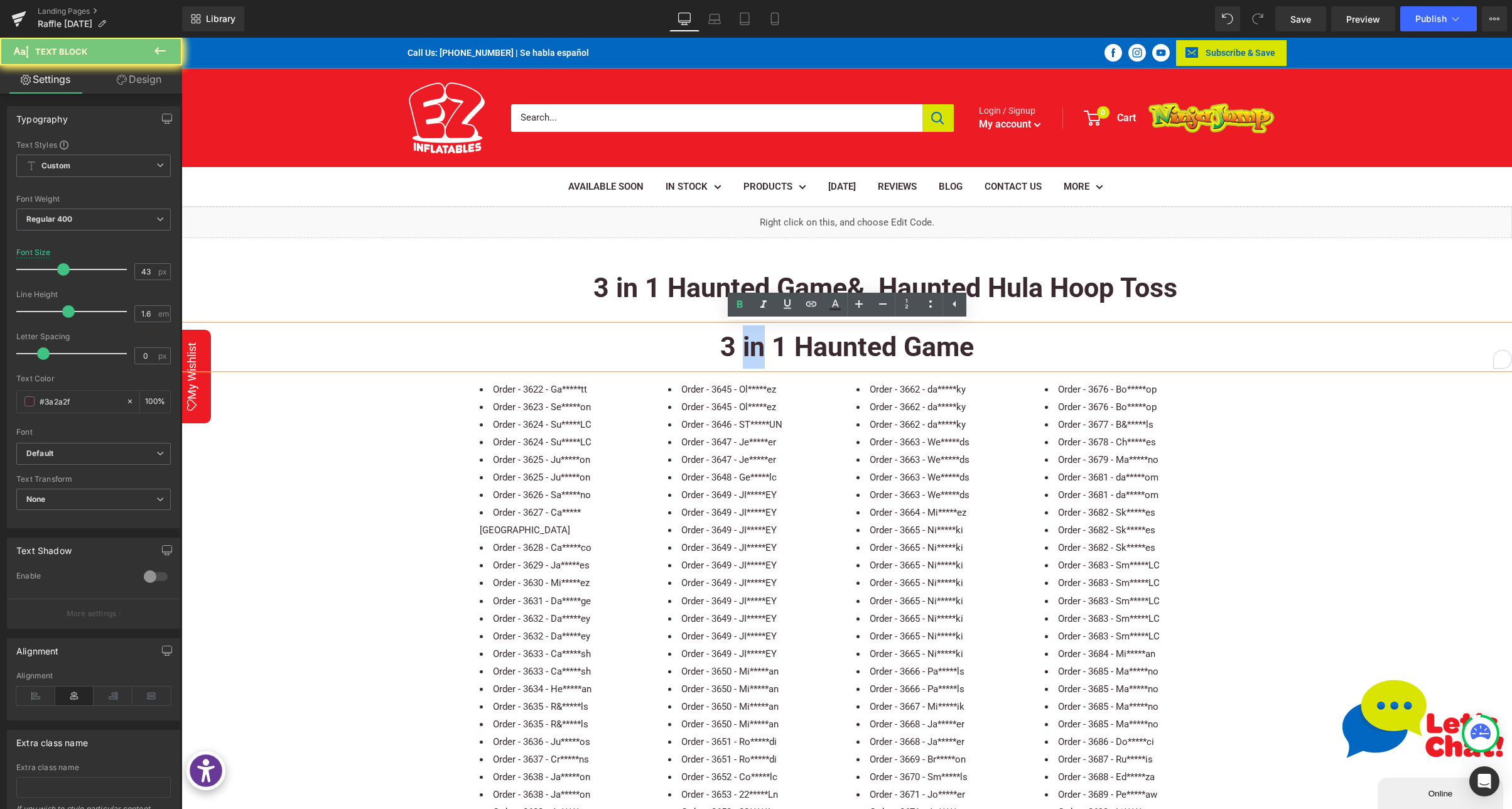
click at [745, 350] on b "3 in 1 Haunted Game" at bounding box center [847, 347] width 254 height 31
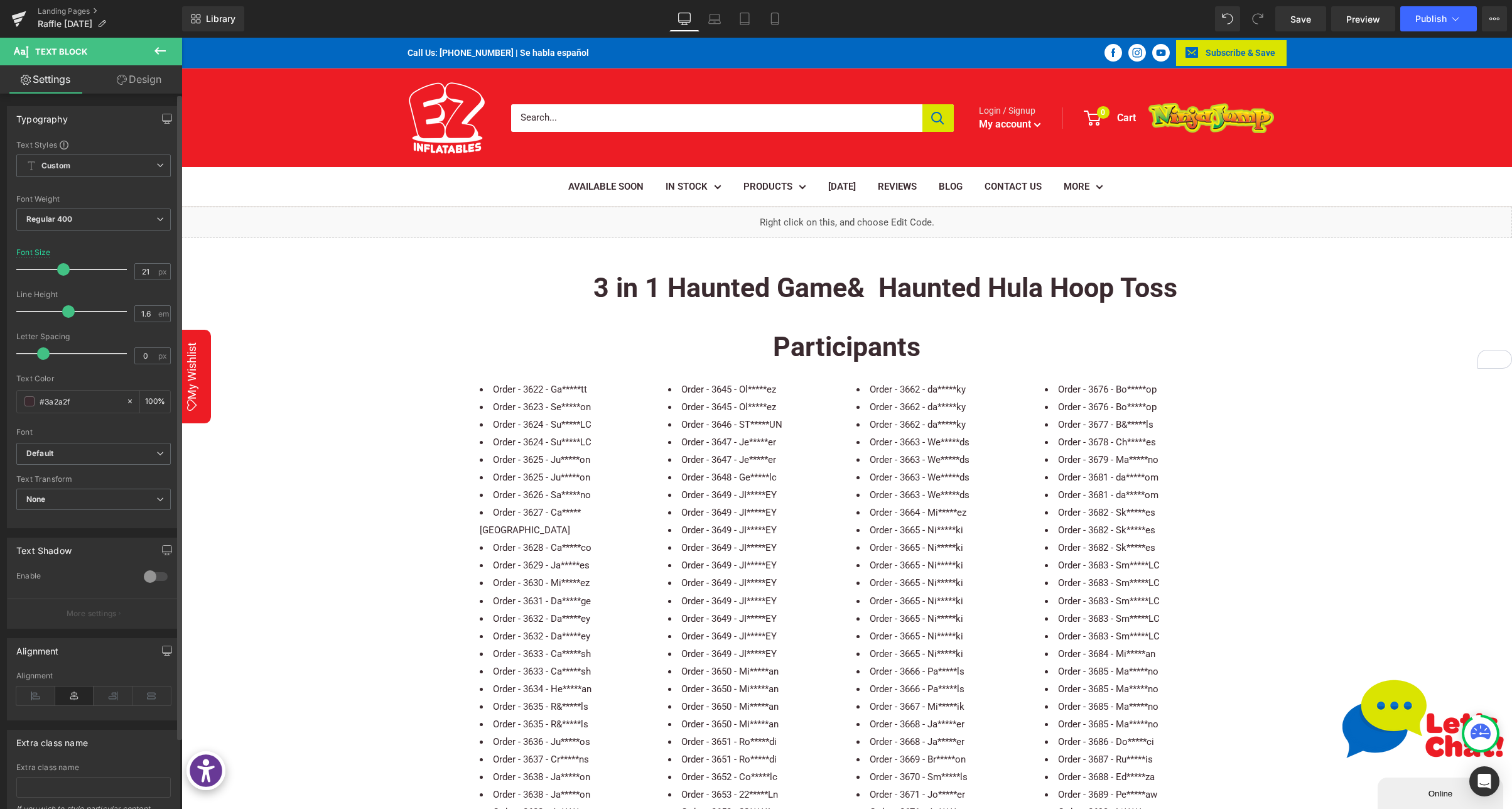
click at [39, 270] on div at bounding box center [75, 269] width 104 height 25
type input "26"
click at [44, 270] on span at bounding box center [44, 269] width 12 height 12
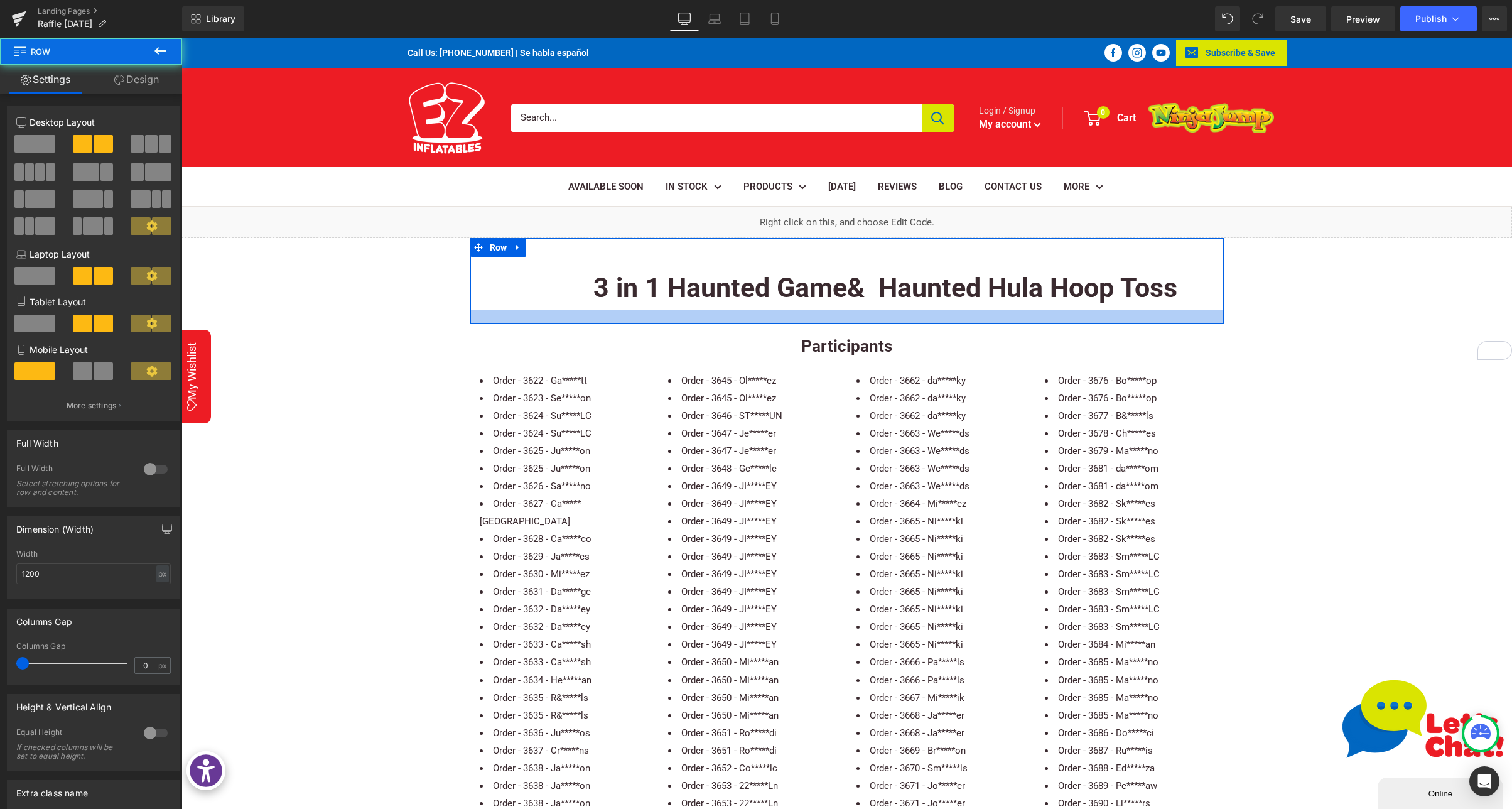
drag, startPoint x: 851, startPoint y: 309, endPoint x: 1129, endPoint y: 365, distance: 283.6
click at [851, 317] on div at bounding box center [847, 317] width 753 height 14
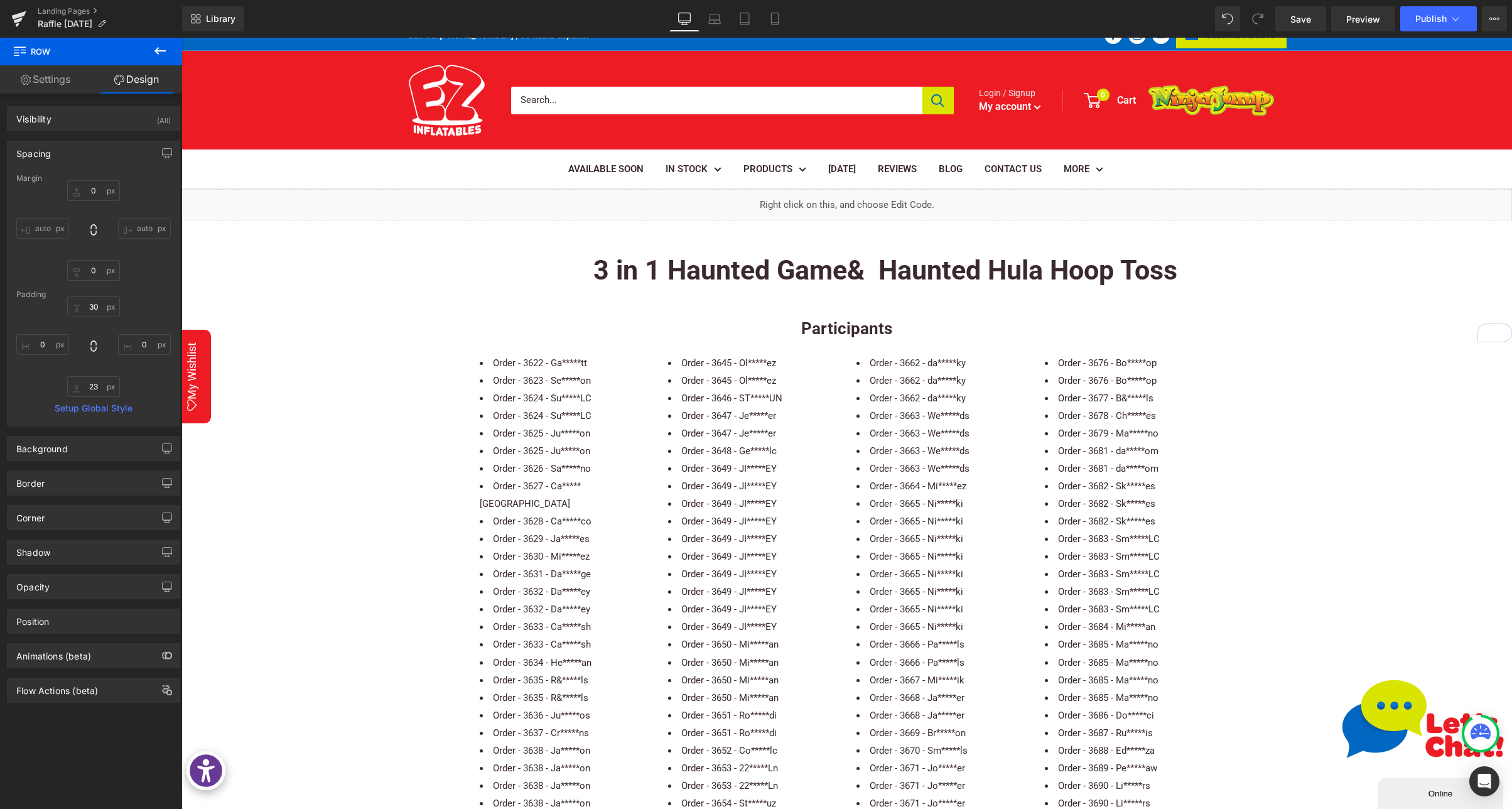
scroll to position [31, 0]
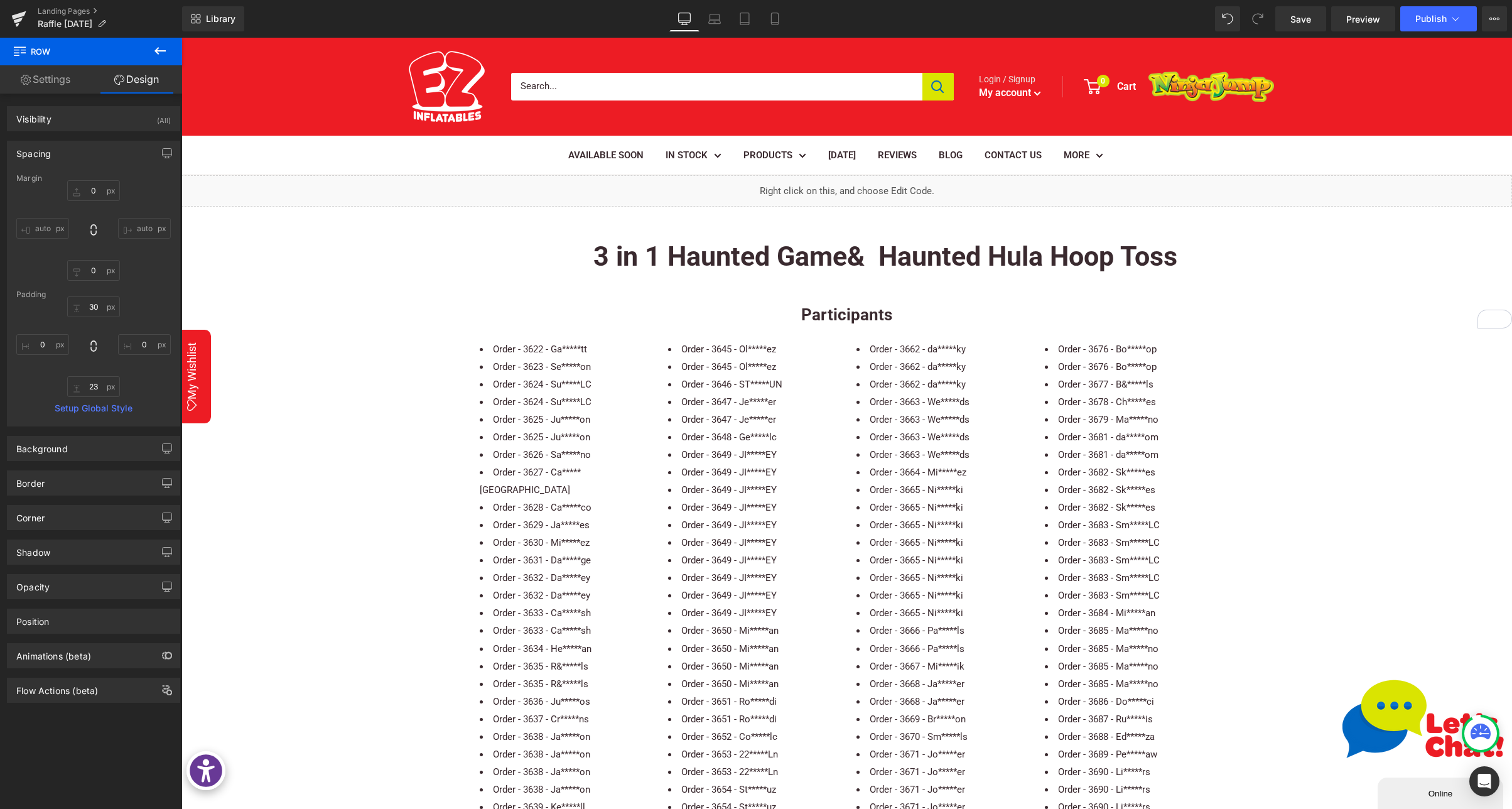
click at [843, 312] on div "Participants Text Block" at bounding box center [846, 315] width 1330 height 26
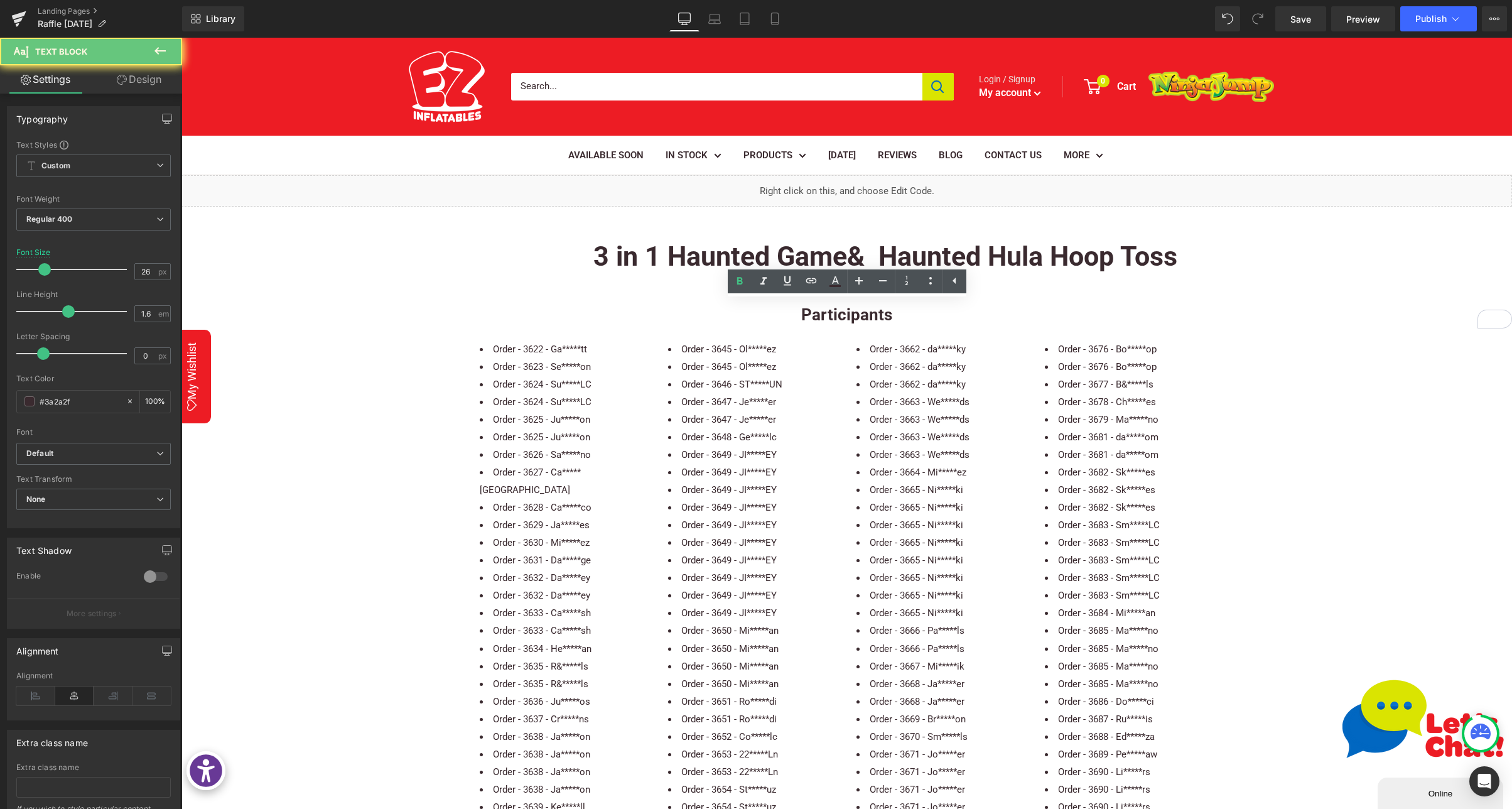
click at [843, 312] on b "Participants" at bounding box center [846, 314] width 91 height 19
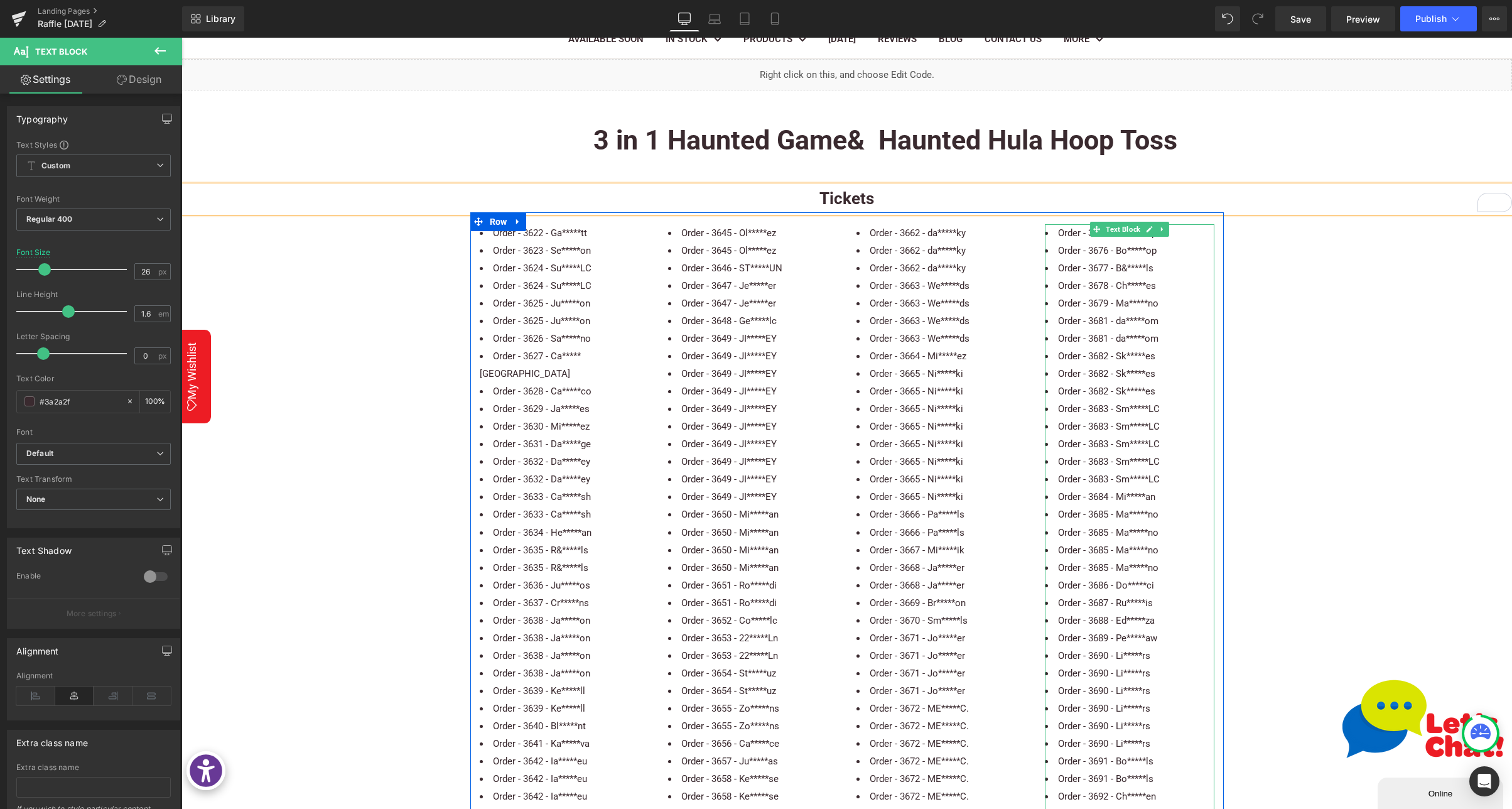
scroll to position [147, 0]
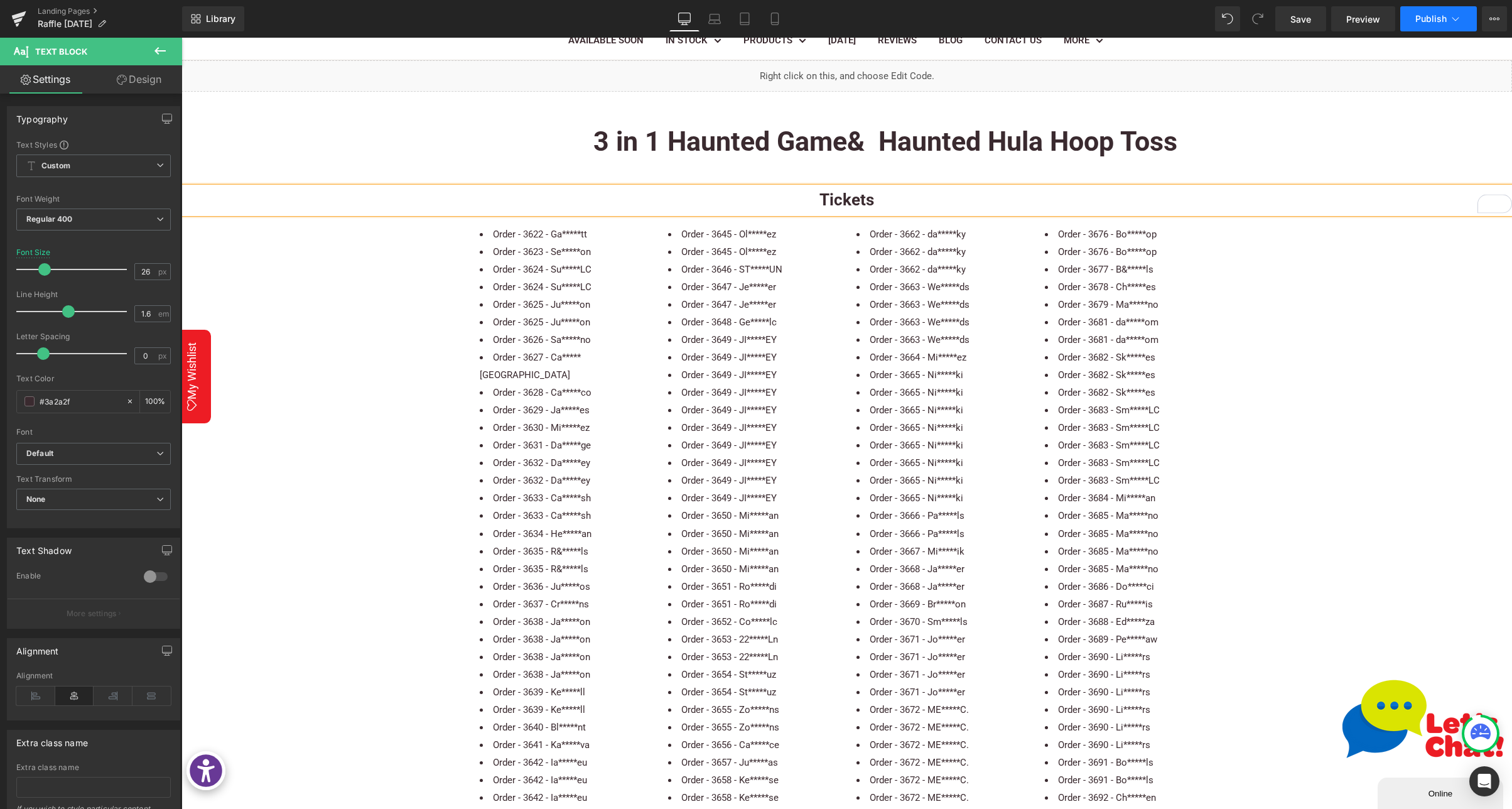
click at [1434, 19] on span "Publish" at bounding box center [1431, 18] width 31 height 10
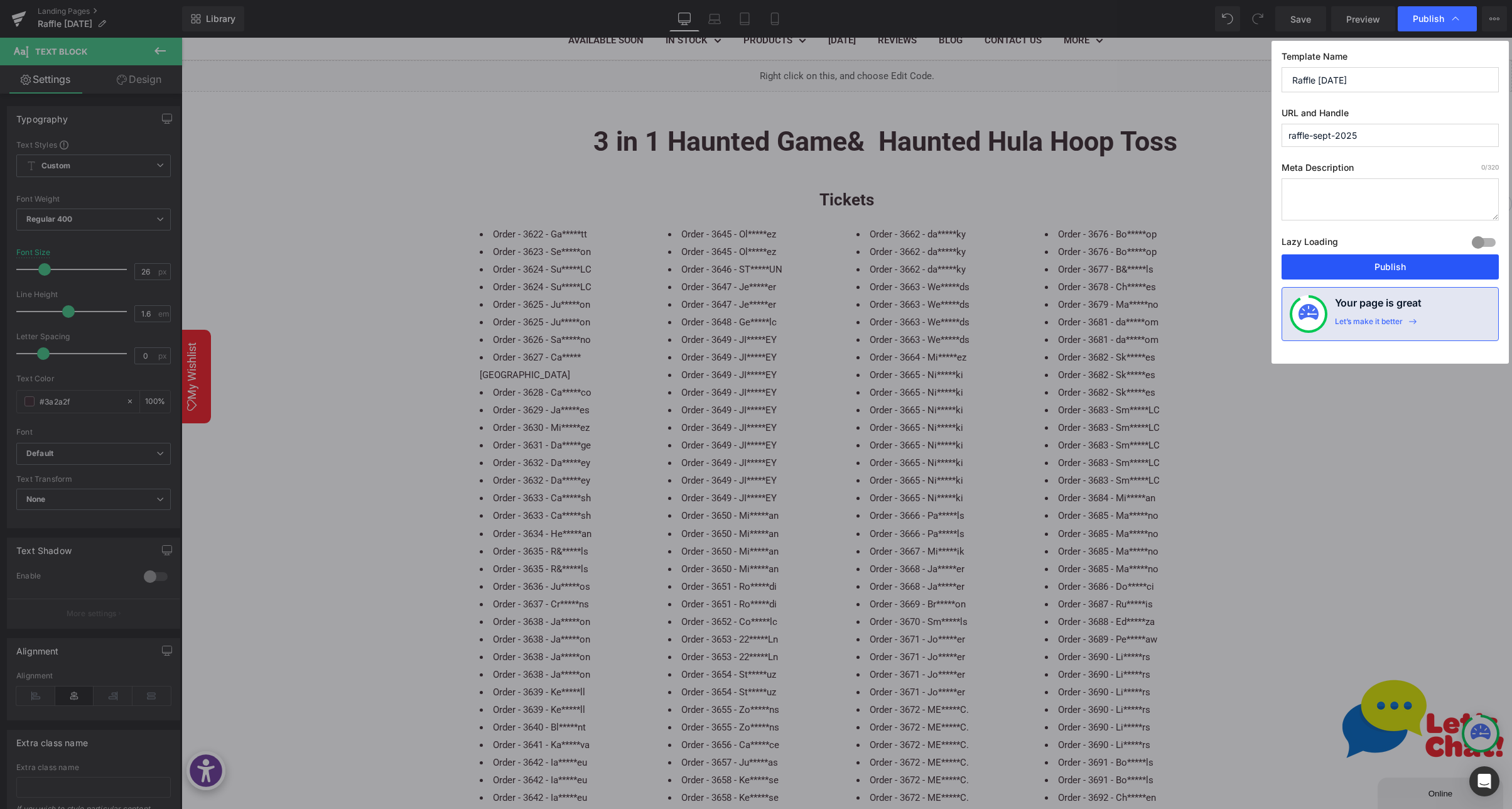
click at [1380, 266] on button "Publish" at bounding box center [1390, 267] width 217 height 25
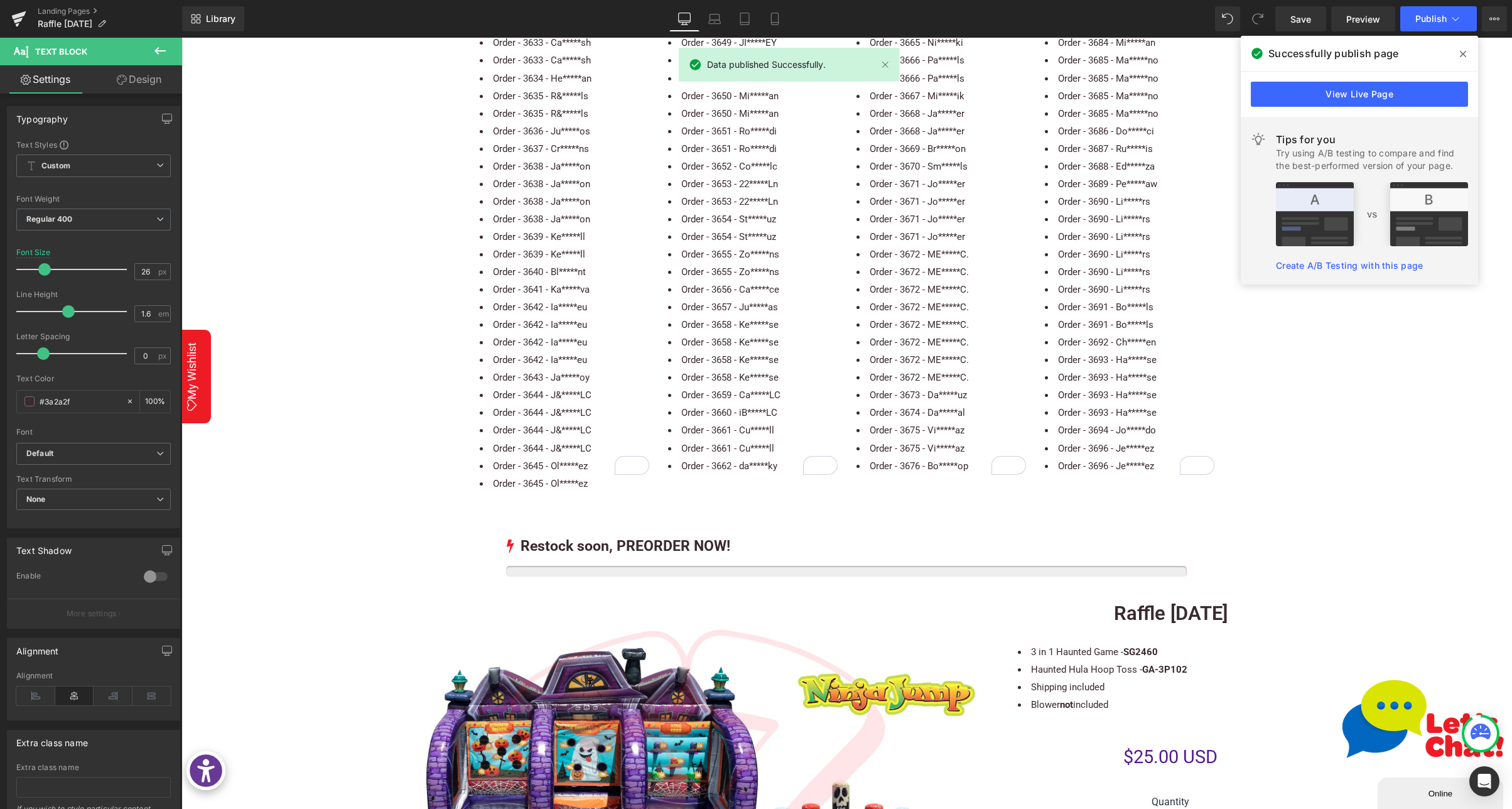
scroll to position [603, 0]
click at [1466, 52] on span at bounding box center [1462, 54] width 20 height 20
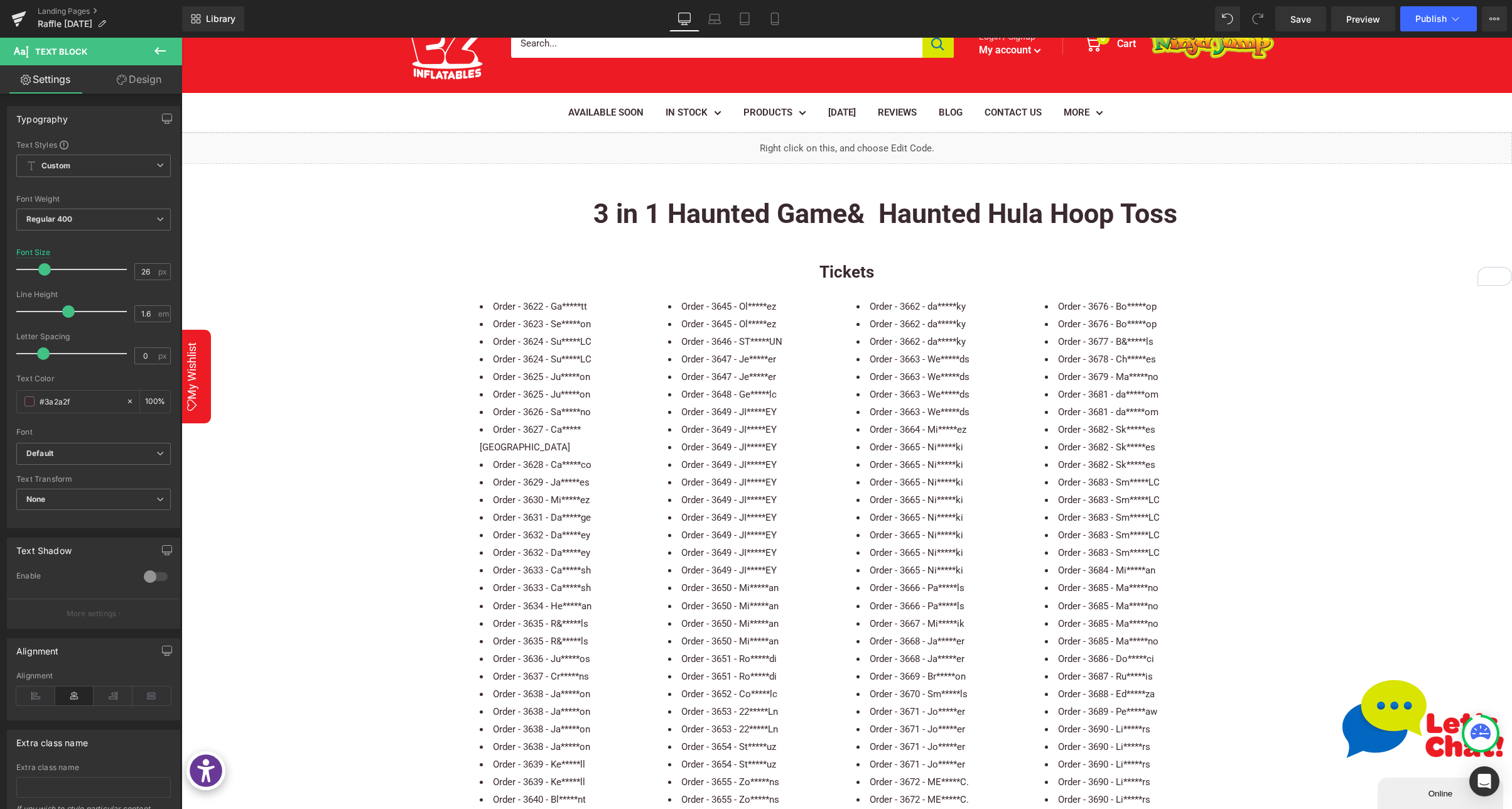
scroll to position [0, 0]
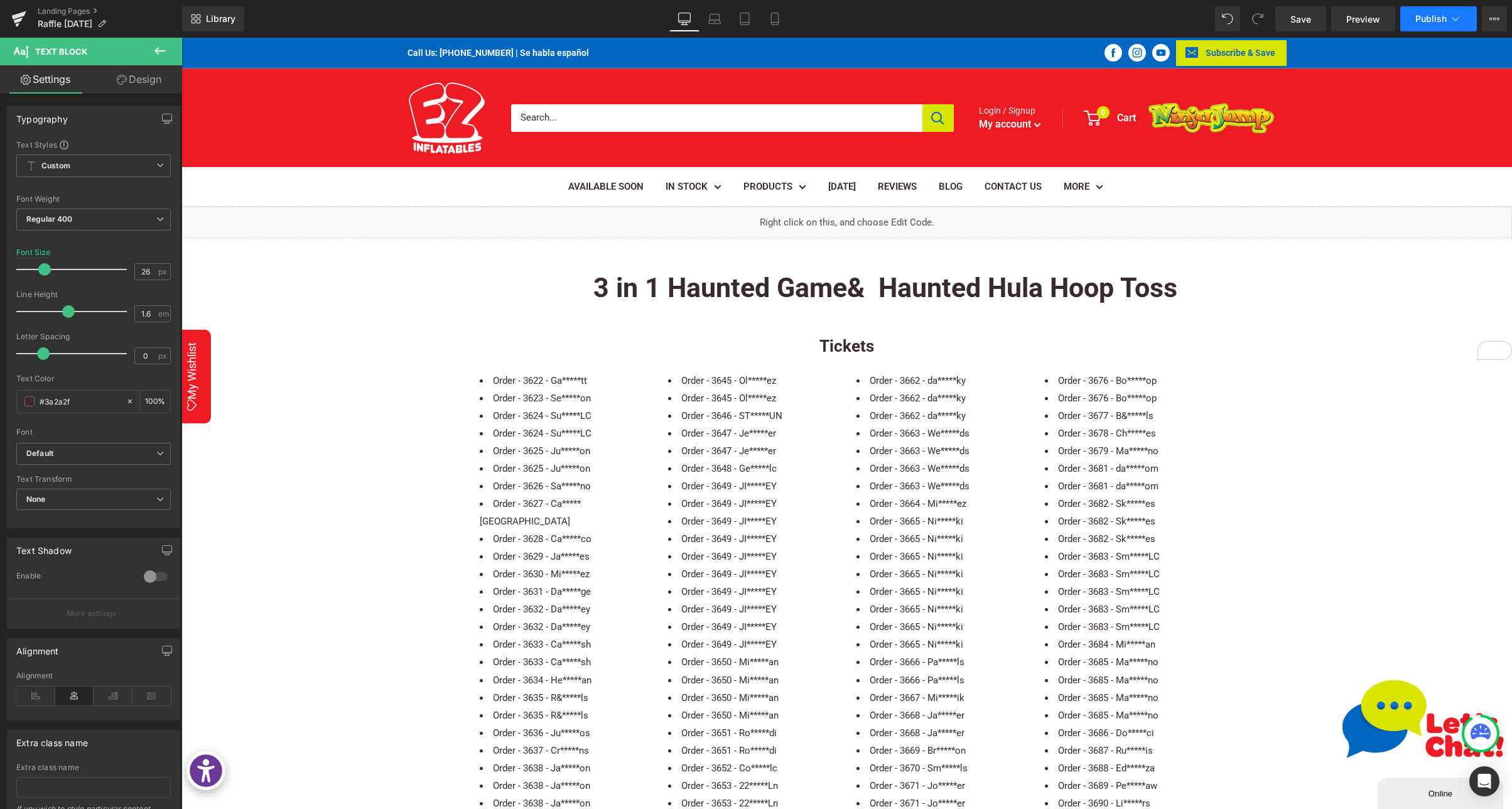
click at [1439, 16] on span "Publish" at bounding box center [1431, 18] width 31 height 10
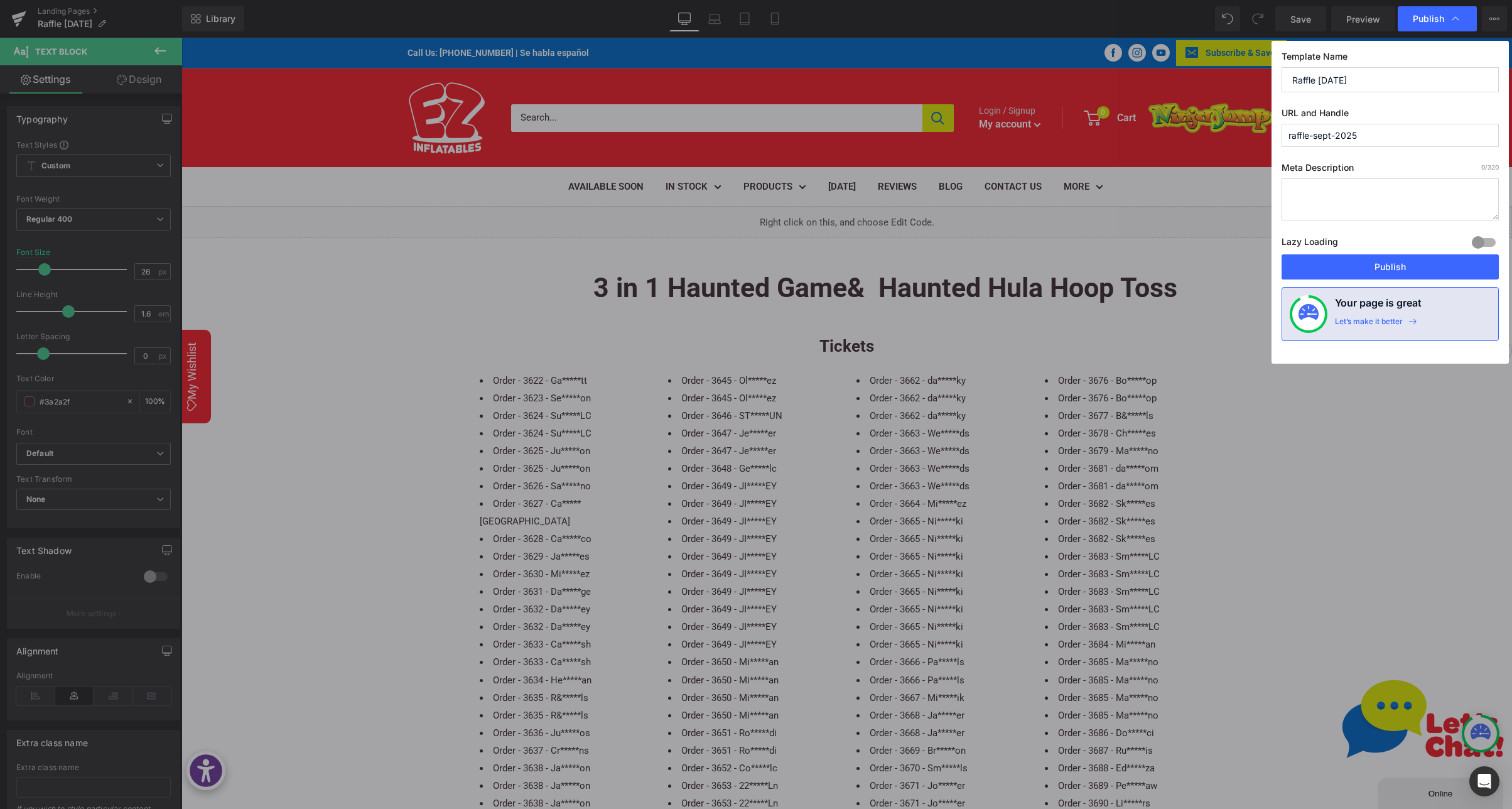
drag, startPoint x: 1369, startPoint y: 265, endPoint x: 803, endPoint y: 21, distance: 616.4
click at [1369, 265] on button "Publish" at bounding box center [1390, 267] width 217 height 25
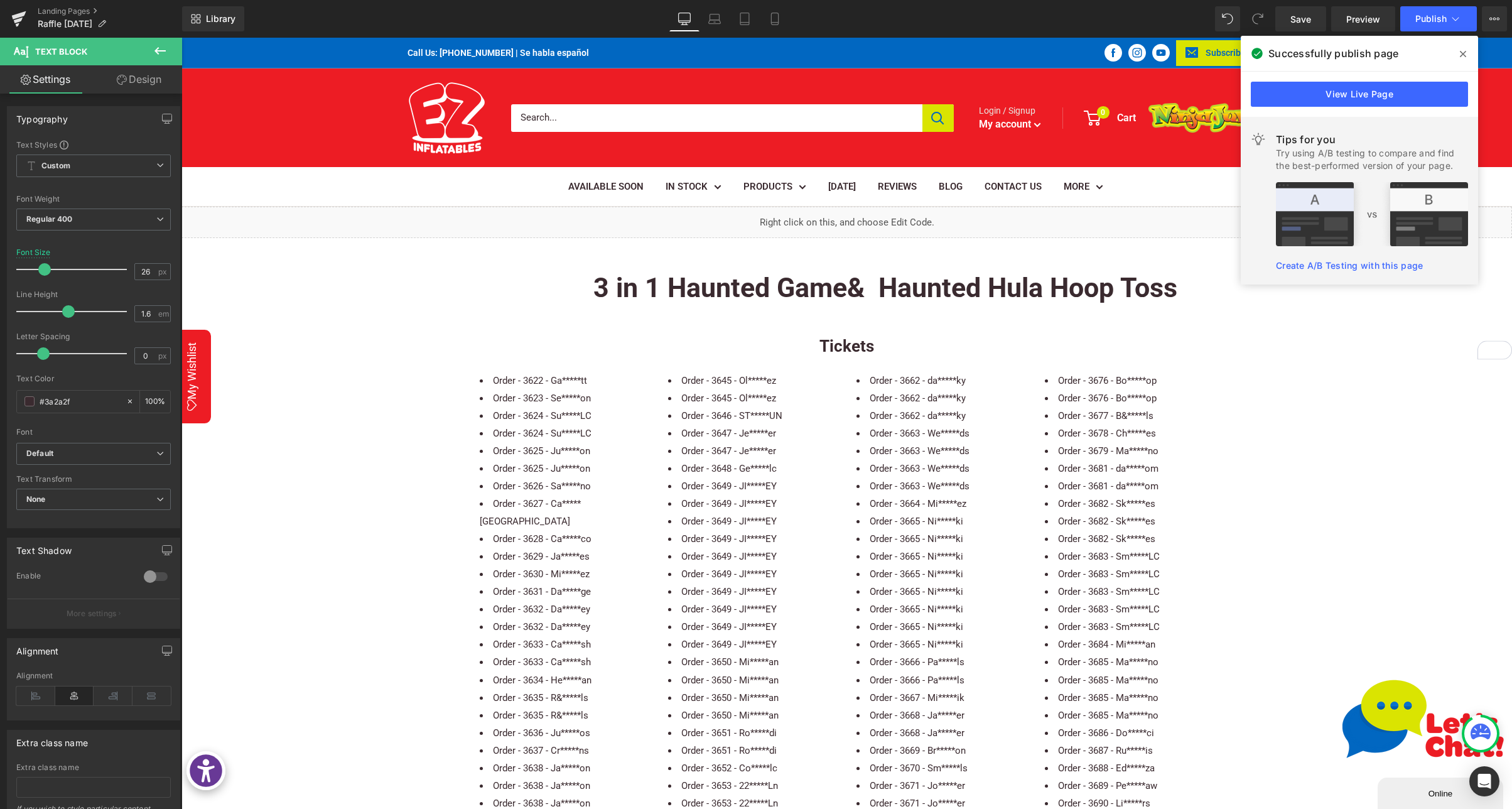
click at [59, 3] on div "Landing Pages Raffle [DATE]" at bounding box center [91, 19] width 182 height 38
click at [54, 9] on link "Landing Pages" at bounding box center [110, 11] width 145 height 10
